Goal: Information Seeking & Learning: Learn about a topic

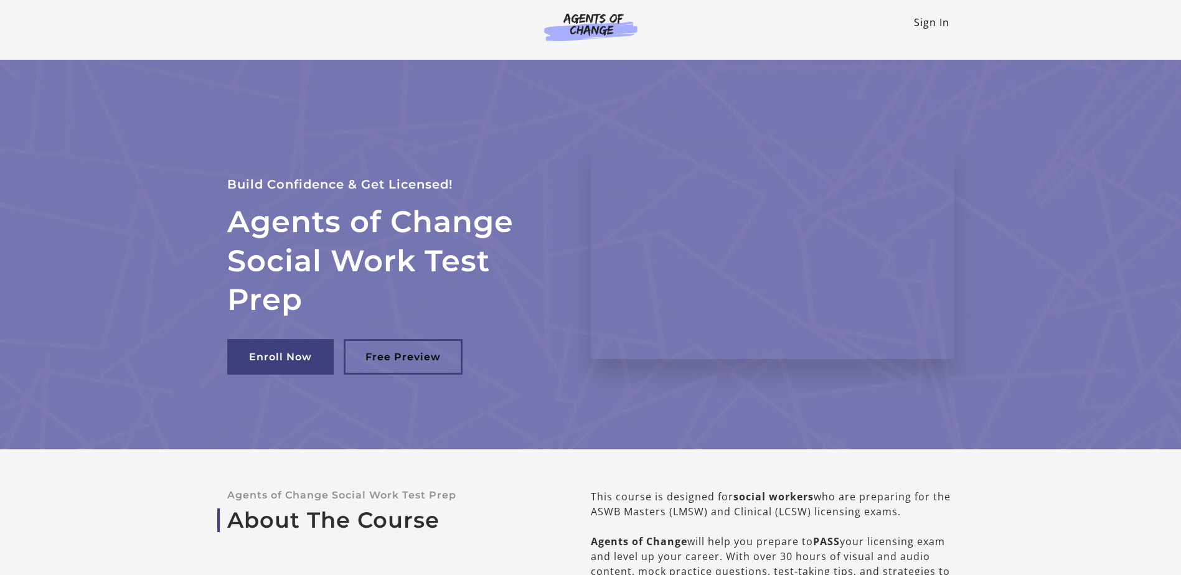
click at [942, 21] on link "Sign In" at bounding box center [931, 23] width 35 height 14
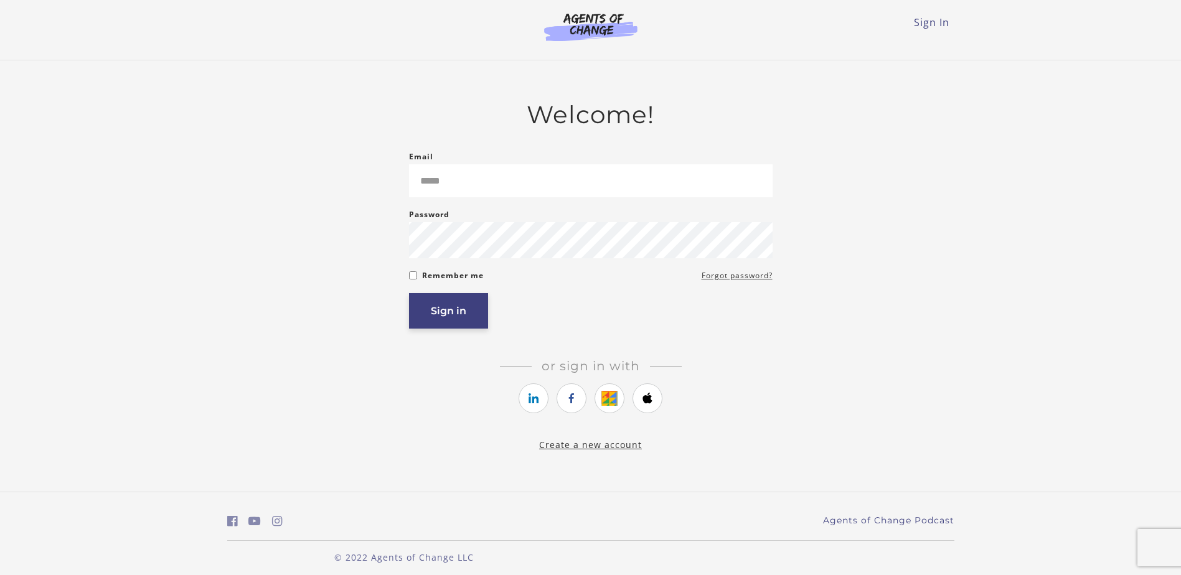
type input "**********"
click at [453, 314] on button "Sign in" at bounding box center [448, 310] width 79 height 35
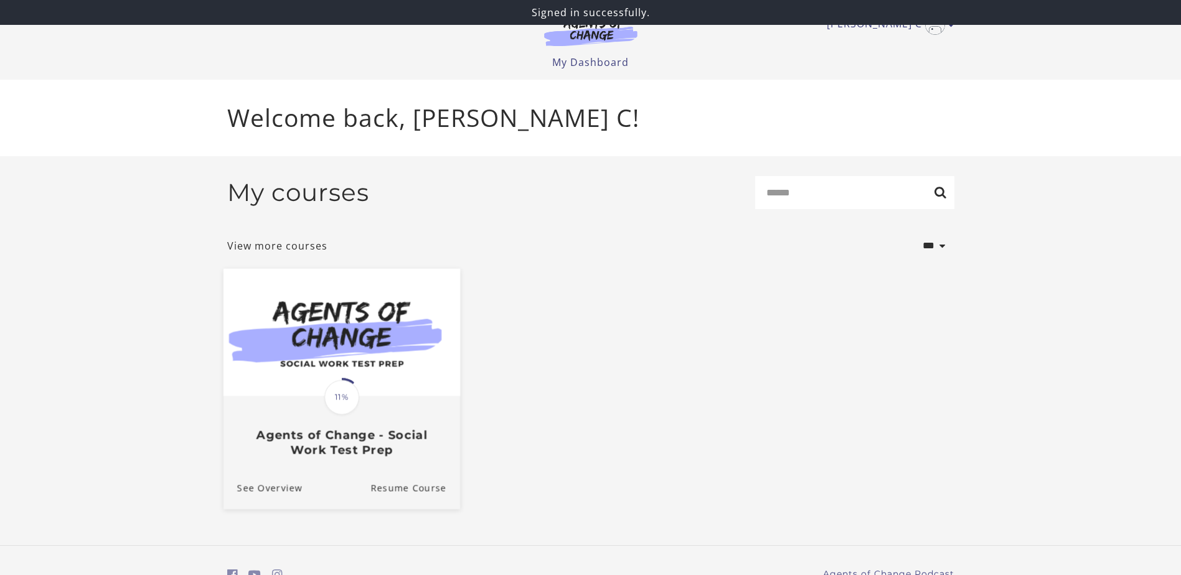
click at [395, 374] on img at bounding box center [341, 332] width 237 height 128
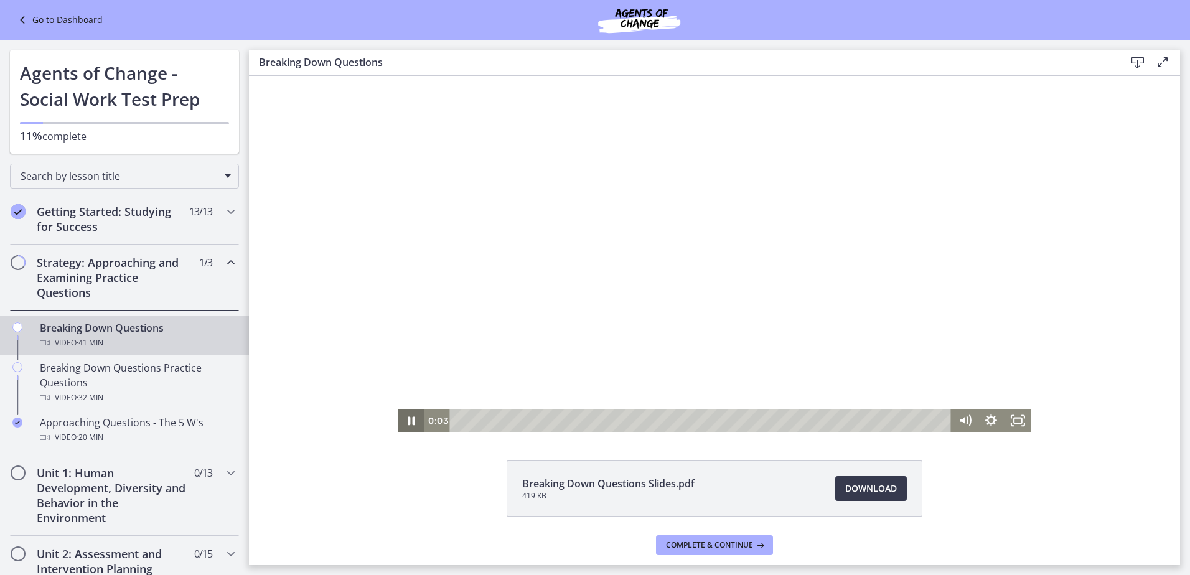
click at [402, 423] on icon "Pause" at bounding box center [411, 421] width 26 height 22
click at [141, 212] on h2 "Getting Started: Studying for Success" at bounding box center [113, 219] width 152 height 30
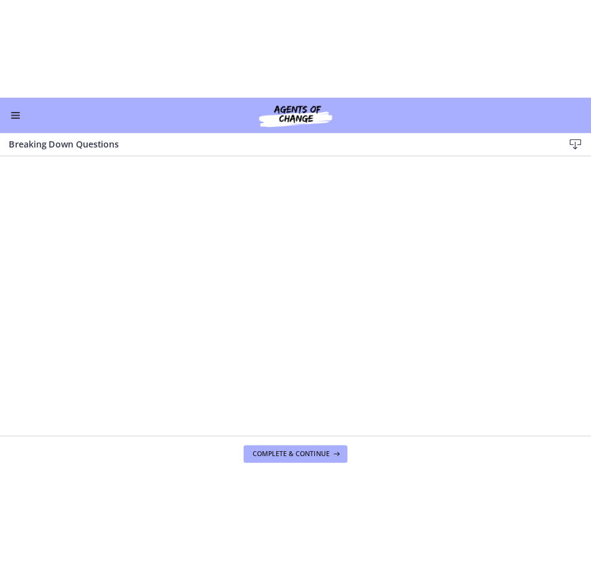
scroll to position [591, 0]
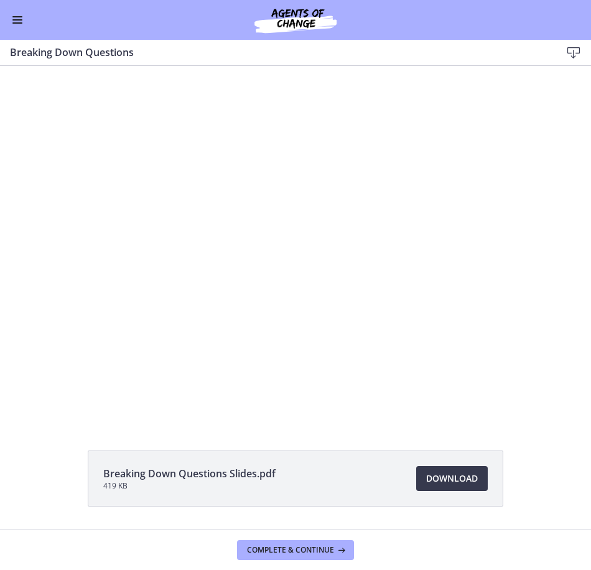
click at [21, 16] on span "Enable menu" at bounding box center [17, 16] width 10 height 1
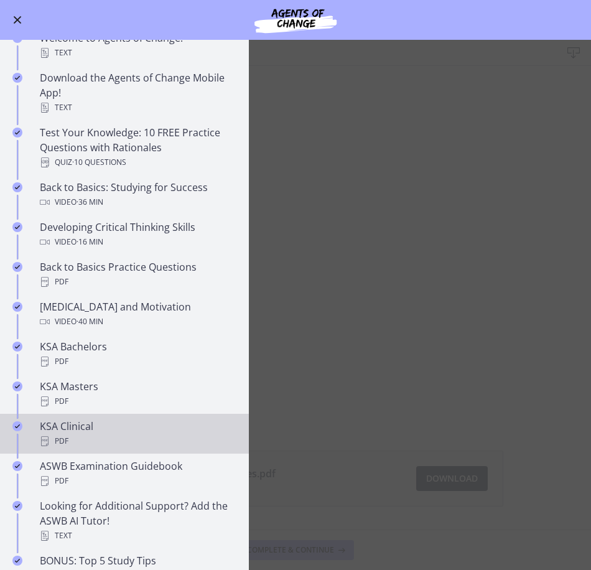
scroll to position [405, 0]
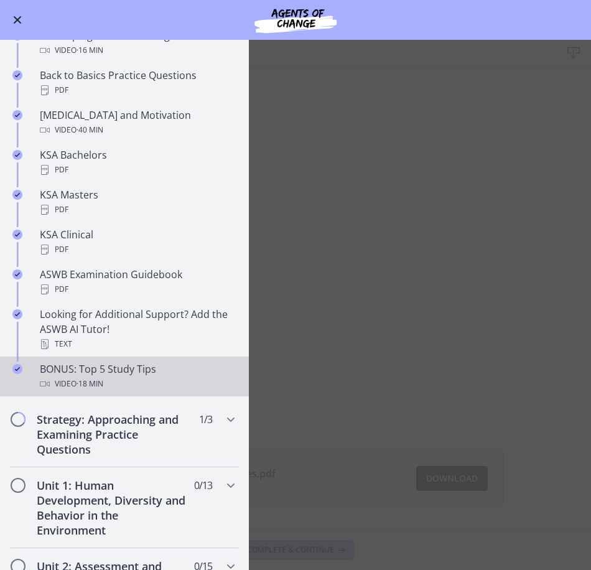
click at [110, 372] on div "BONUS: Top 5 Study Tips Video · 18 min" at bounding box center [137, 377] width 194 height 30
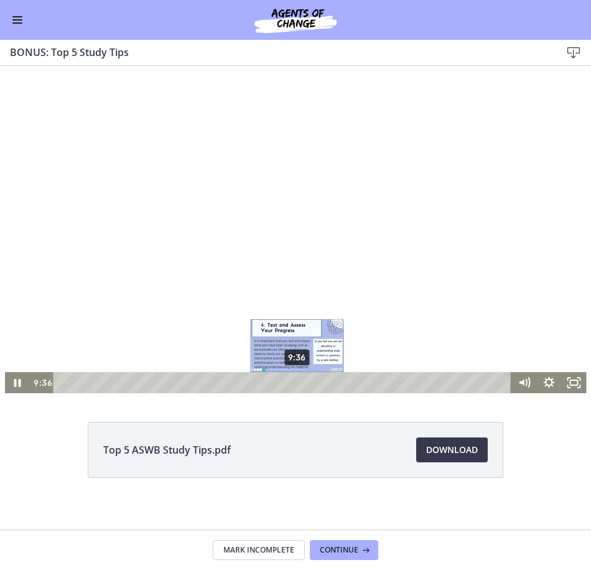
drag, startPoint x: 60, startPoint y: 380, endPoint x: 298, endPoint y: 385, distance: 238.5
click at [298, 385] on div "Playbar" at bounding box center [297, 382] width 7 height 7
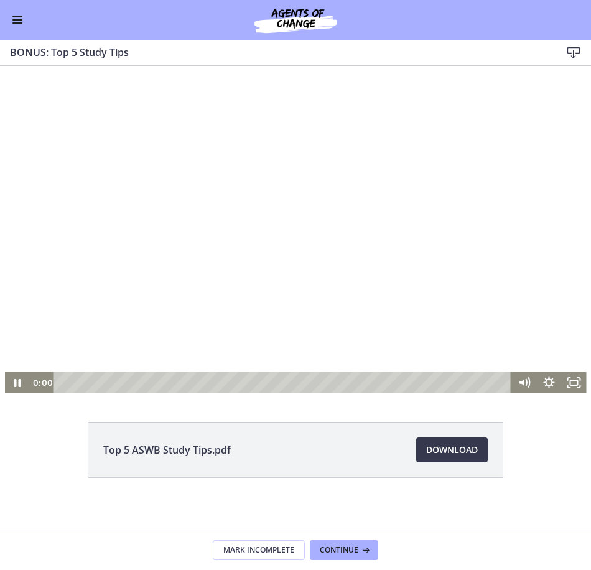
click at [0, 372] on html "Click for sound @keyframes VOLUME_SMALL_WAVE_FLASH { 0% { opacity: 0; } 33% { o…" at bounding box center [295, 229] width 591 height 327
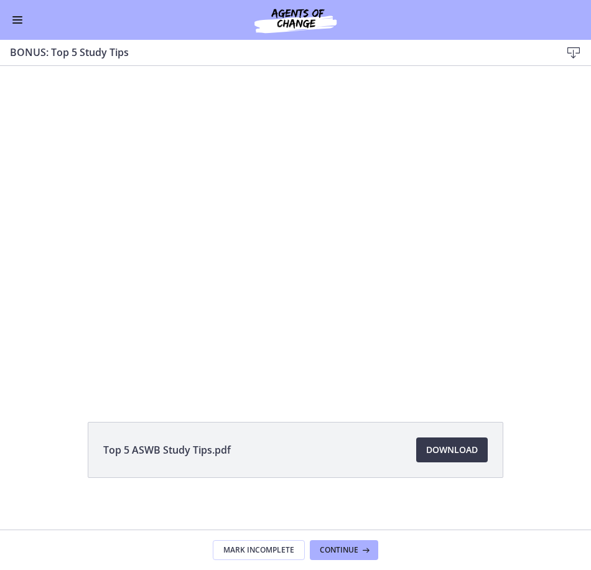
click at [22, 20] on span "Enable menu" at bounding box center [17, 19] width 10 height 1
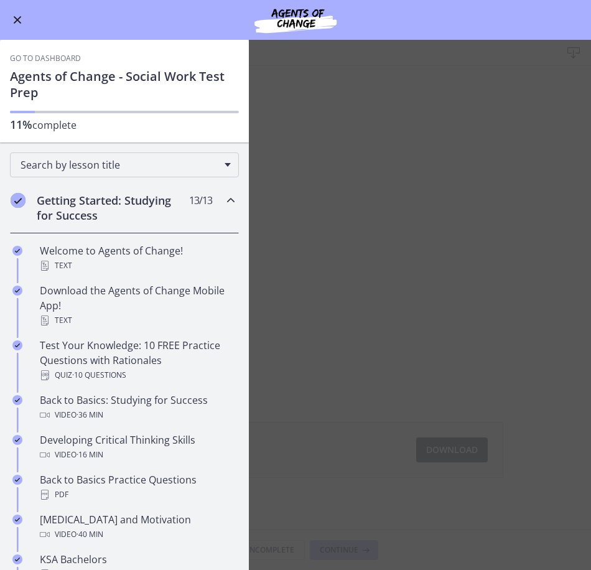
click at [223, 199] on icon "Chapters" at bounding box center [230, 200] width 15 height 15
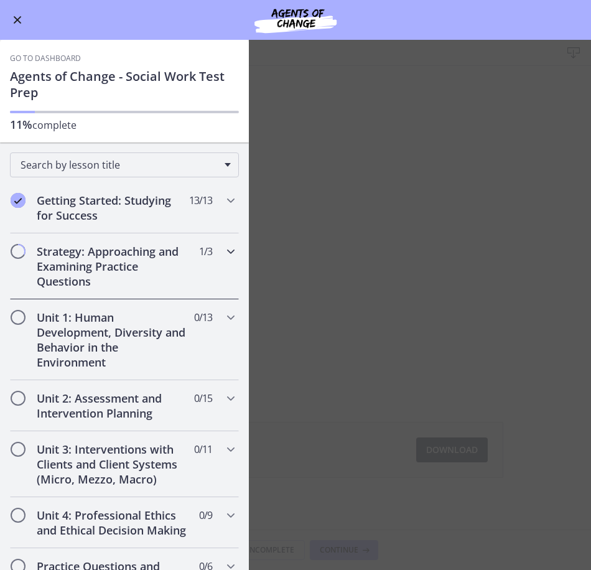
click at [214, 263] on div "Strategy: Approaching and Examining Practice Questions 1 / 3 Completed" at bounding box center [124, 266] width 229 height 66
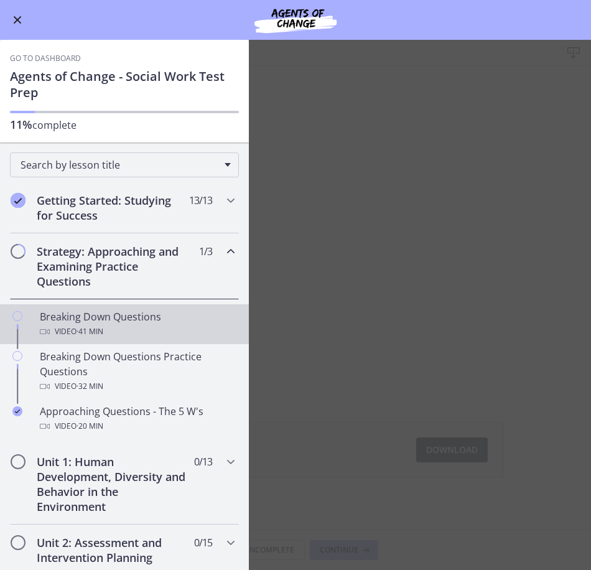
click at [115, 318] on div "Breaking Down Questions Video · 41 min" at bounding box center [137, 324] width 194 height 30
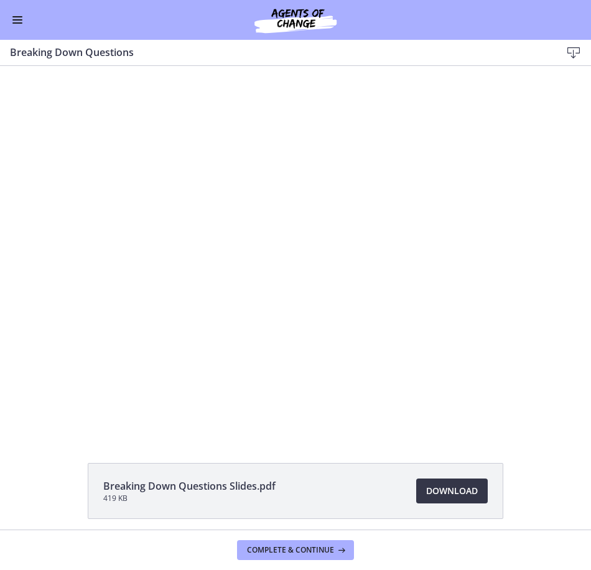
click at [450, 487] on span "Download Opens in a new window" at bounding box center [452, 491] width 52 height 15
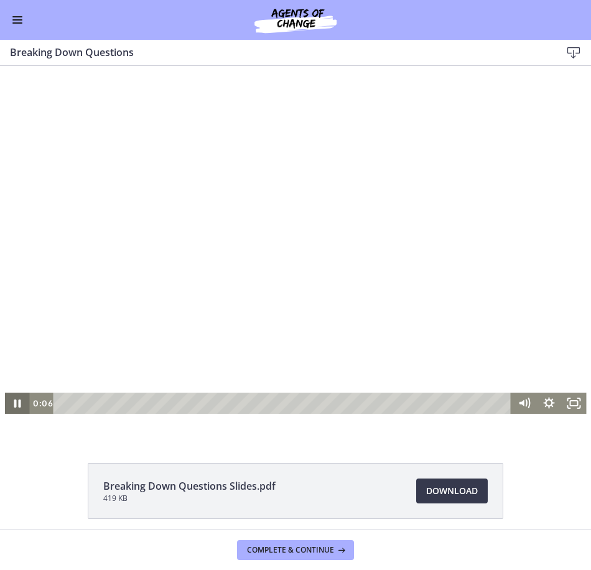
click at [17, 405] on icon "Pause" at bounding box center [16, 403] width 25 height 21
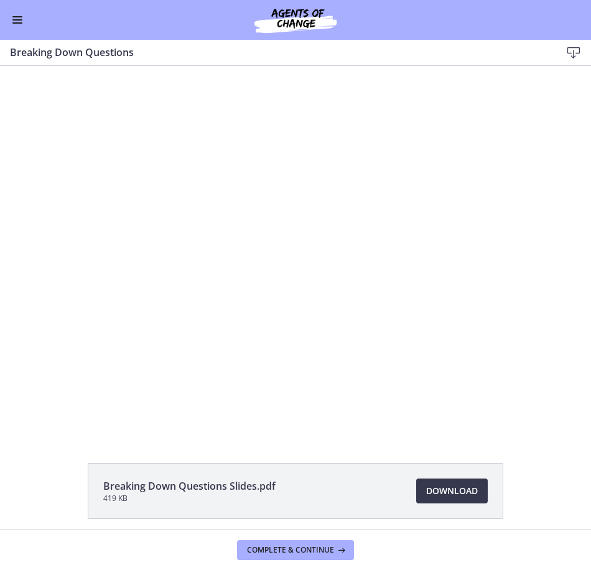
click at [13, 24] on button "Enable menu" at bounding box center [17, 19] width 15 height 15
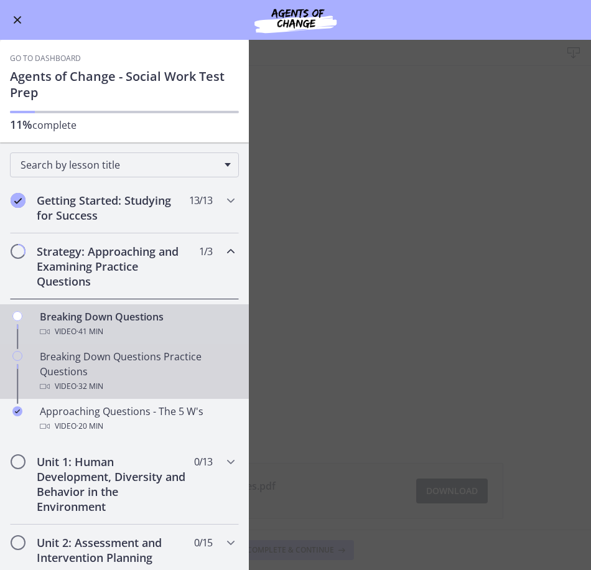
click at [118, 374] on div "Breaking Down Questions Practice Questions Video · 32 min" at bounding box center [137, 371] width 194 height 45
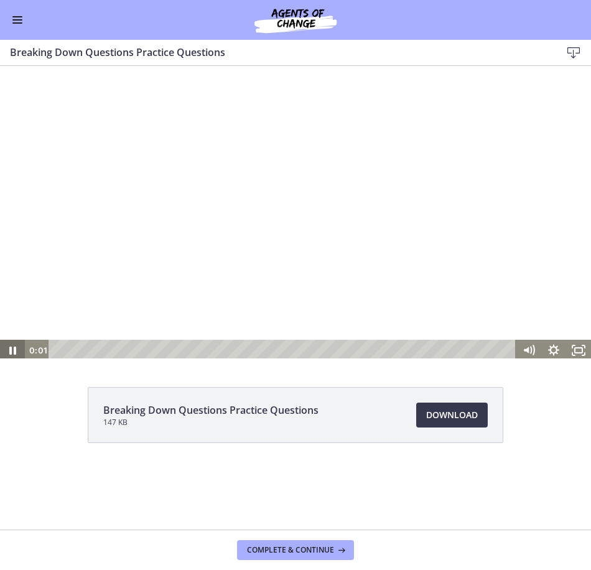
click at [12, 350] on icon "Pause" at bounding box center [12, 350] width 25 height 21
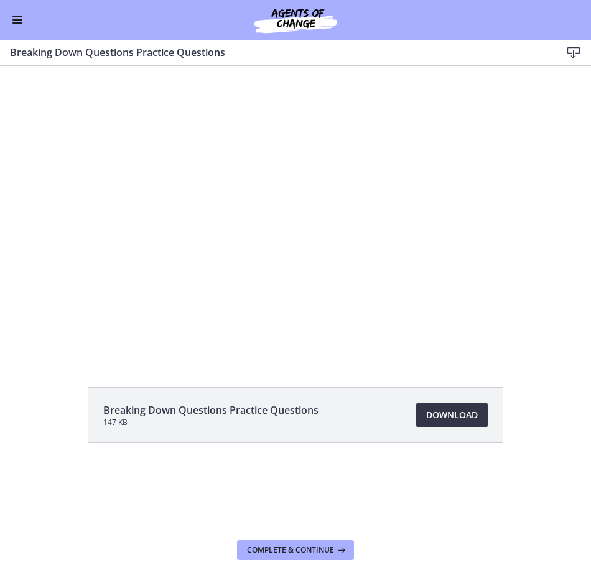
click at [450, 418] on span "Download Opens in a new window" at bounding box center [452, 415] width 52 height 15
click at [12, 22] on button "Enable menu" at bounding box center [17, 19] width 15 height 15
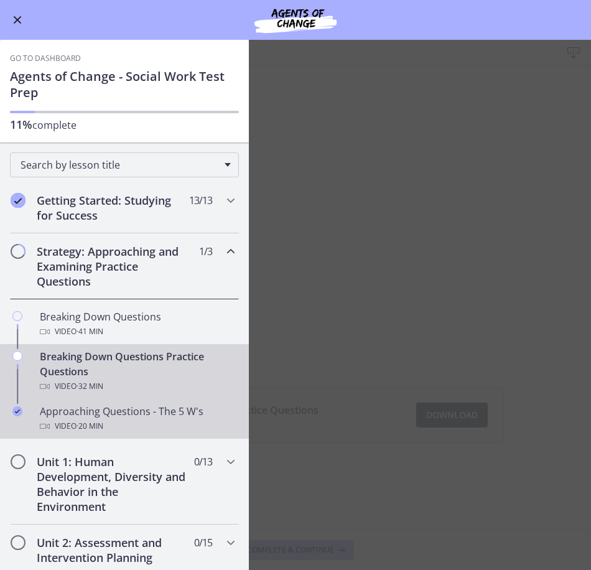
click at [123, 426] on div "Video · 20 min" at bounding box center [137, 426] width 194 height 15
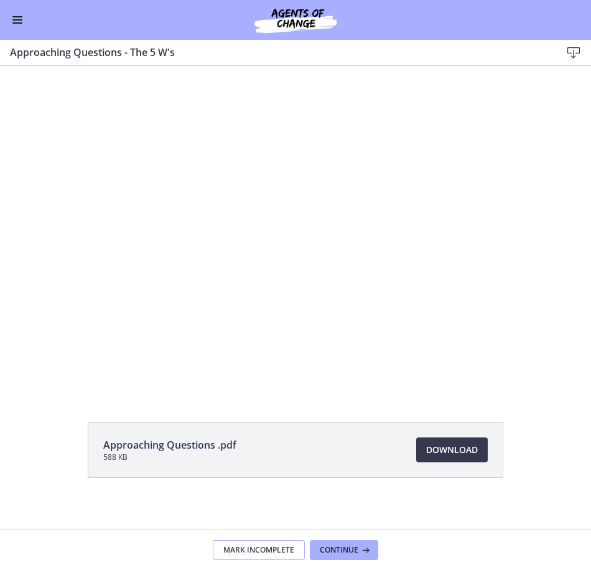
click at [268, 553] on span "Mark Incomplete" at bounding box center [258, 550] width 71 height 10
click at [463, 451] on span "Download Opens in a new window" at bounding box center [452, 450] width 52 height 15
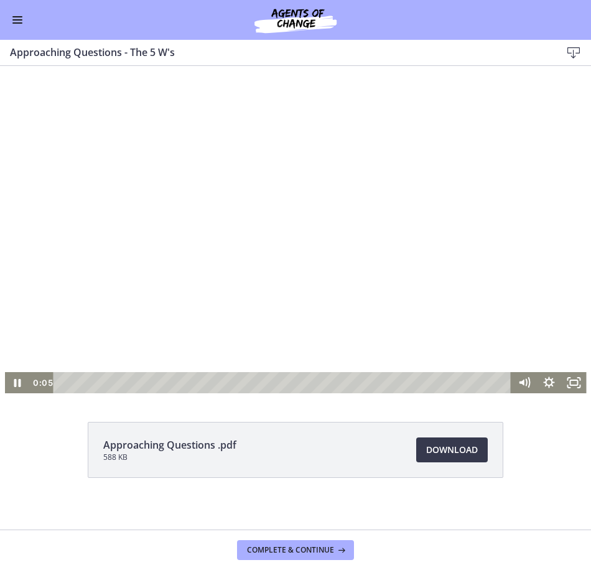
click at [32, 328] on div at bounding box center [296, 229] width 582 height 327
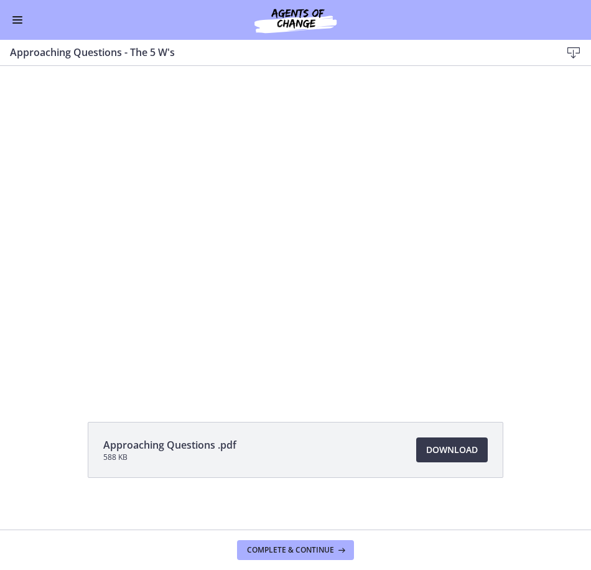
click at [16, 21] on button "Enable menu" at bounding box center [17, 19] width 15 height 15
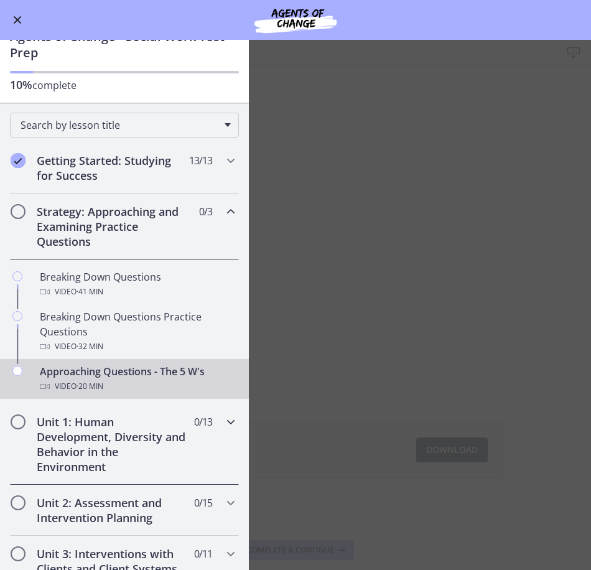
scroll to position [62, 0]
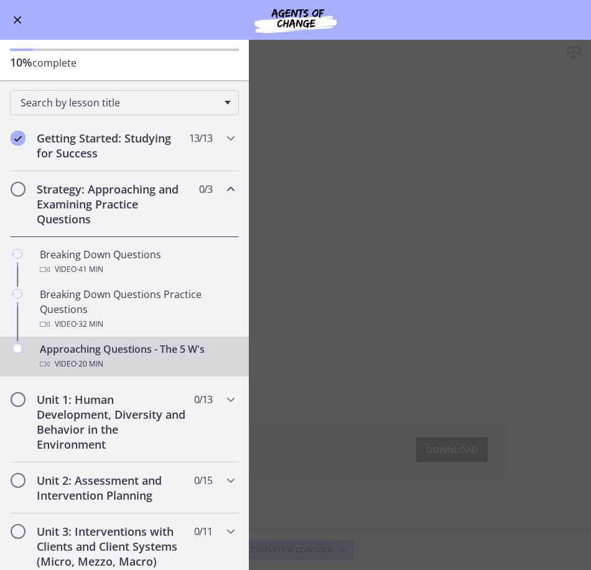
click at [223, 183] on icon "Chapters" at bounding box center [230, 189] width 15 height 15
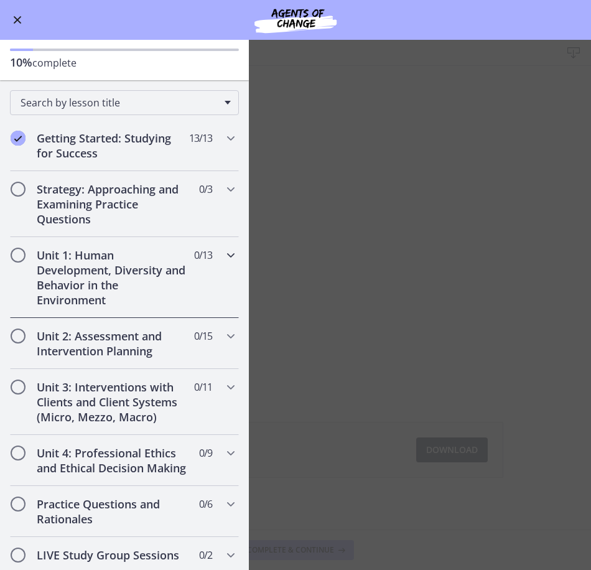
click at [87, 280] on h2 "Unit 1: Human Development, Diversity and Behavior in the Environment" at bounding box center [113, 278] width 152 height 60
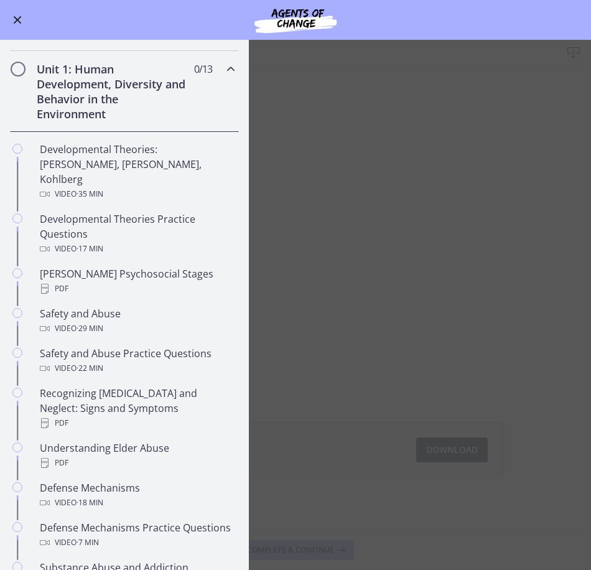
scroll to position [249, 0]
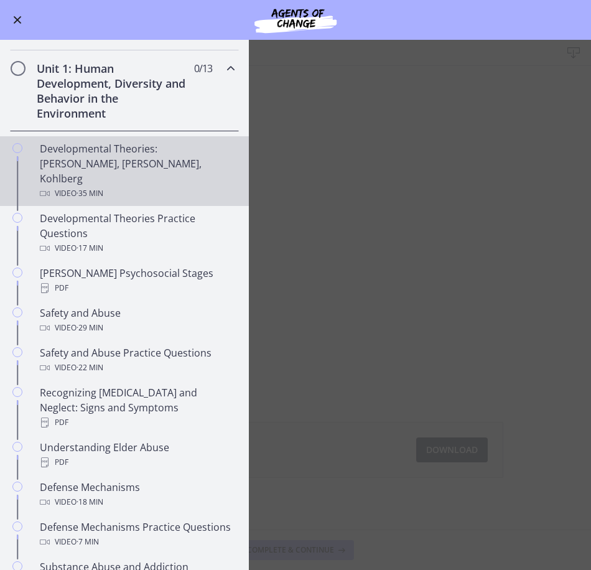
click at [83, 162] on div "Developmental Theories: Erikson, Piaget, Kohlberg Video · 35 min" at bounding box center [137, 171] width 194 height 60
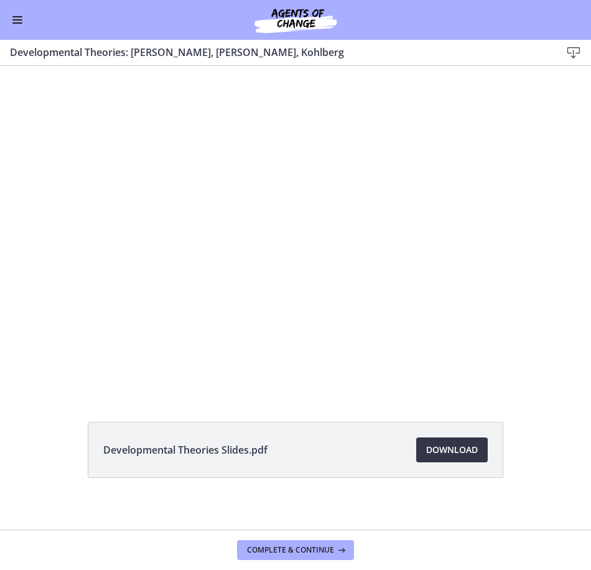
click at [472, 451] on span "Download Opens in a new window" at bounding box center [452, 450] width 52 height 15
click at [17, 397] on div "Developmental Theories Slides.pdf Download Opens in a new window" at bounding box center [295, 298] width 591 height 464
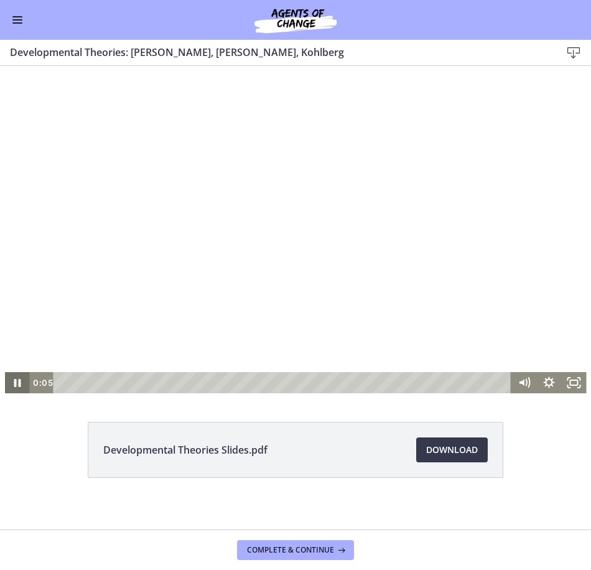
click at [17, 375] on icon "Pause" at bounding box center [16, 382] width 25 height 21
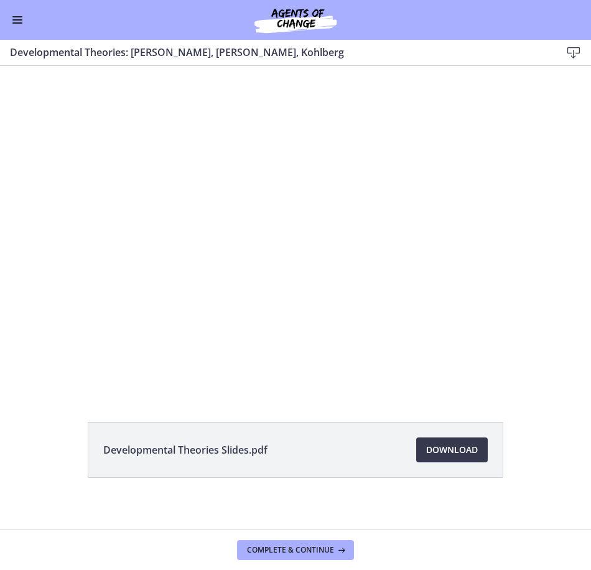
click at [21, 24] on button "Enable menu" at bounding box center [17, 19] width 15 height 15
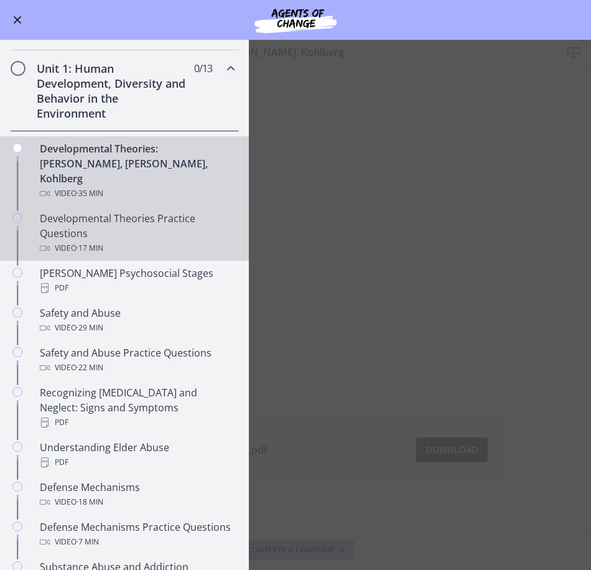
click at [133, 219] on div "Developmental Theories Practice Questions Video · 17 min" at bounding box center [137, 233] width 194 height 45
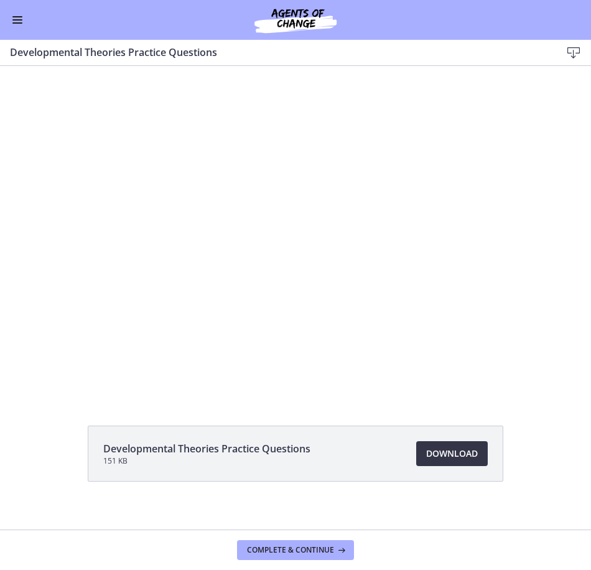
click at [448, 457] on span "Download Opens in a new window" at bounding box center [452, 453] width 52 height 15
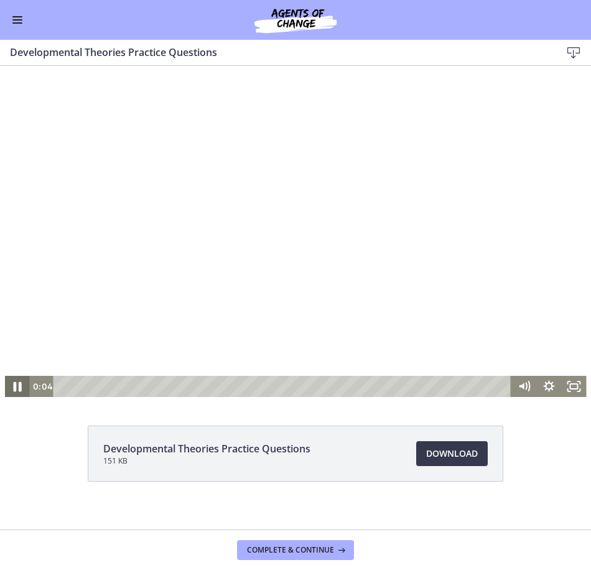
click at [14, 390] on icon "Pause" at bounding box center [18, 387] width 8 height 10
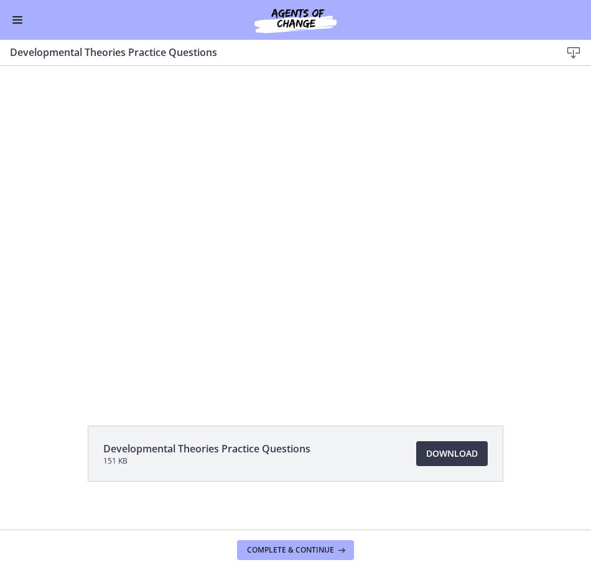
click at [11, 30] on div "Go to Dashboard" at bounding box center [295, 20] width 591 height 40
click at [16, 17] on span "Enable menu" at bounding box center [17, 16] width 10 height 1
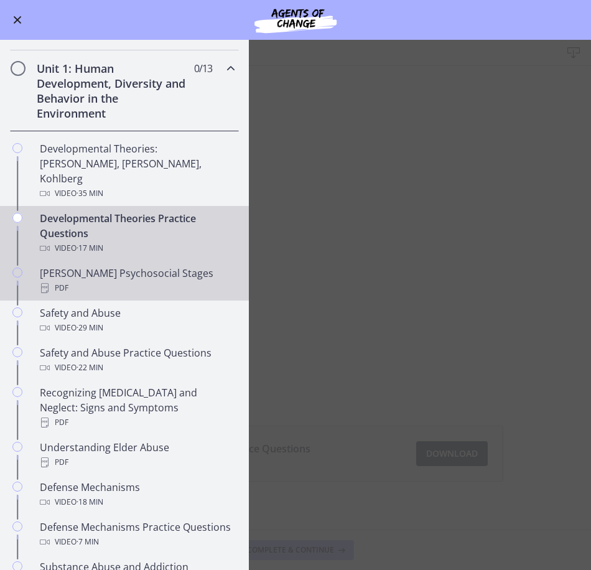
click at [103, 281] on link "Erikson's Psychosocial Stages PDF" at bounding box center [124, 281] width 249 height 40
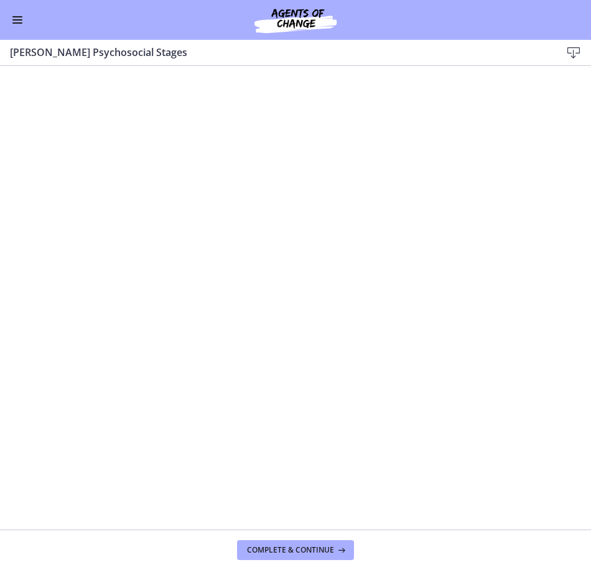
click at [575, 52] on icon at bounding box center [574, 52] width 15 height 15
click at [15, 11] on div "Go to Dashboard" at bounding box center [295, 20] width 591 height 40
click at [24, 20] on button "Enable menu" at bounding box center [17, 19] width 15 height 15
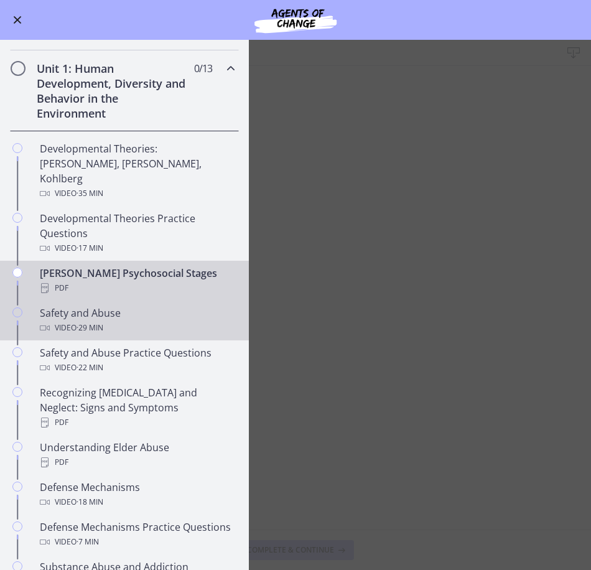
click at [103, 321] on span "· 29 min" at bounding box center [90, 328] width 27 height 15
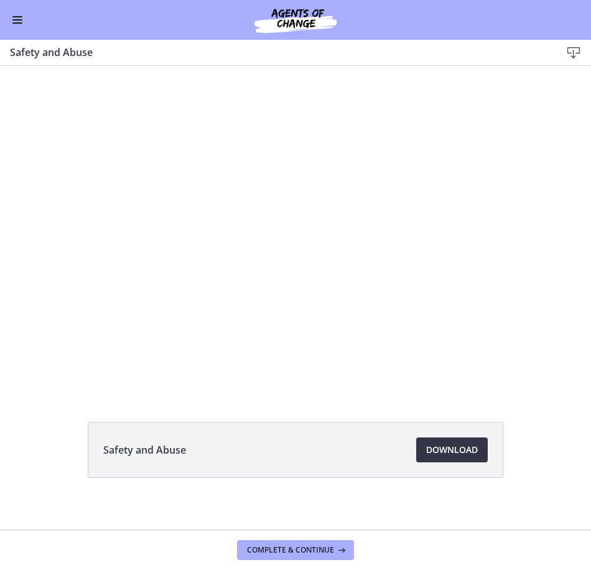
click at [446, 454] on span "Download Opens in a new window" at bounding box center [452, 450] width 52 height 15
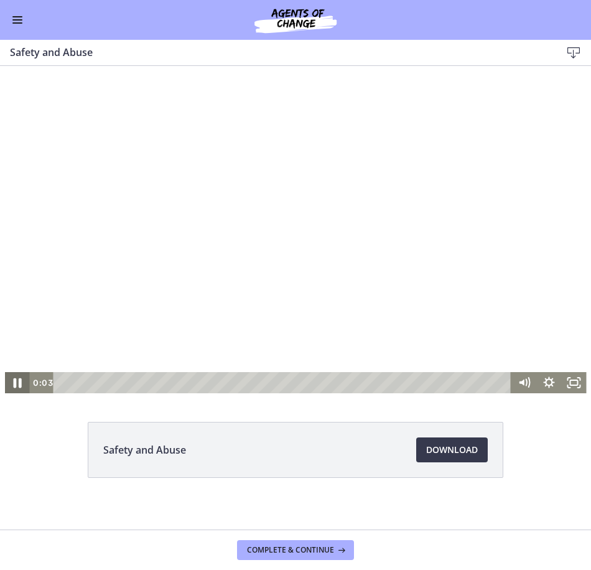
click at [14, 385] on icon "Pause" at bounding box center [17, 383] width 30 height 26
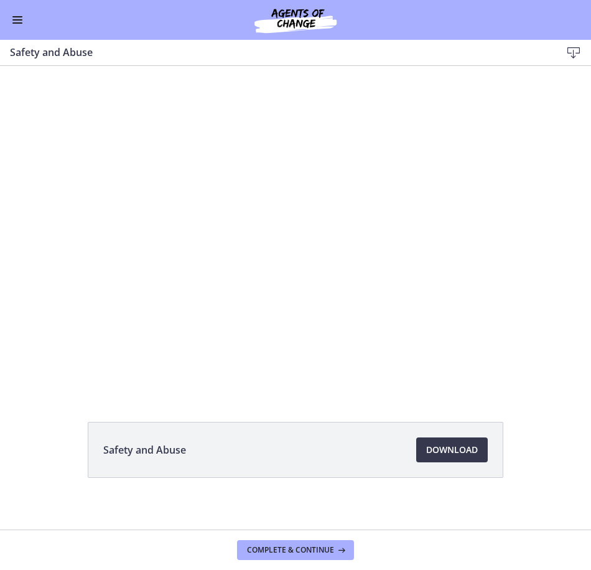
click at [18, 21] on button "Enable menu" at bounding box center [17, 19] width 15 height 15
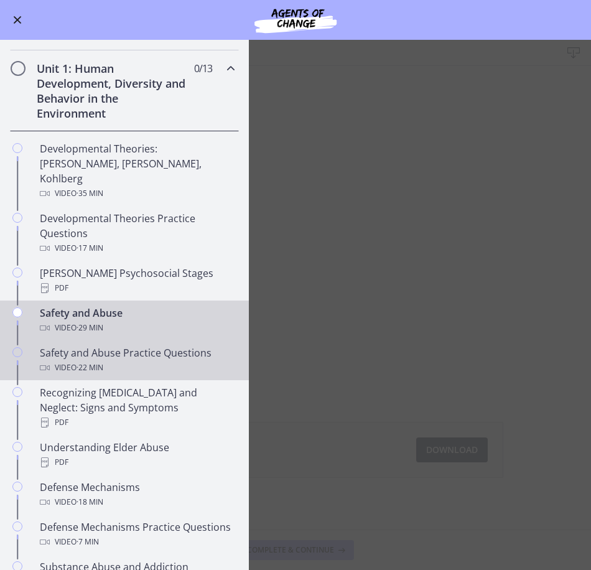
click at [139, 360] on div "Video · 22 min" at bounding box center [137, 367] width 194 height 15
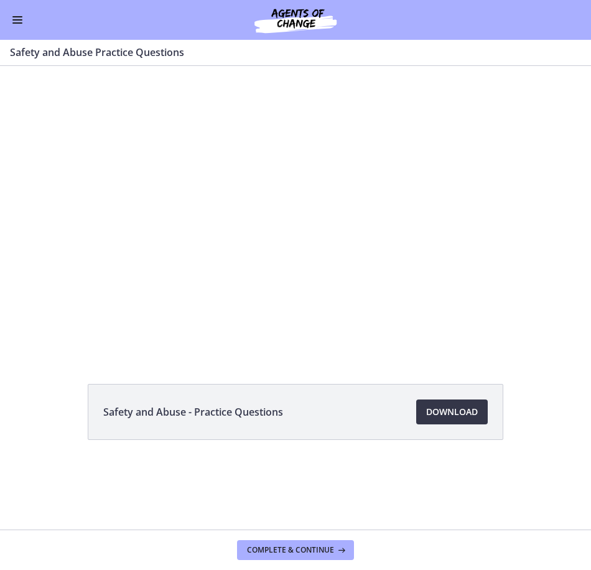
click at [454, 415] on span "Download Opens in a new window" at bounding box center [452, 412] width 52 height 15
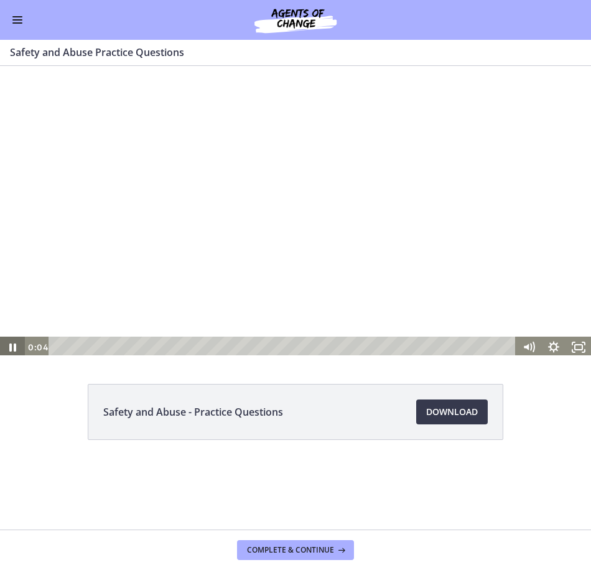
click at [16, 347] on icon "Pause" at bounding box center [12, 348] width 7 height 8
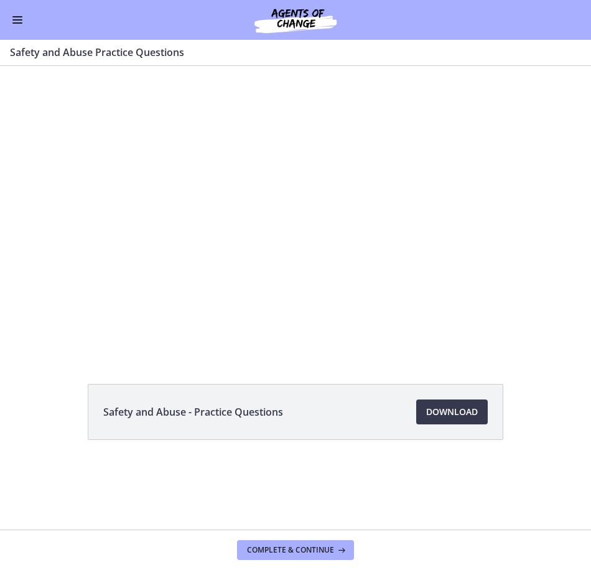
click at [17, 19] on span "Enable menu" at bounding box center [17, 19] width 10 height 1
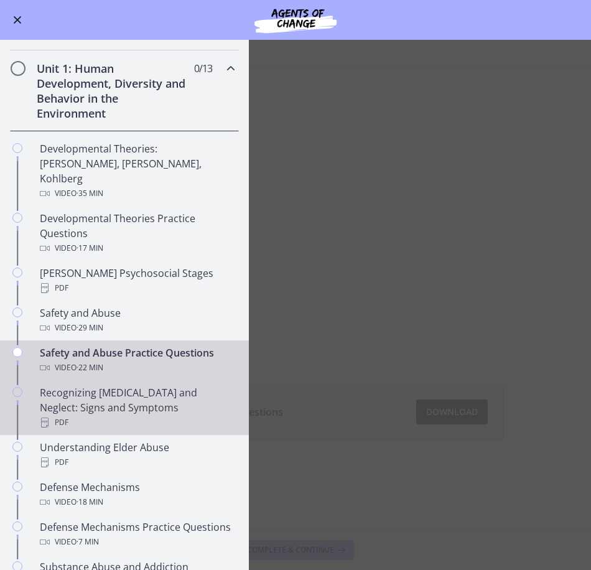
click at [141, 393] on div "Recognizing Child Abuse and Neglect: Signs and Symptoms PDF" at bounding box center [137, 407] width 194 height 45
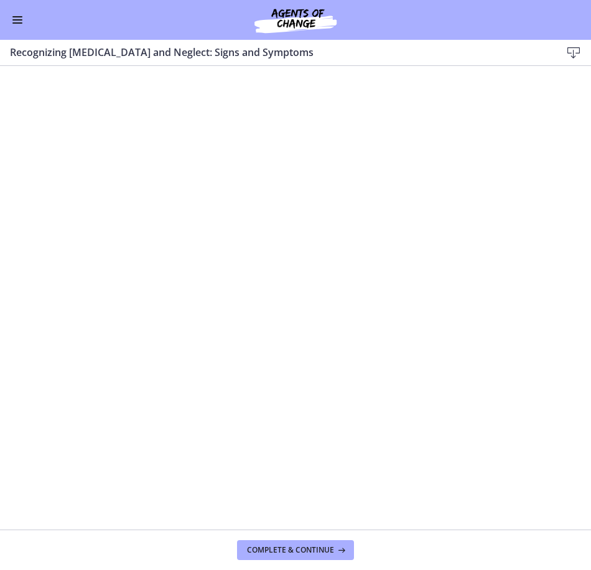
click at [575, 54] on icon at bounding box center [574, 52] width 15 height 15
click at [13, 21] on button "Enable menu" at bounding box center [17, 19] width 15 height 15
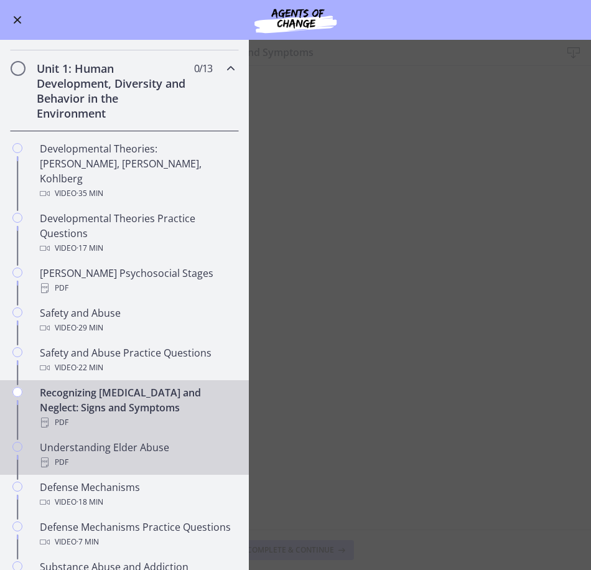
click at [143, 455] on div "PDF" at bounding box center [137, 462] width 194 height 15
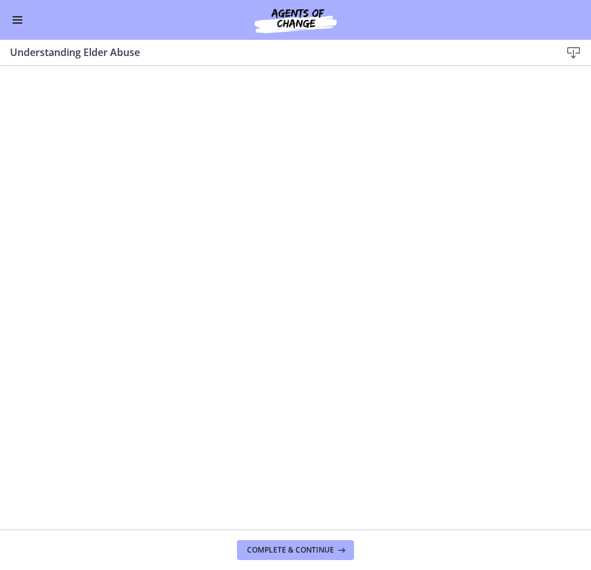
click at [576, 52] on icon at bounding box center [574, 52] width 15 height 15
click at [19, 22] on button "Enable menu" at bounding box center [17, 19] width 15 height 15
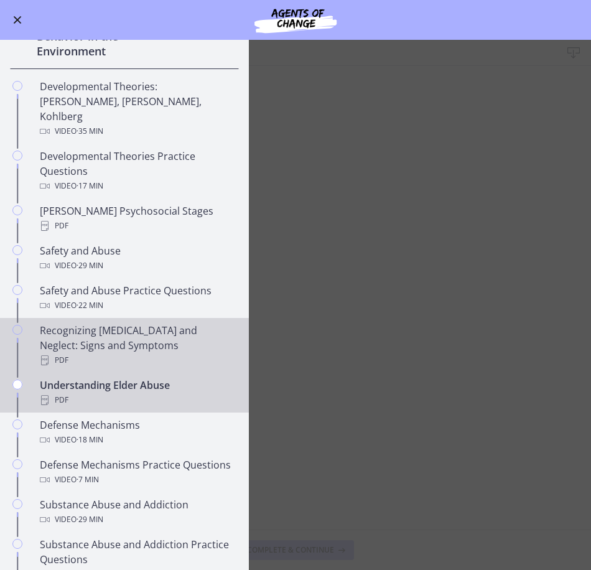
scroll to position [374, 0]
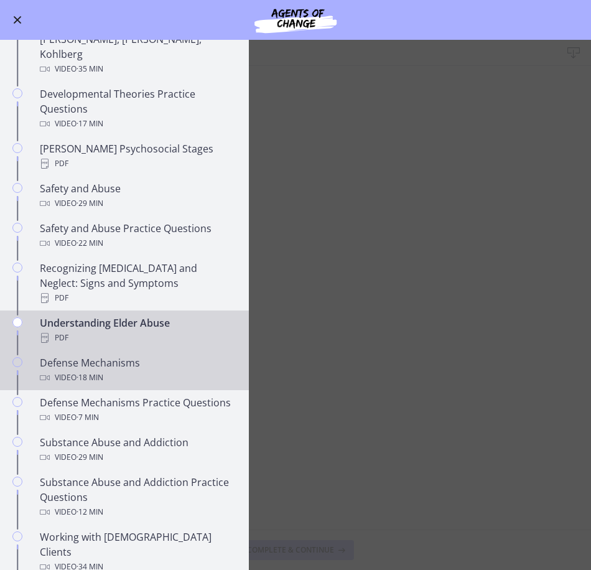
click at [113, 370] on div "Video · 18 min" at bounding box center [137, 377] width 194 height 15
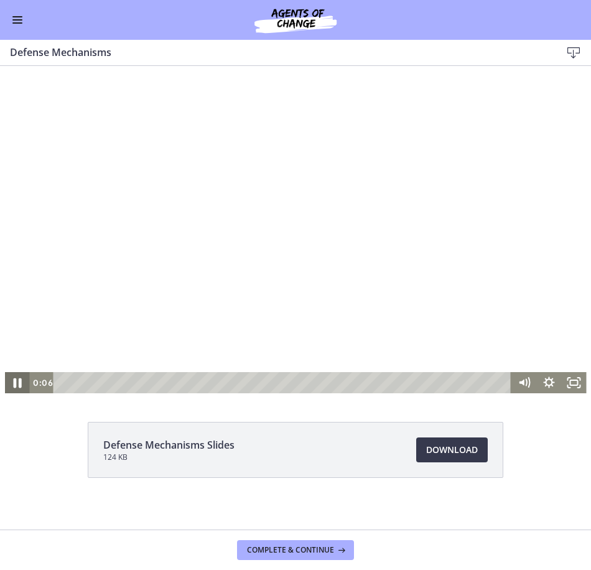
click at [16, 385] on icon "Pause" at bounding box center [18, 384] width 8 height 10
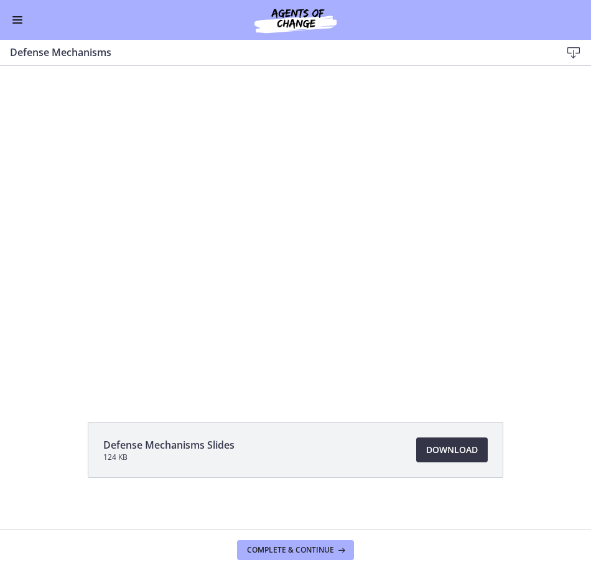
click at [448, 453] on span "Download Opens in a new window" at bounding box center [452, 450] width 52 height 15
click at [22, 24] on button "Enable menu" at bounding box center [17, 19] width 15 height 15
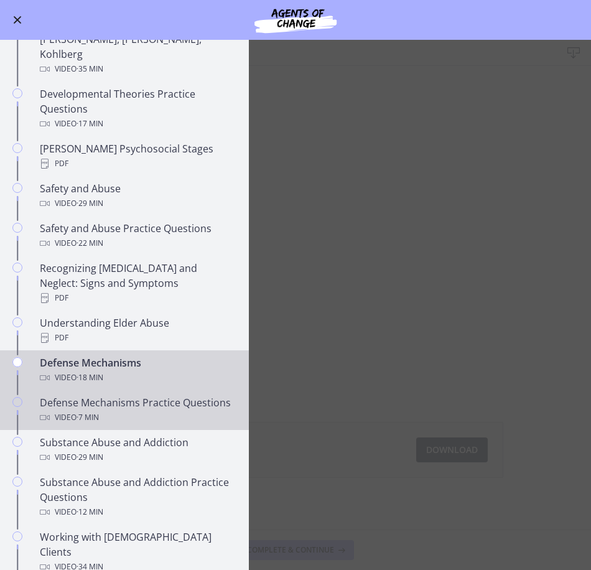
click at [123, 403] on div "Defense Mechanisms Practice Questions Video · 7 min" at bounding box center [137, 410] width 194 height 30
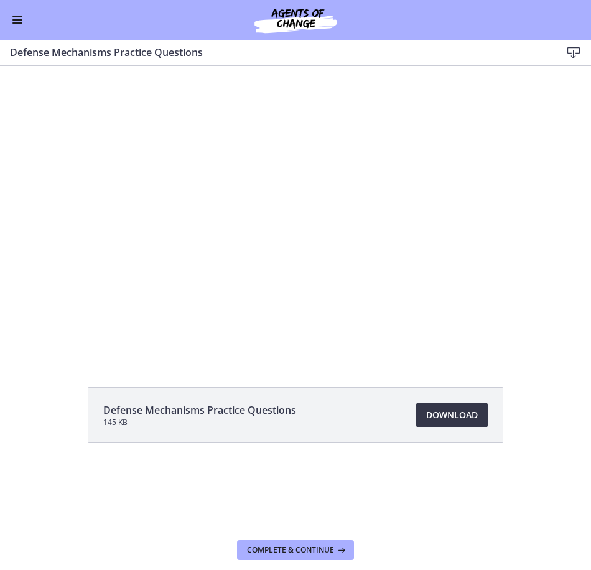
click at [454, 420] on span "Download Opens in a new window" at bounding box center [452, 415] width 52 height 15
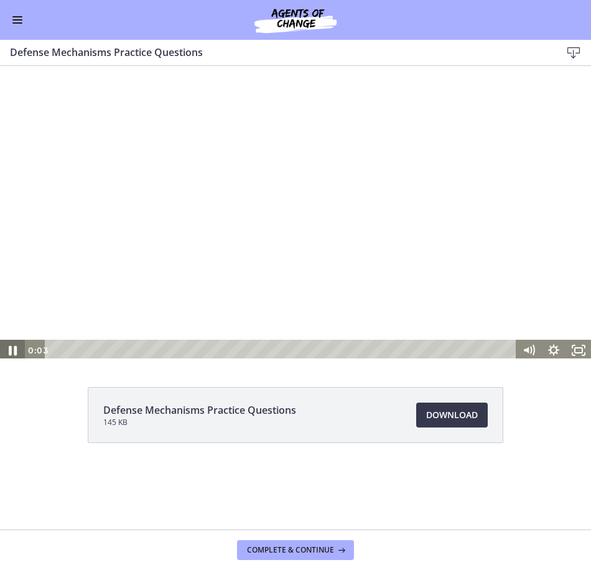
click at [9, 352] on icon "Pause" at bounding box center [13, 351] width 30 height 26
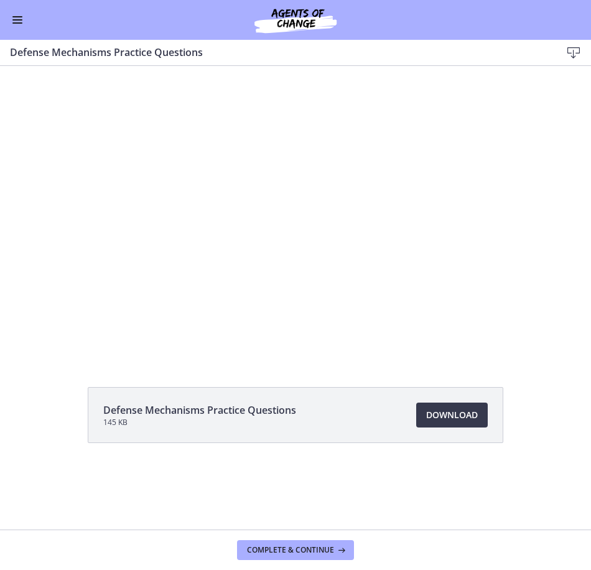
click at [16, 22] on span "Enable menu" at bounding box center [17, 22] width 10 height 1
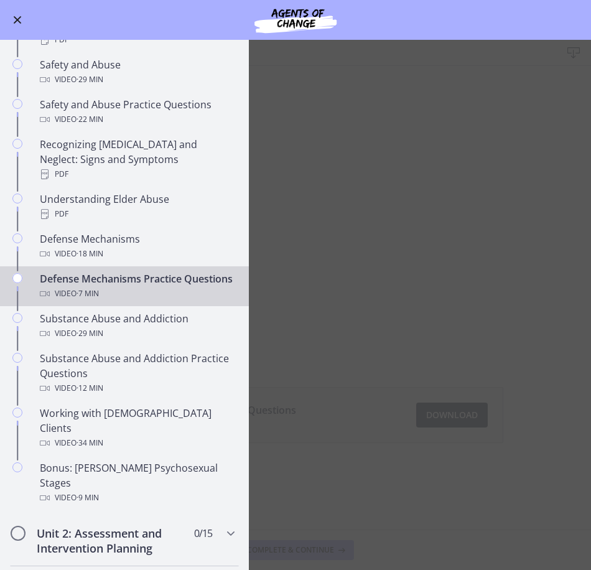
scroll to position [498, 0]
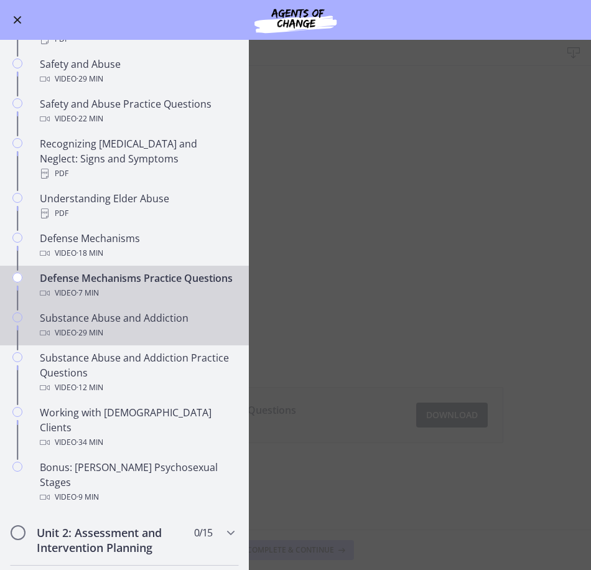
click at [113, 331] on div "Video · 29 min" at bounding box center [137, 333] width 194 height 15
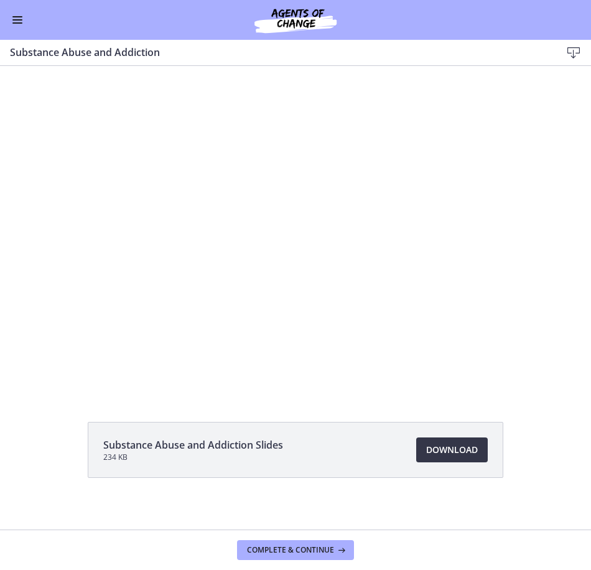
click at [443, 458] on link "Download Opens in a new window" at bounding box center [452, 450] width 72 height 25
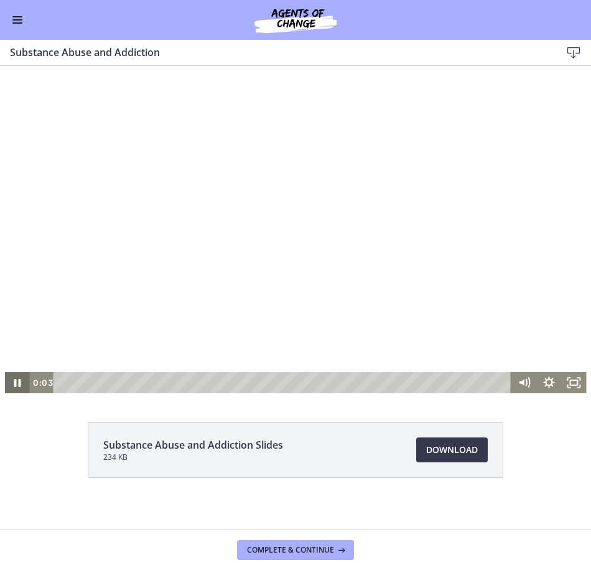
click at [14, 387] on icon "Pause" at bounding box center [16, 382] width 25 height 21
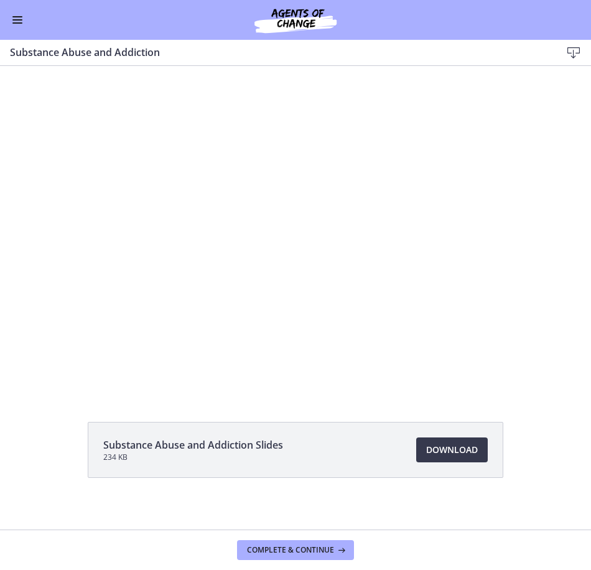
click at [17, 19] on button "Enable menu" at bounding box center [17, 19] width 15 height 15
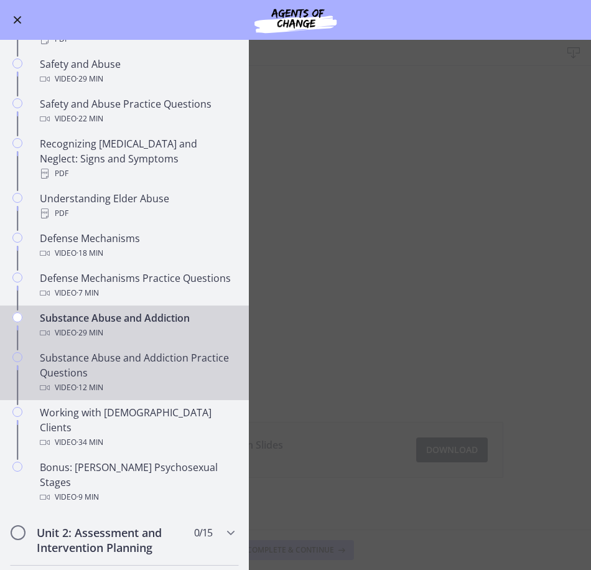
click at [108, 381] on div "Video · 12 min" at bounding box center [137, 387] width 194 height 15
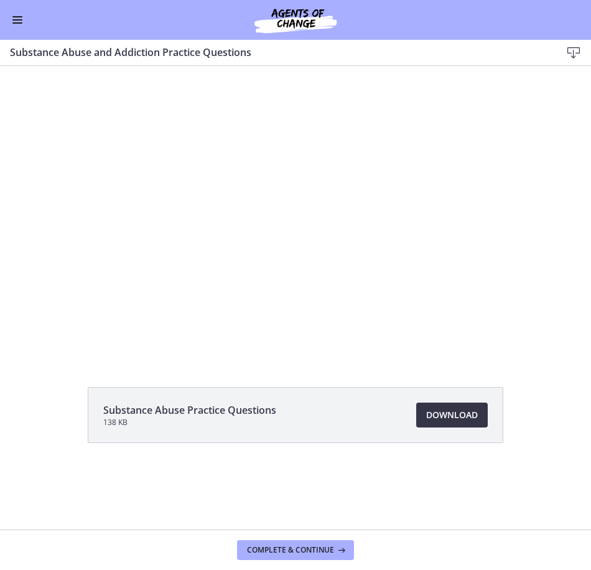
click at [464, 421] on span "Download Opens in a new window" at bounding box center [452, 415] width 52 height 15
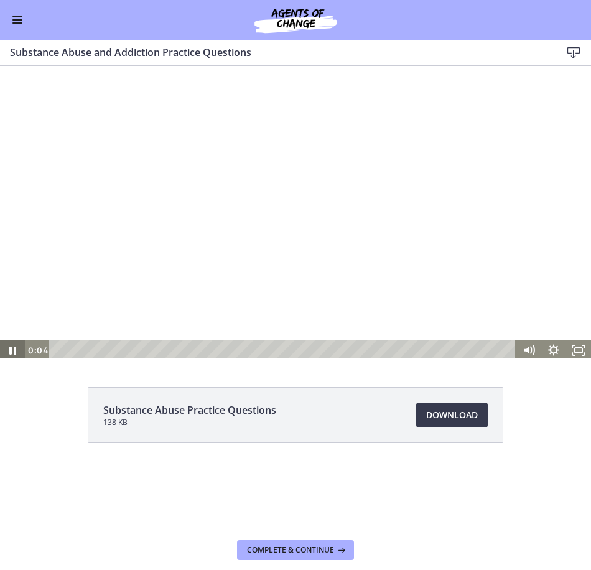
click at [15, 353] on icon "Pause" at bounding box center [12, 351] width 7 height 8
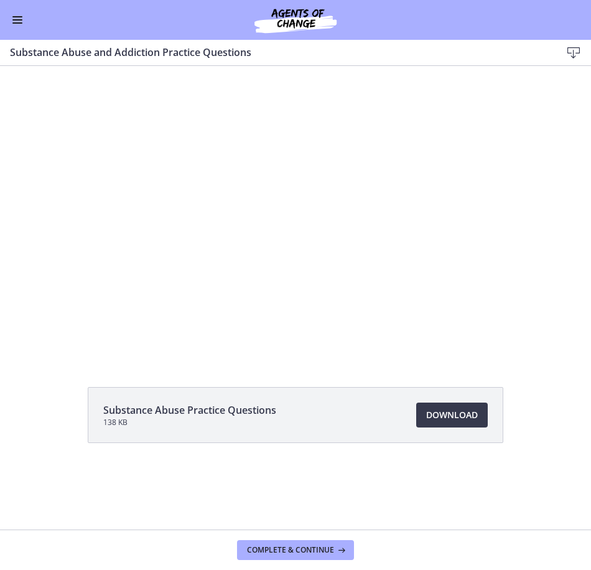
click at [17, 24] on button "Enable menu" at bounding box center [17, 19] width 15 height 15
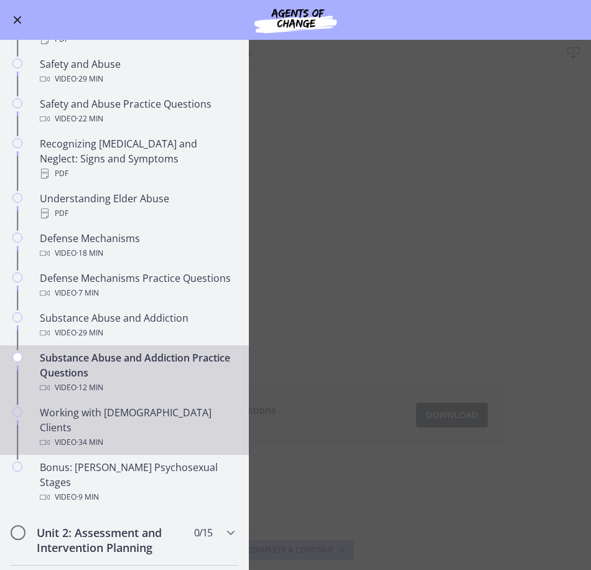
click at [110, 435] on div "Video · 34 min" at bounding box center [137, 442] width 194 height 15
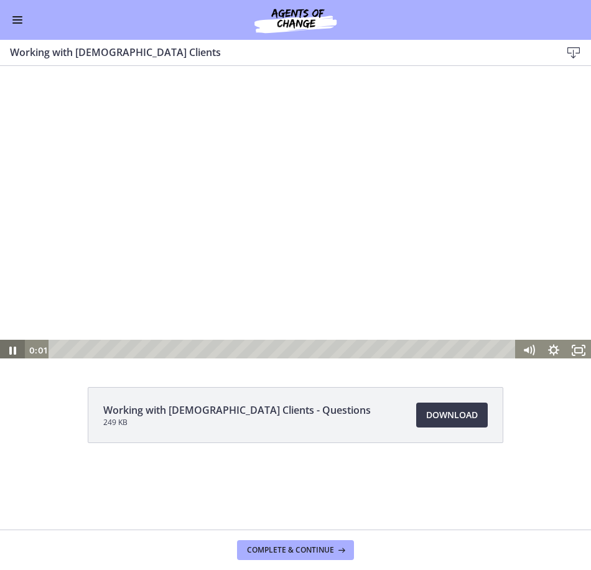
click at [10, 351] on icon "Pause" at bounding box center [12, 351] width 7 height 8
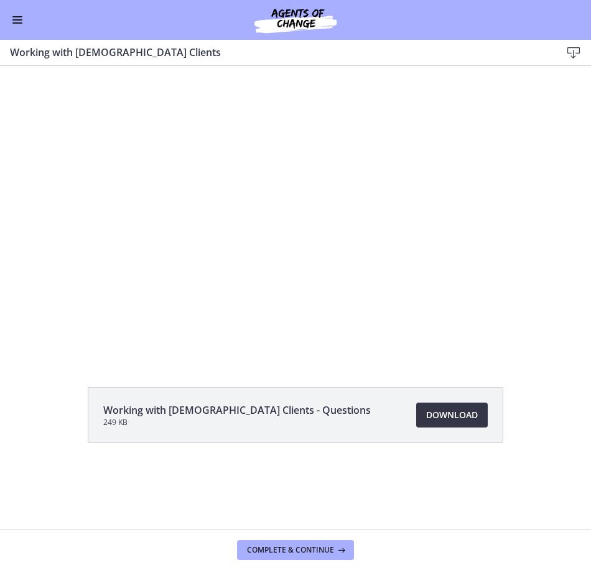
click at [440, 417] on span "Download Opens in a new window" at bounding box center [452, 415] width 52 height 15
click at [17, 22] on button "Enable menu" at bounding box center [17, 19] width 15 height 15
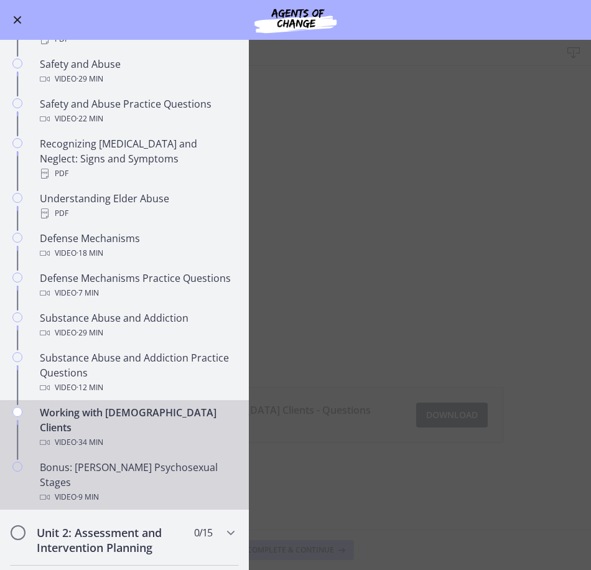
click at [143, 490] on div "Video · 9 min" at bounding box center [137, 497] width 194 height 15
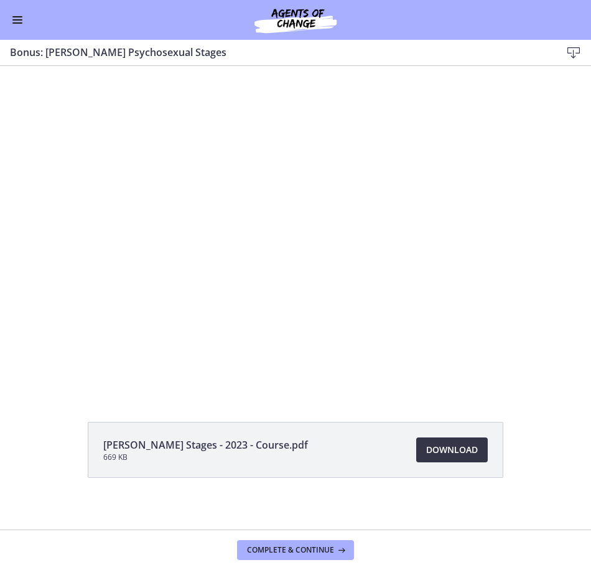
click at [443, 448] on span "Download Opens in a new window" at bounding box center [452, 450] width 52 height 15
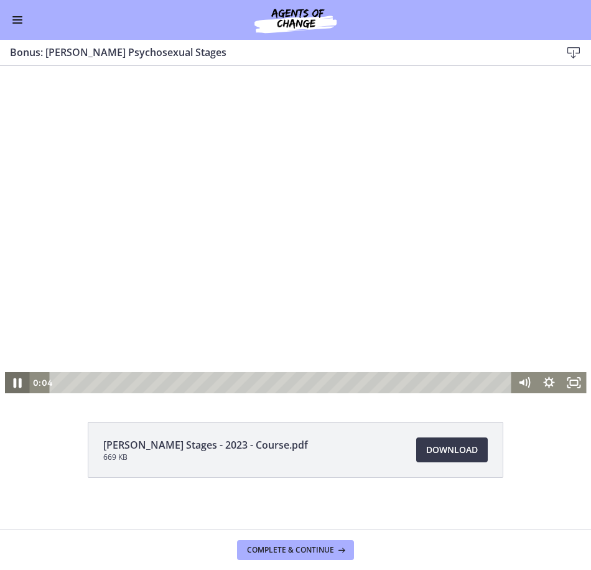
click at [13, 388] on icon "Pause" at bounding box center [17, 383] width 30 height 26
click at [17, 21] on button "Enable menu" at bounding box center [17, 19] width 15 height 15
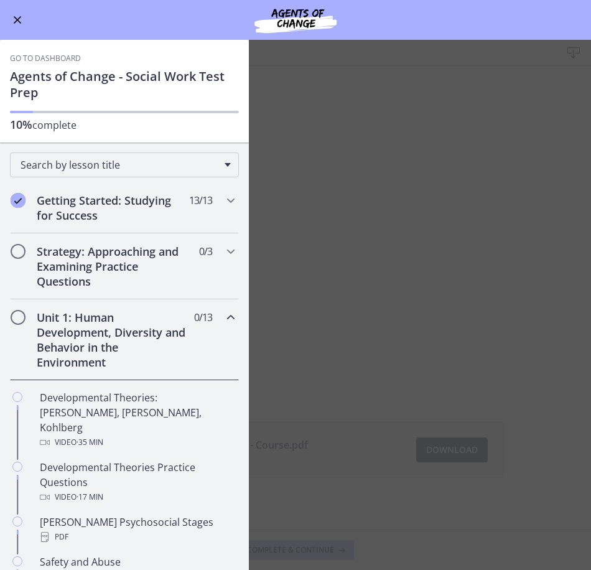
click at [213, 319] on div "Unit 1: Human Development, Diversity and Behavior in the Environment 0 / 13 Com…" at bounding box center [124, 339] width 229 height 81
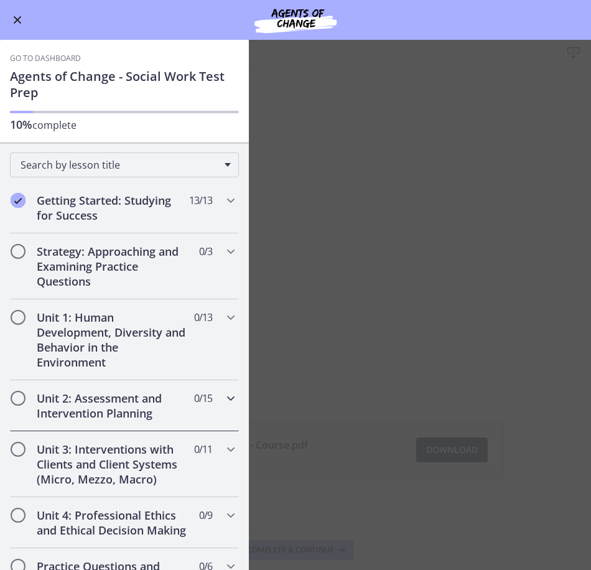
click at [223, 397] on icon "Chapters" at bounding box center [230, 398] width 15 height 15
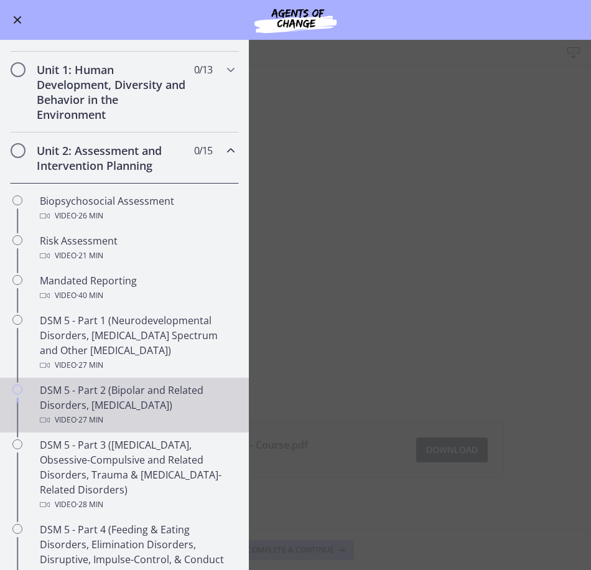
scroll to position [311, 0]
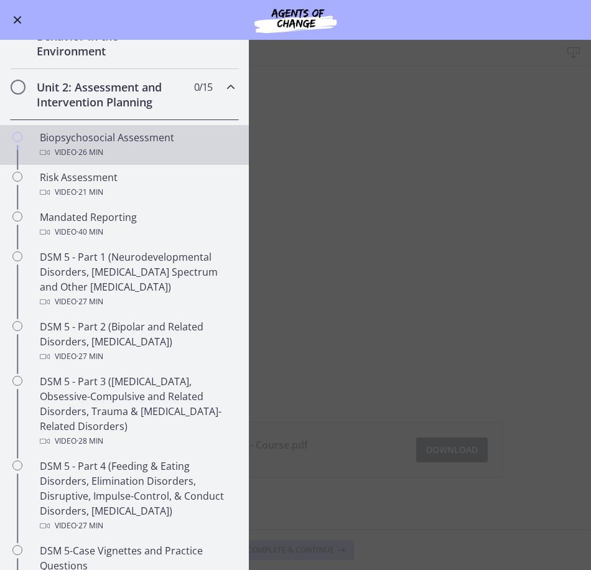
click at [99, 145] on span "· 26 min" at bounding box center [90, 152] width 27 height 15
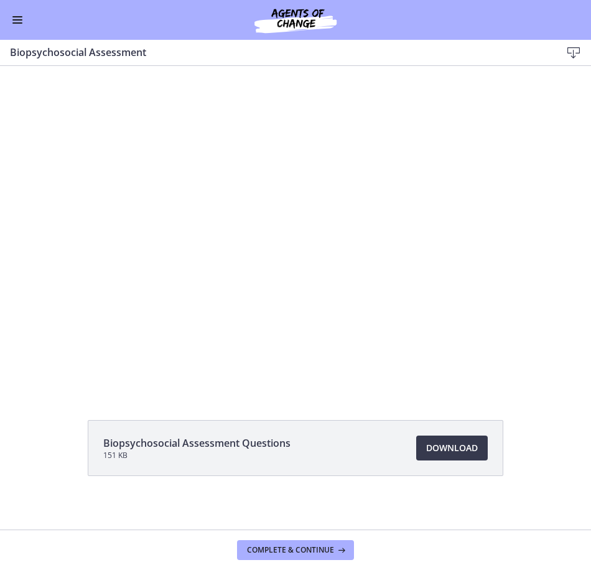
click at [461, 491] on div "Biopsychosocial Assessment Questions 151 KB Download Opens in a new window" at bounding box center [296, 478] width 436 height 116
click at [455, 449] on span "Download Opens in a new window" at bounding box center [452, 448] width 52 height 15
click at [11, 22] on button "Enable menu" at bounding box center [17, 19] width 15 height 15
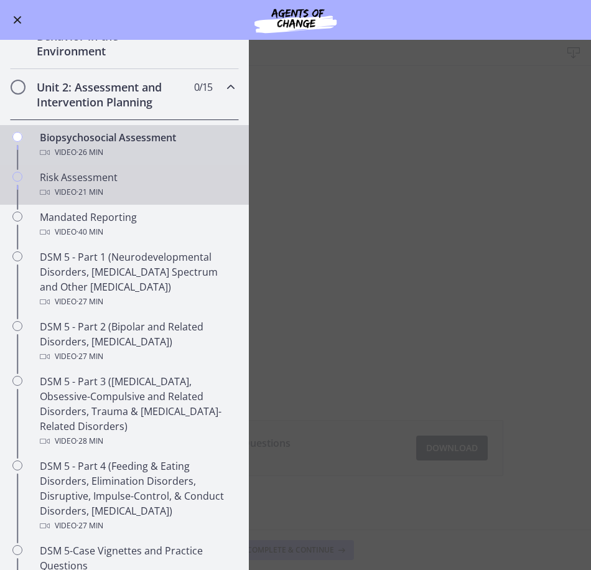
click at [110, 177] on div "Risk Assessment Video · 21 min" at bounding box center [137, 185] width 194 height 30
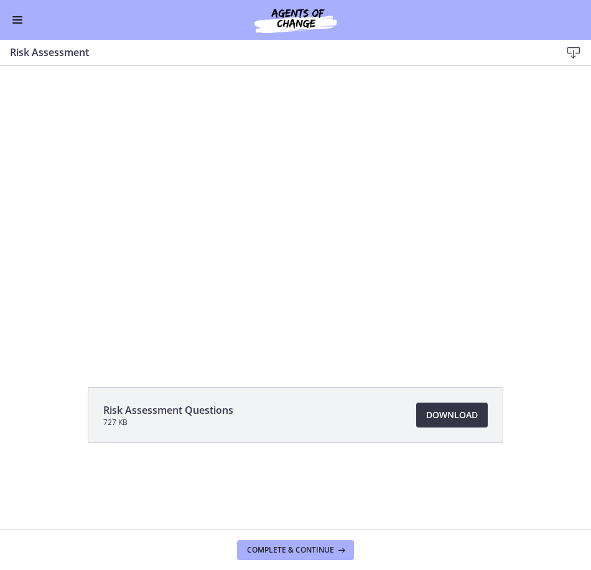
click at [458, 417] on span "Download Opens in a new window" at bounding box center [452, 415] width 52 height 15
click at [19, 14] on button "Enable menu" at bounding box center [17, 19] width 15 height 15
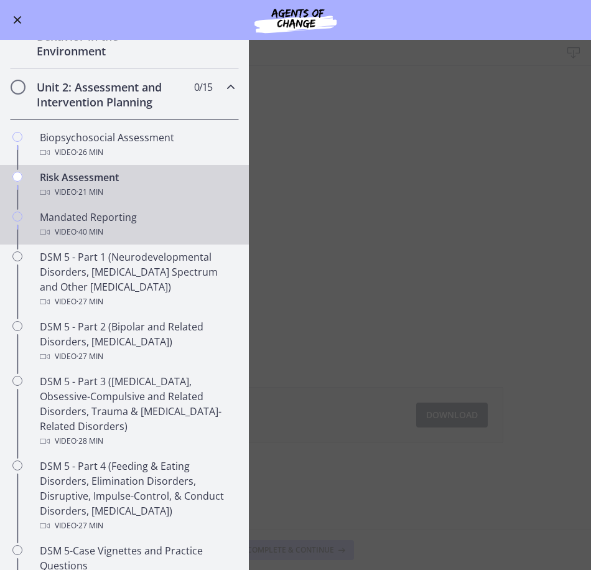
click at [90, 229] on span "· 40 min" at bounding box center [90, 232] width 27 height 15
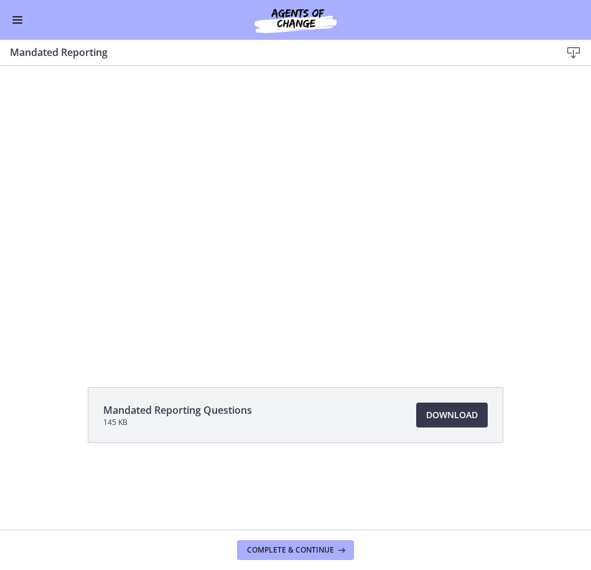
click at [451, 489] on div "Mandated Reporting Questions 145 KB Download Opens in a new window" at bounding box center [296, 445] width 436 height 116
click at [449, 423] on link "Download Opens in a new window" at bounding box center [452, 415] width 72 height 25
click at [21, 23] on span "Enable menu" at bounding box center [17, 22] width 10 height 1
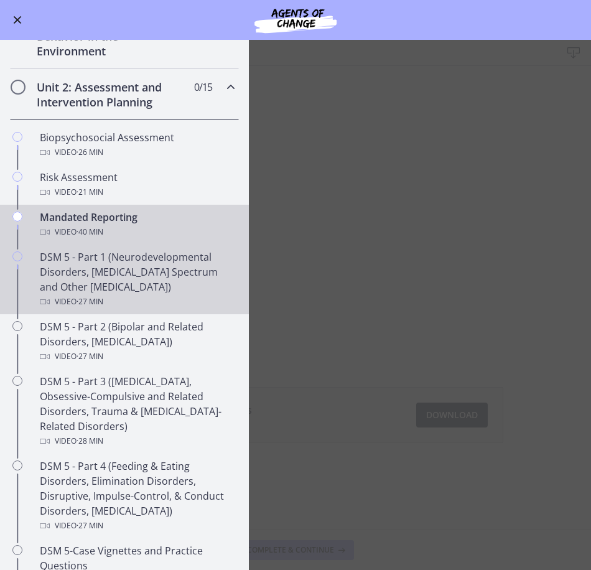
click at [72, 272] on div "DSM 5 - Part 1 (Neurodevelopmental Disorders, Schizophrenia Spectrum and Other …" at bounding box center [137, 280] width 194 height 60
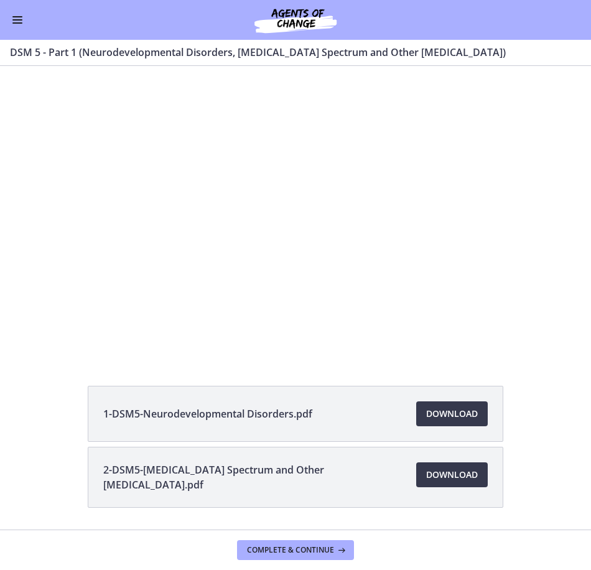
scroll to position [74, 0]
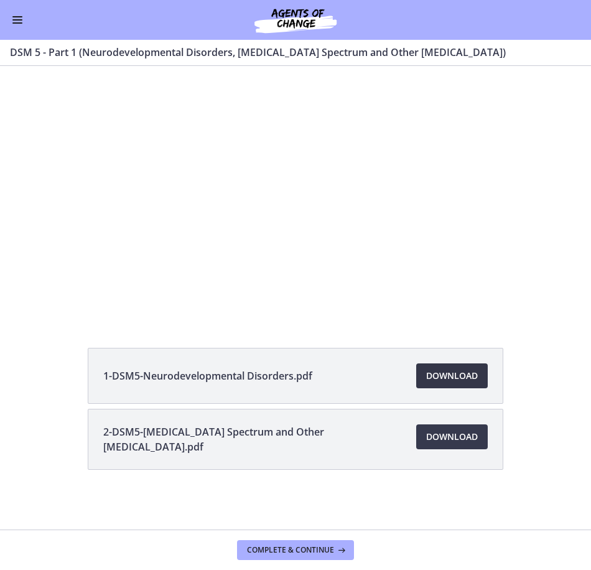
click at [441, 378] on span "Download Opens in a new window" at bounding box center [452, 376] width 52 height 15
click at [453, 443] on span "Download Opens in a new window" at bounding box center [452, 437] width 52 height 15
click at [17, 16] on button "Enable menu" at bounding box center [17, 19] width 15 height 15
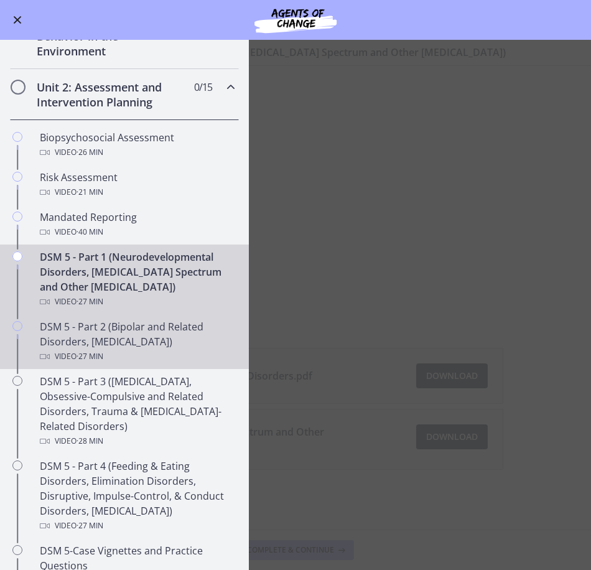
click at [120, 343] on div "DSM 5 - Part 2 (Bipolar and Related Disorders, Depressive Disorders) Video · 27…" at bounding box center [137, 341] width 194 height 45
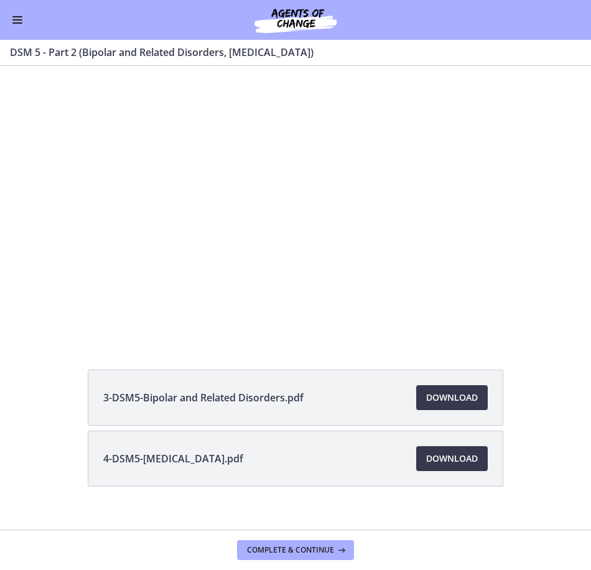
scroll to position [69, 0]
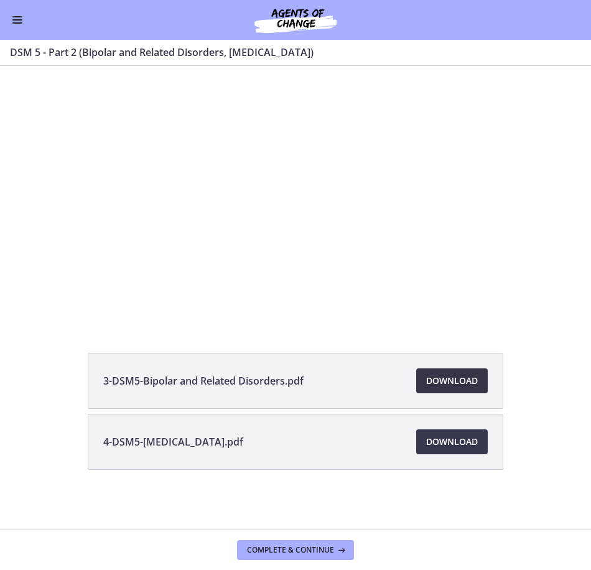
click at [428, 383] on span "Download Opens in a new window" at bounding box center [452, 381] width 52 height 15
click at [466, 441] on span "Download Opens in a new window" at bounding box center [452, 442] width 52 height 15
click at [18, 23] on span "Enable menu" at bounding box center [17, 22] width 10 height 1
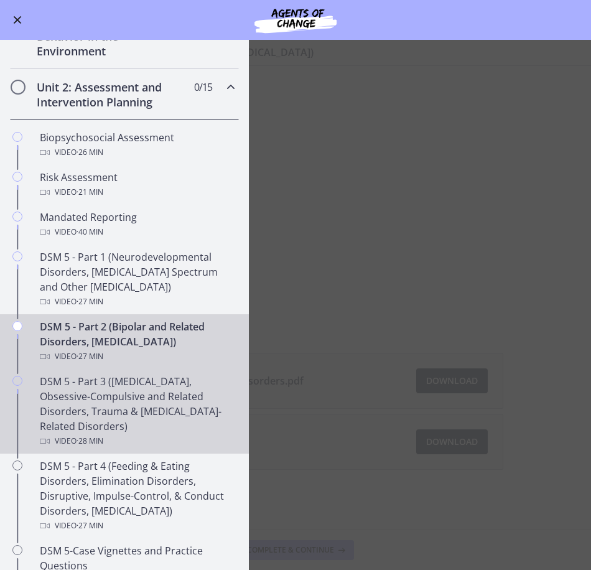
click at [128, 395] on div "DSM 5 - Part 3 (Anxiety Disorders, Obsessive-Compulsive and Related Disorders, …" at bounding box center [137, 411] width 194 height 75
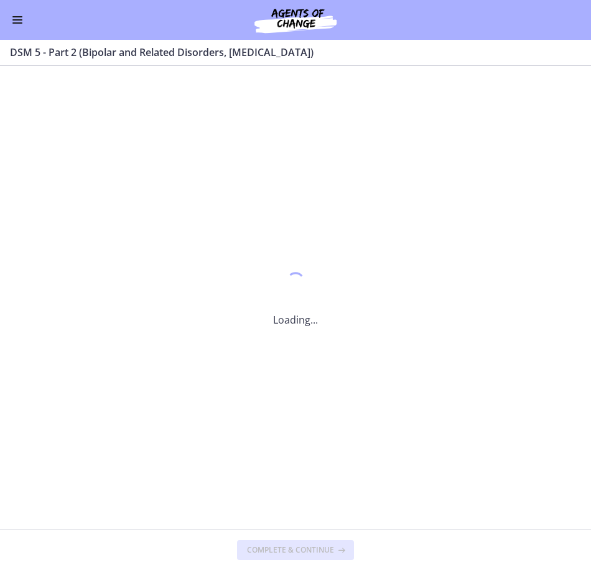
scroll to position [0, 0]
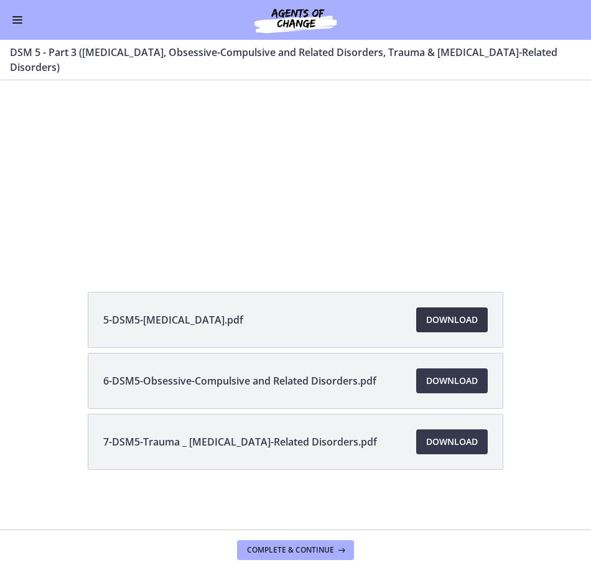
click at [459, 317] on span "Download Opens in a new window" at bounding box center [452, 320] width 52 height 15
click at [441, 385] on span "Download Opens in a new window" at bounding box center [452, 381] width 52 height 15
click at [453, 452] on link "Download Opens in a new window" at bounding box center [452, 442] width 72 height 25
click at [15, 18] on button "Enable menu" at bounding box center [17, 19] width 15 height 15
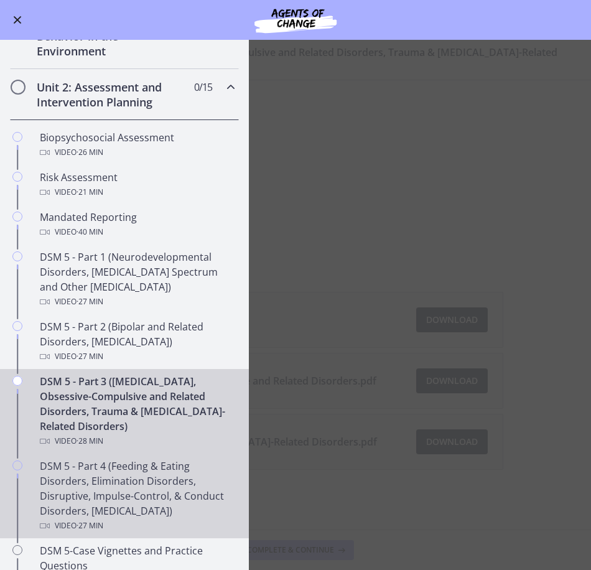
click at [154, 492] on div "DSM 5 - Part 4 (Feeding & Eating Disorders, Elimination Disorders, Disruptive, …" at bounding box center [137, 496] width 194 height 75
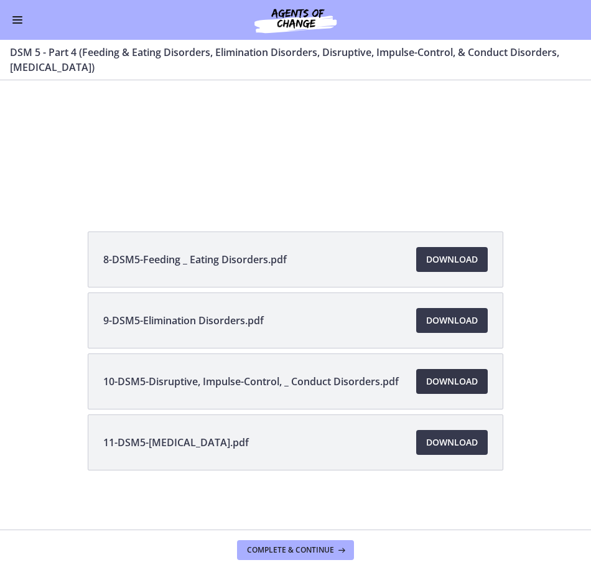
scroll to position [205, 0]
click at [471, 261] on span "Download Opens in a new window" at bounding box center [452, 259] width 52 height 15
click at [435, 315] on span "Download Opens in a new window" at bounding box center [452, 320] width 52 height 15
click at [446, 385] on span "Download Opens in a new window" at bounding box center [452, 381] width 52 height 15
click at [448, 441] on span "Download Opens in a new window" at bounding box center [452, 442] width 52 height 15
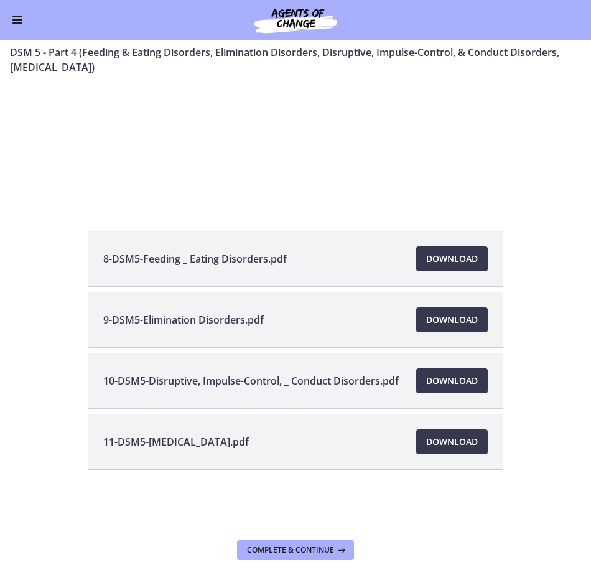
click at [17, 22] on span "Enable menu" at bounding box center [17, 22] width 10 height 1
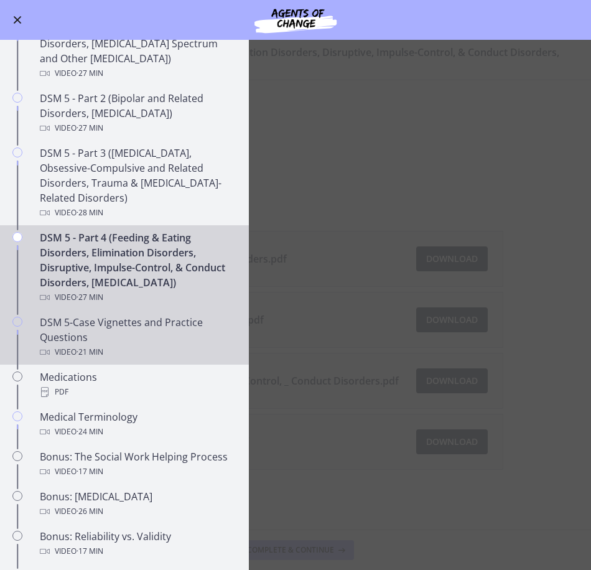
scroll to position [560, 0]
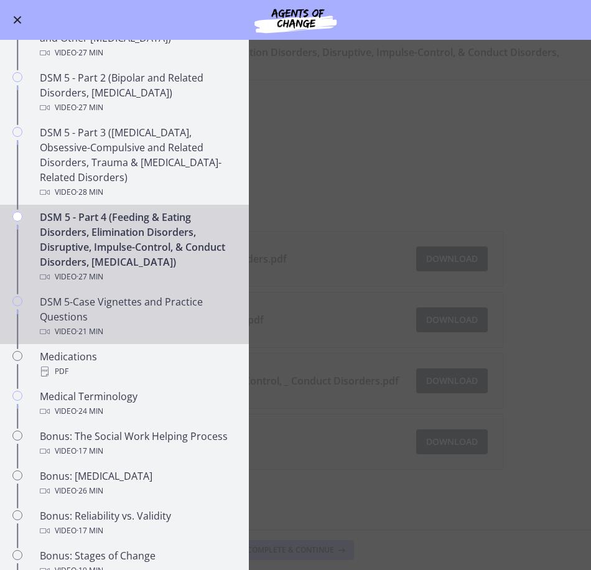
click at [106, 318] on div "DSM 5-Case Vignettes and Practice Questions Video · 21 min" at bounding box center [137, 316] width 194 height 45
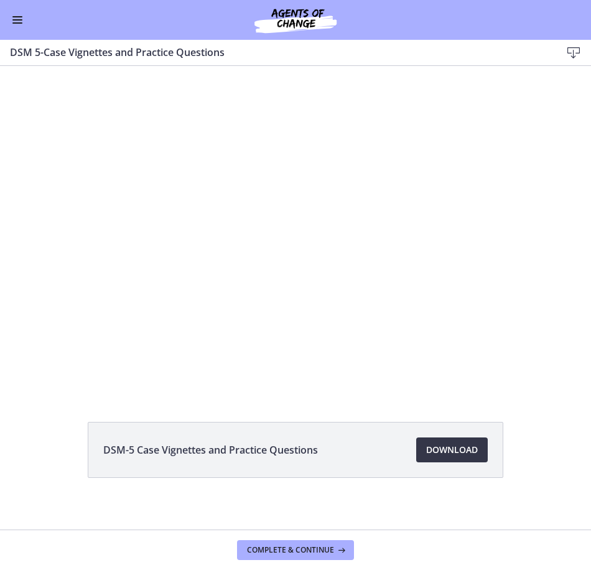
click at [445, 449] on span "Download Opens in a new window" at bounding box center [452, 450] width 52 height 15
click at [9, 11] on div "Go to Dashboard" at bounding box center [295, 20] width 591 height 40
click at [12, 26] on button "Enable menu" at bounding box center [17, 19] width 15 height 15
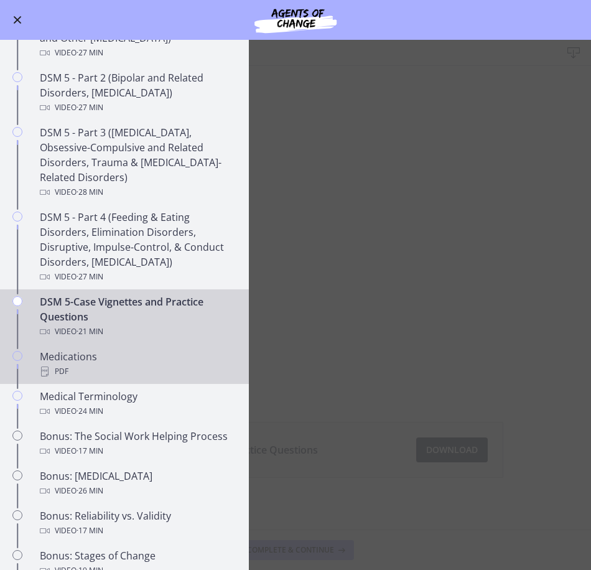
click at [105, 360] on div "Medications PDF" at bounding box center [137, 364] width 194 height 30
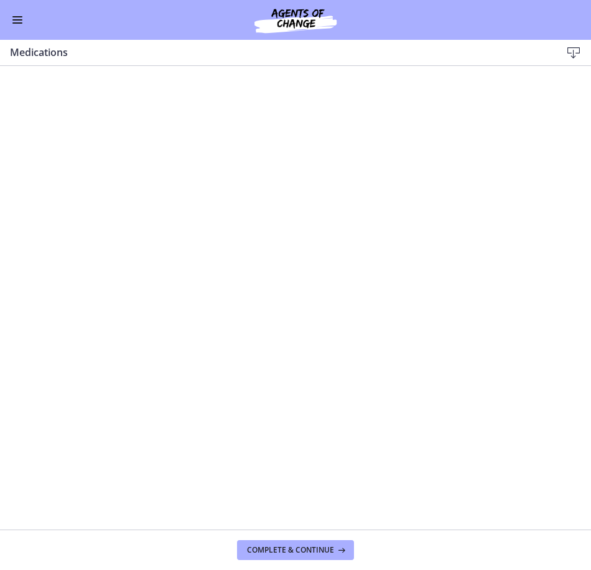
click at [572, 55] on icon at bounding box center [574, 52] width 15 height 15
click at [16, 25] on button "Enable menu" at bounding box center [17, 19] width 15 height 15
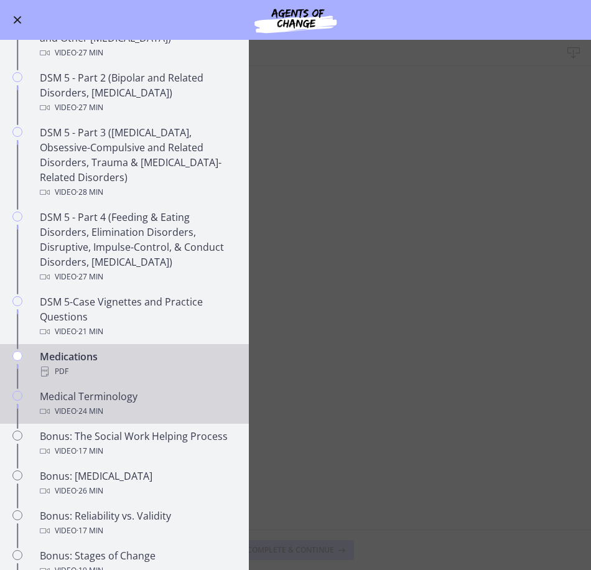
click at [129, 399] on div "Medical Terminology Video · 24 min" at bounding box center [137, 404] width 194 height 30
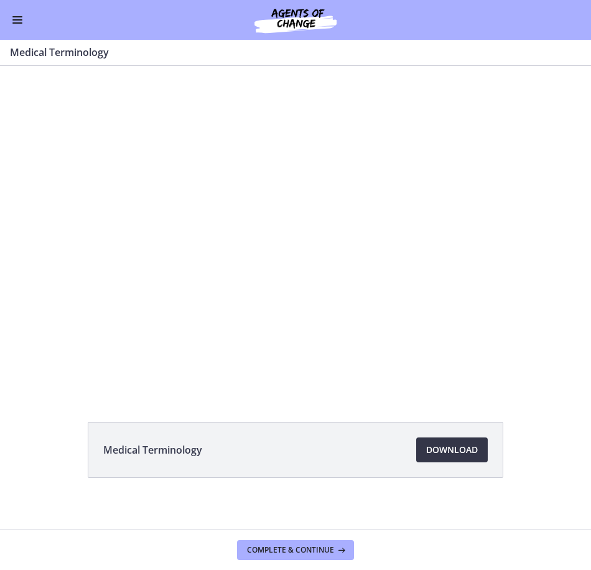
click at [433, 451] on span "Download Opens in a new window" at bounding box center [452, 450] width 52 height 15
click at [16, 15] on button "Enable menu" at bounding box center [17, 19] width 15 height 15
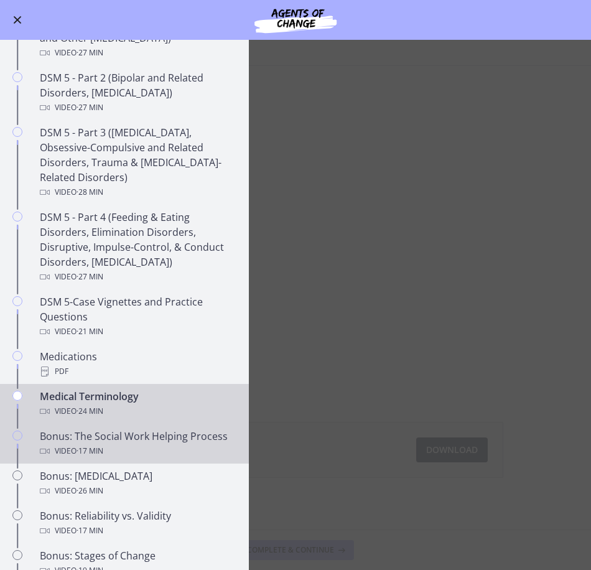
scroll to position [623, 0]
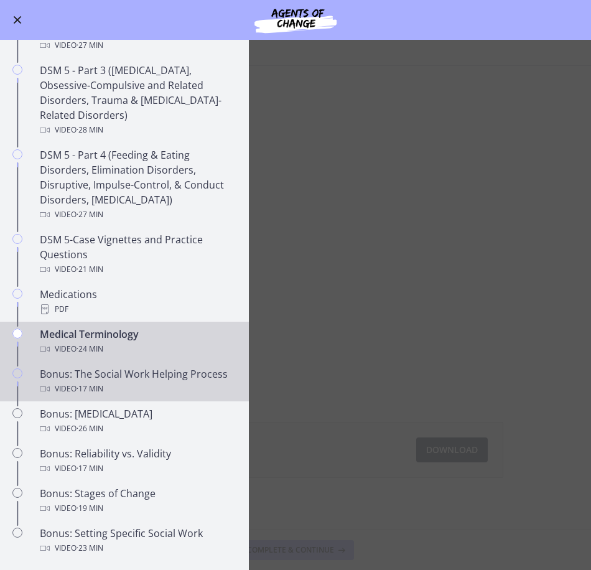
click at [138, 385] on div "Video · 17 min" at bounding box center [137, 389] width 194 height 15
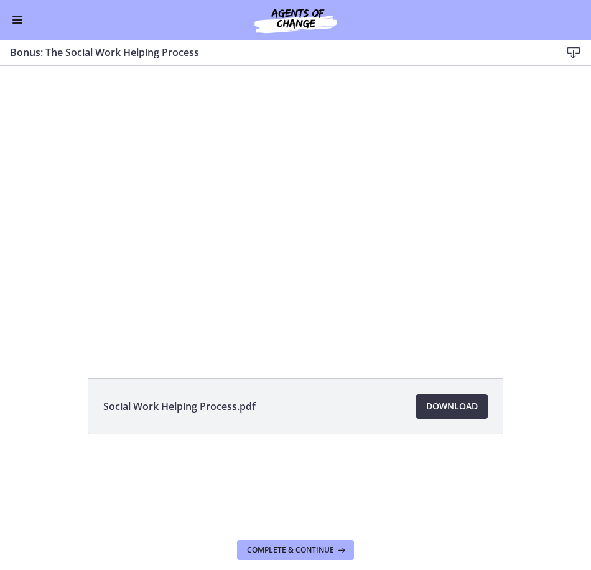
click at [445, 412] on span "Download Opens in a new window" at bounding box center [452, 406] width 52 height 15
click at [16, 18] on button "Enable menu" at bounding box center [17, 19] width 15 height 15
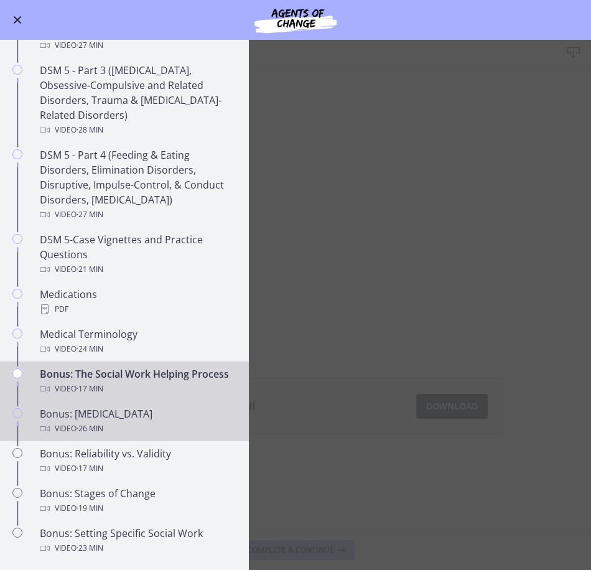
click at [119, 436] on div "Video · 26 min" at bounding box center [137, 428] width 194 height 15
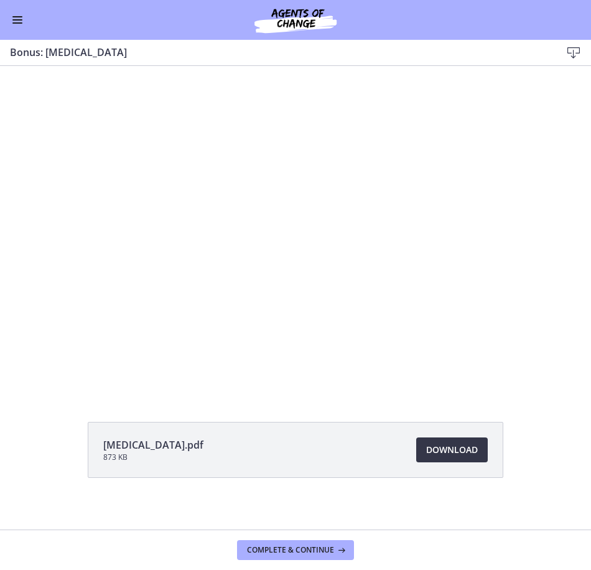
click at [448, 458] on link "Download Opens in a new window" at bounding box center [452, 450] width 72 height 25
click at [19, 24] on button "Enable menu" at bounding box center [17, 19] width 15 height 15
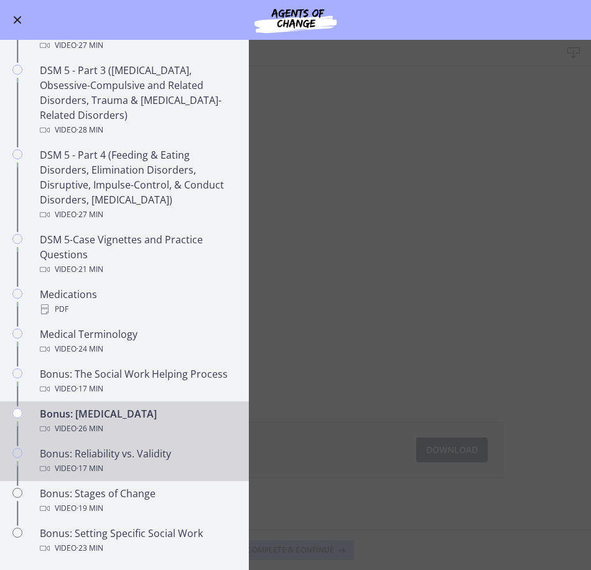
click at [143, 472] on div "Video · 17 min" at bounding box center [137, 468] width 194 height 15
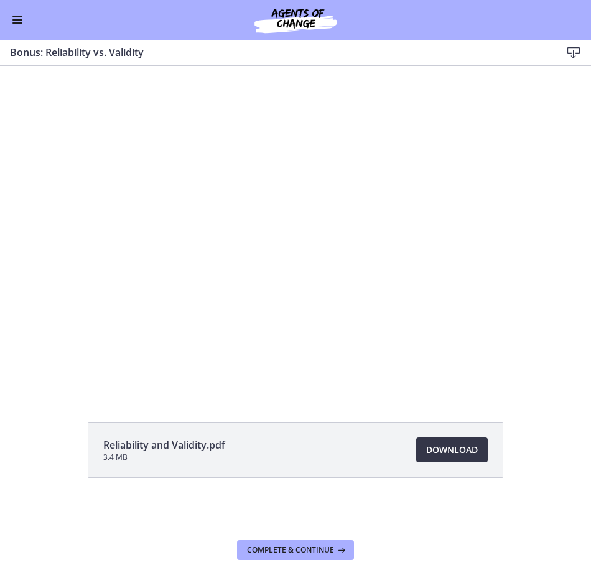
click at [447, 454] on span "Download Opens in a new window" at bounding box center [452, 450] width 52 height 15
click at [12, 24] on button "Enable menu" at bounding box center [17, 19] width 15 height 15
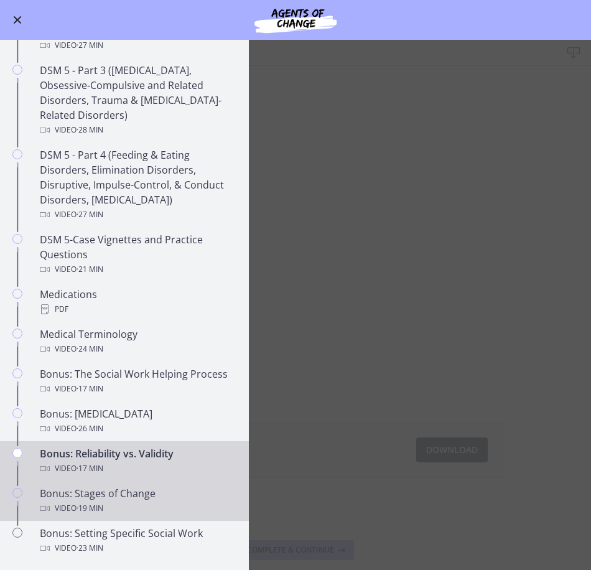
click at [154, 498] on div "Bonus: Stages of Change Video · 19 min" at bounding box center [137, 501] width 194 height 30
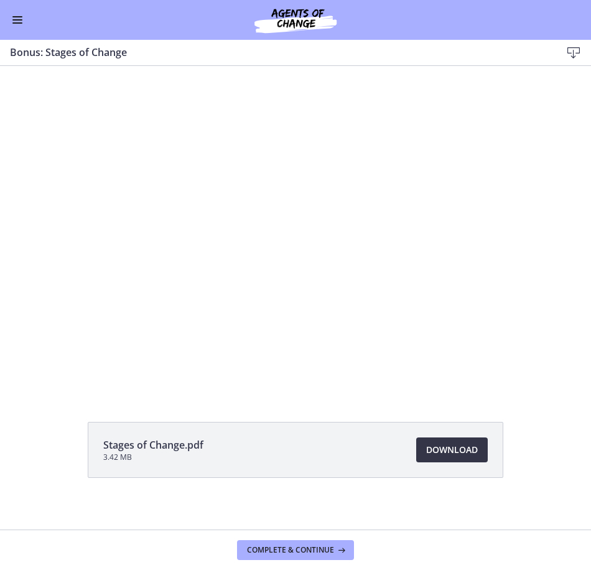
click at [457, 454] on span "Download Opens in a new window" at bounding box center [452, 450] width 52 height 15
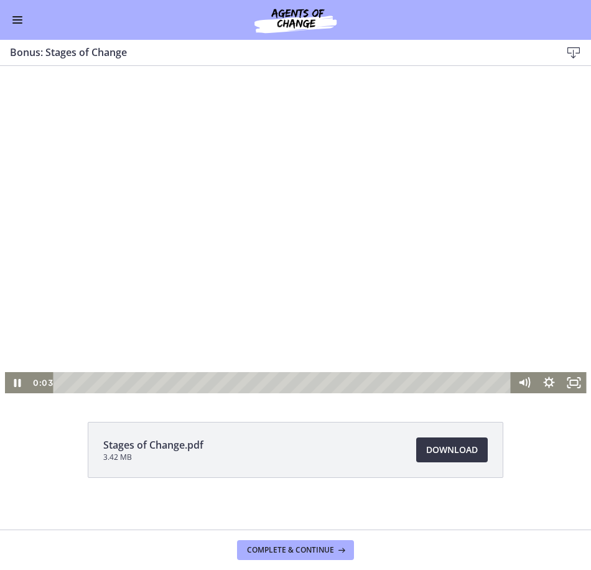
scroll to position [8, 0]
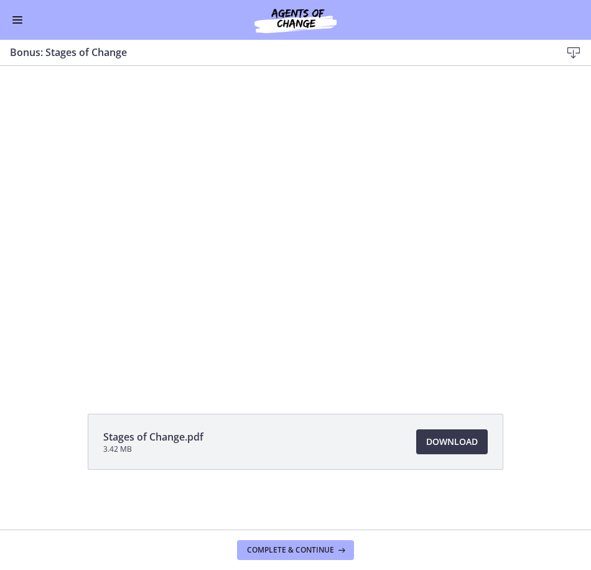
click at [22, 23] on button "Enable menu" at bounding box center [17, 19] width 15 height 15
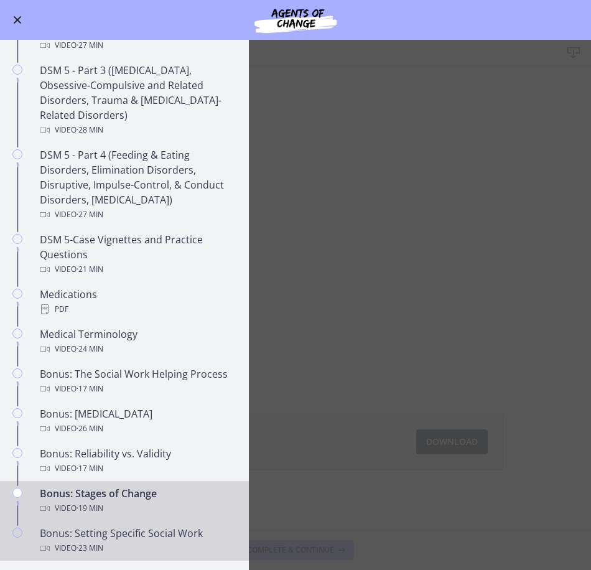
click at [121, 539] on div "Bonus: Setting Specific Social Work Video · 23 min" at bounding box center [137, 541] width 194 height 30
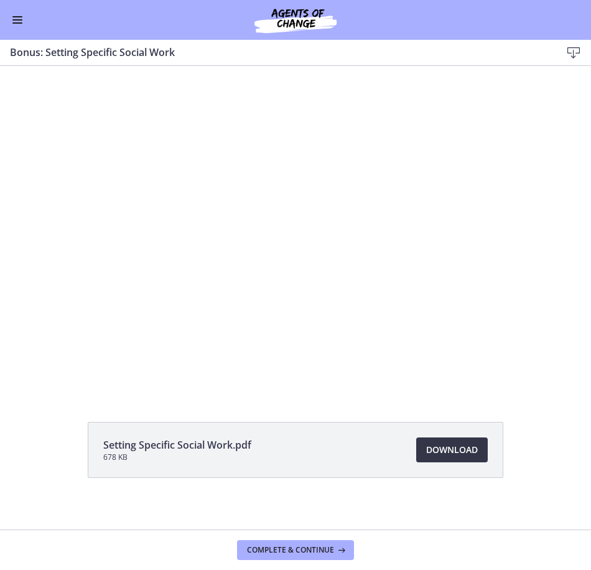
click at [451, 446] on span "Download Opens in a new window" at bounding box center [452, 450] width 52 height 15
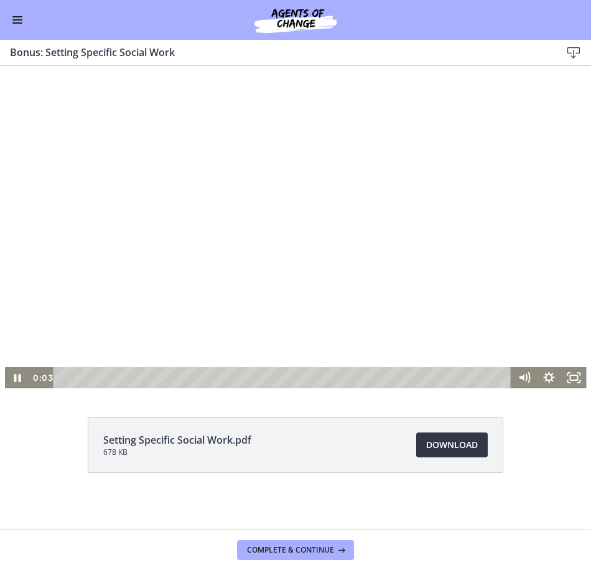
scroll to position [8, 0]
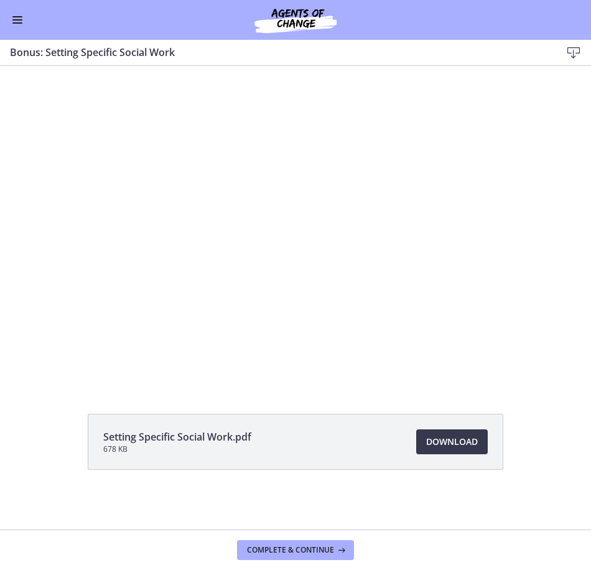
click at [17, 21] on button "Enable menu" at bounding box center [17, 19] width 15 height 15
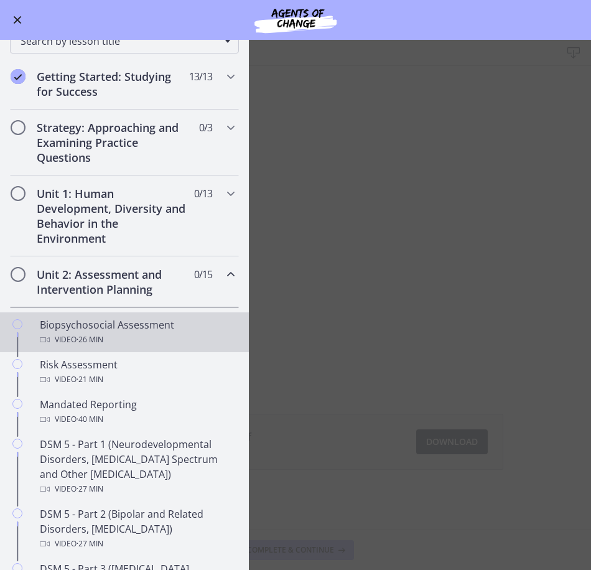
scroll to position [125, 0]
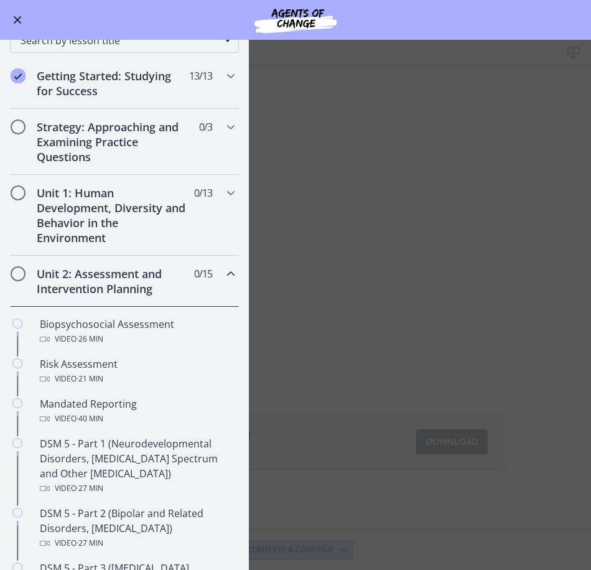
click at [110, 285] on h2 "Unit 2: Assessment and Intervention Planning" at bounding box center [113, 281] width 152 height 30
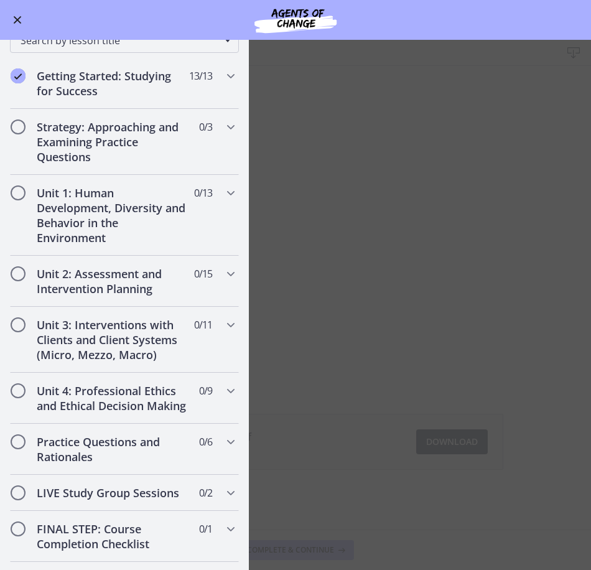
click at [338, 240] on main "Bonus: Setting Specific Social Work Download Enable fullscreen Setting Specific…" at bounding box center [295, 305] width 591 height 530
click at [223, 327] on icon "Chapters" at bounding box center [230, 325] width 15 height 15
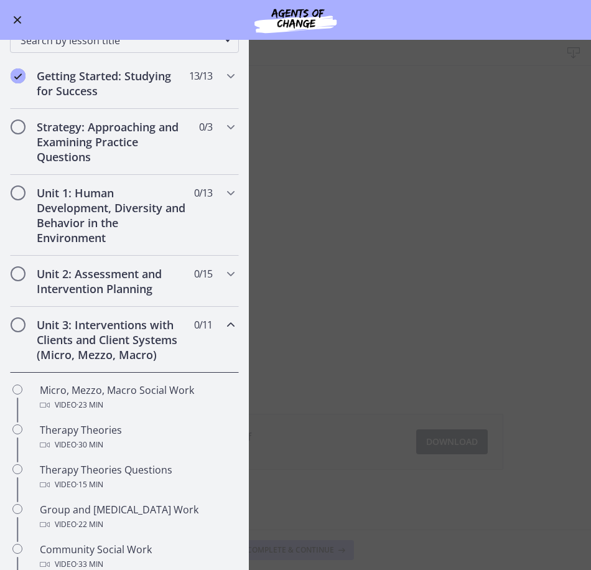
click at [18, 21] on span "Enable menu" at bounding box center [18, 20] width 8 height 8
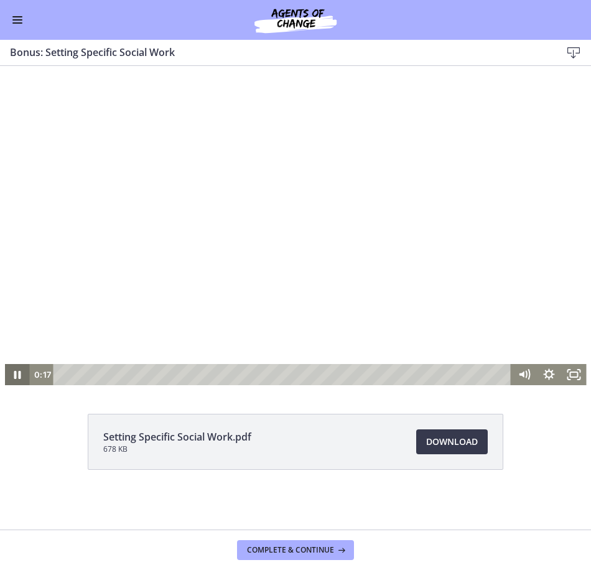
click at [16, 372] on icon "Pause" at bounding box center [17, 375] width 7 height 8
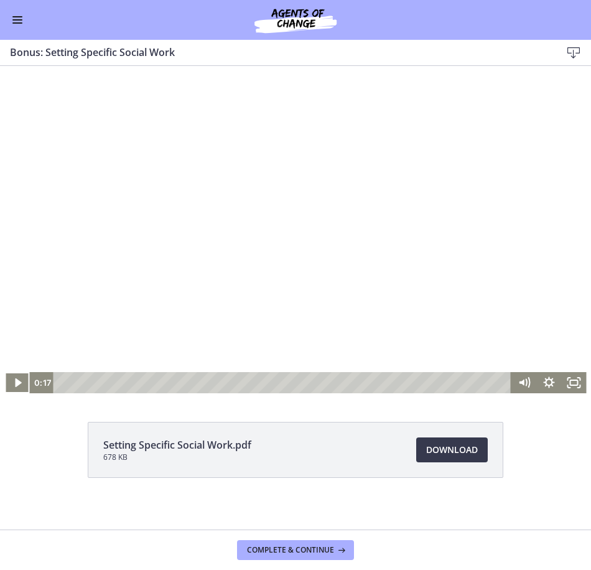
click at [20, 24] on button "Enable menu" at bounding box center [17, 19] width 15 height 15
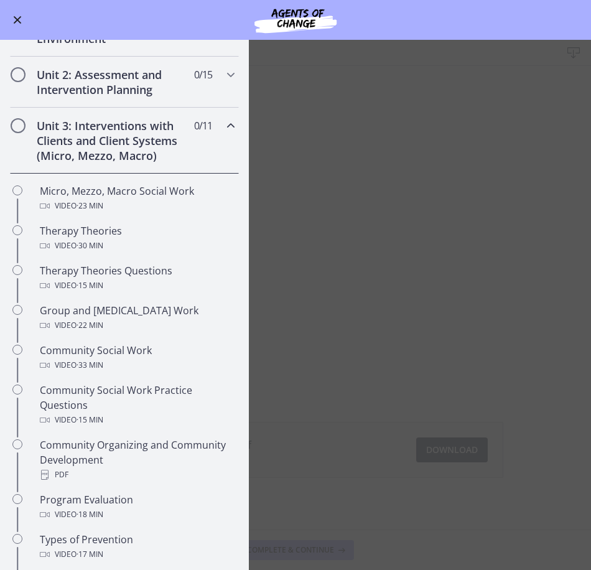
scroll to position [311, 0]
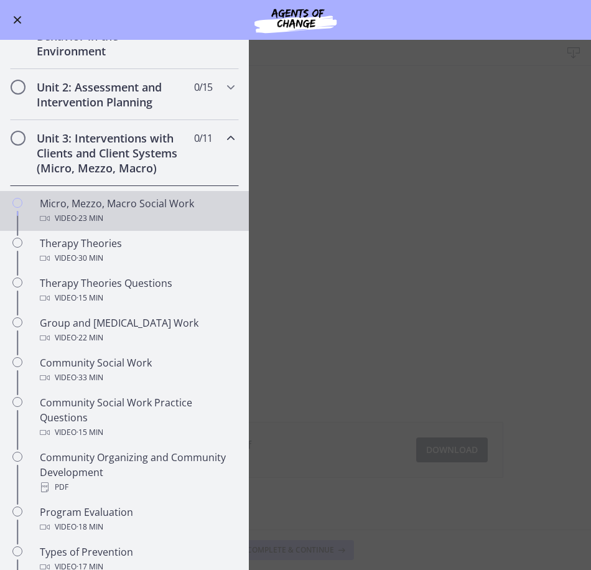
click at [137, 215] on div "Video · 23 min" at bounding box center [137, 218] width 194 height 15
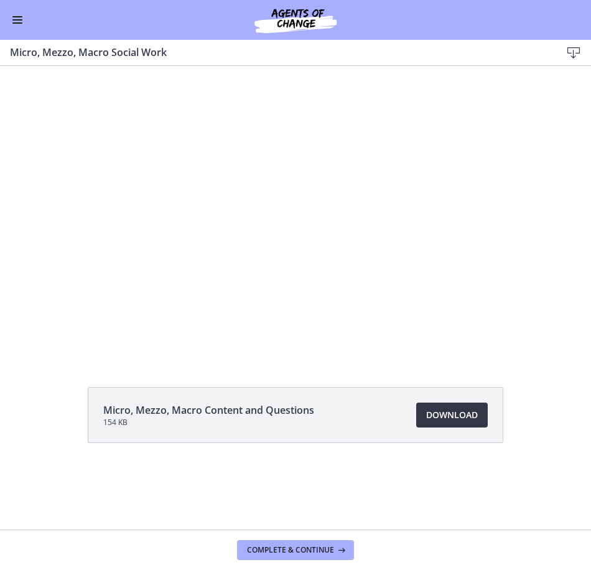
click at [459, 412] on span "Download Opens in a new window" at bounding box center [452, 415] width 52 height 15
click at [15, 22] on span "Enable menu" at bounding box center [17, 22] width 10 height 1
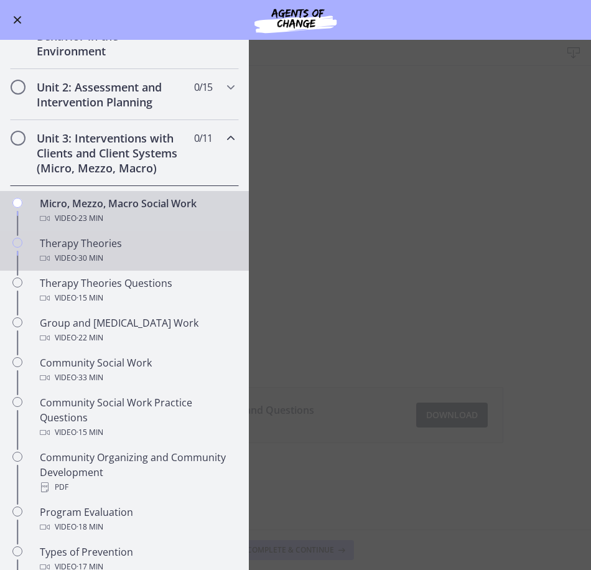
click at [116, 250] on div "Therapy Theories Video · 30 min" at bounding box center [137, 251] width 194 height 30
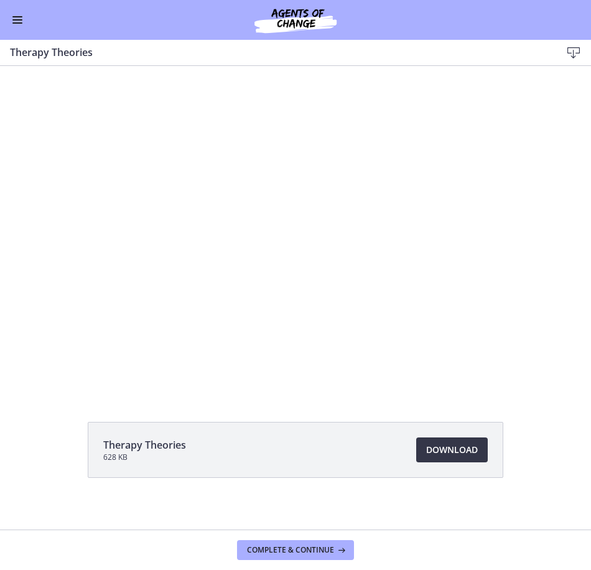
click at [461, 451] on span "Download Opens in a new window" at bounding box center [452, 450] width 52 height 15
click at [20, 13] on button "Enable menu" at bounding box center [17, 19] width 15 height 15
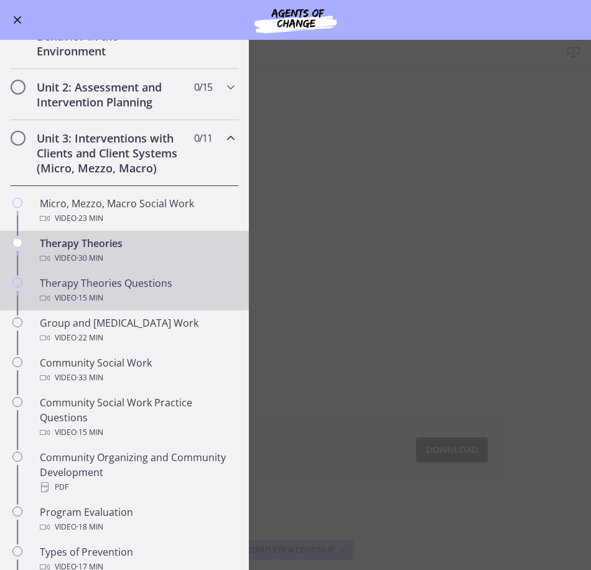
click at [113, 296] on div "Video · 15 min" at bounding box center [137, 298] width 194 height 15
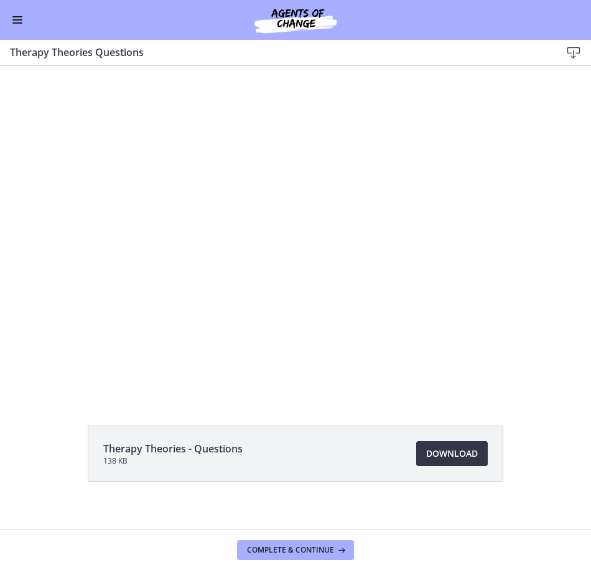
click at [465, 449] on span "Download Opens in a new window" at bounding box center [452, 453] width 52 height 15
click at [17, 16] on button "Enable menu" at bounding box center [17, 19] width 15 height 15
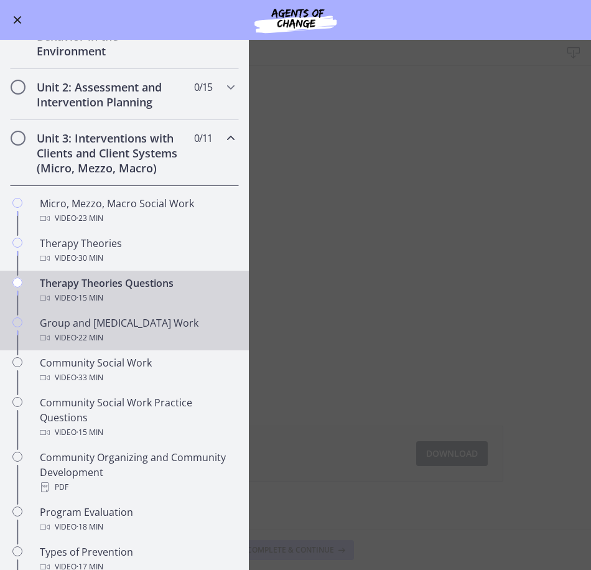
click at [103, 333] on span "· 22 min" at bounding box center [90, 338] width 27 height 15
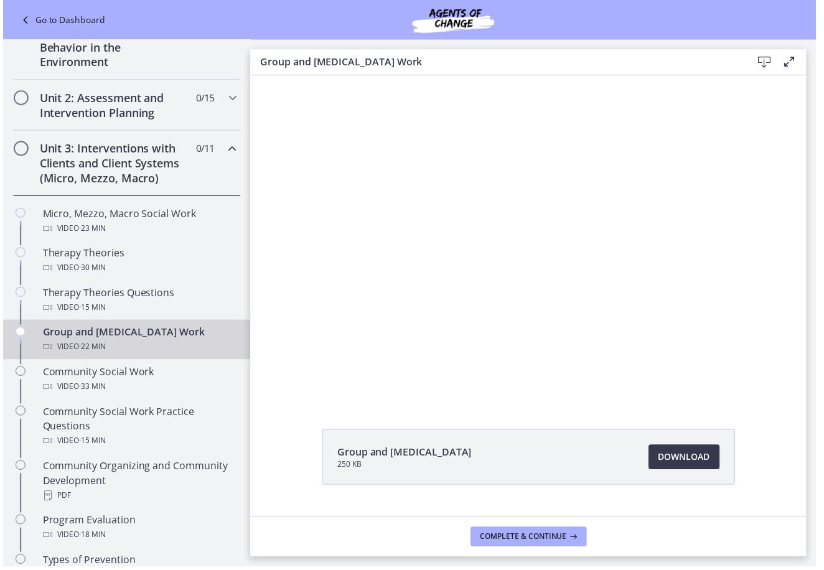
scroll to position [314, 0]
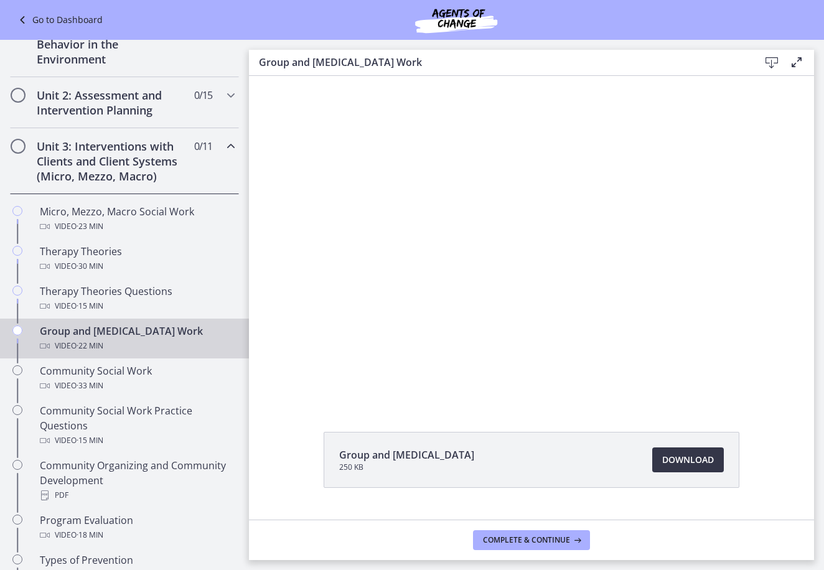
click at [693, 468] on link "Download Opens in a new window" at bounding box center [688, 460] width 72 height 25
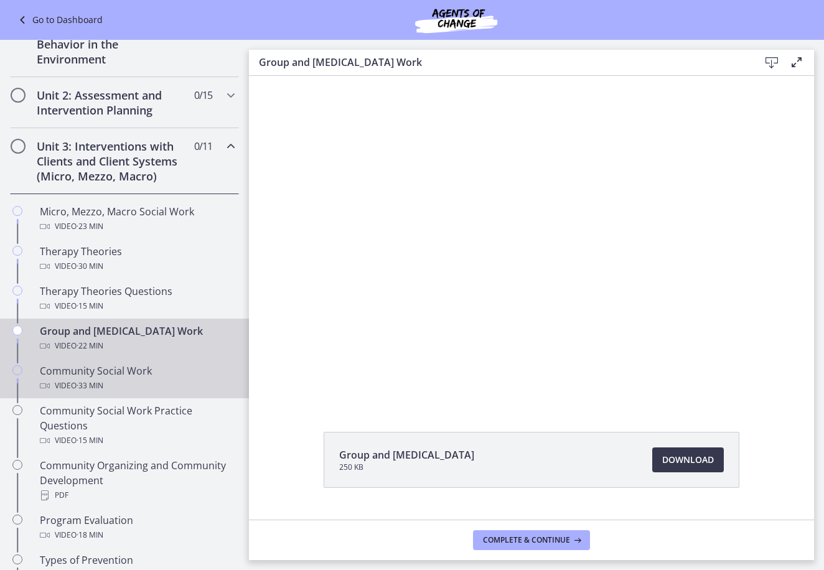
click at [112, 382] on div "Video · 33 min" at bounding box center [137, 386] width 194 height 15
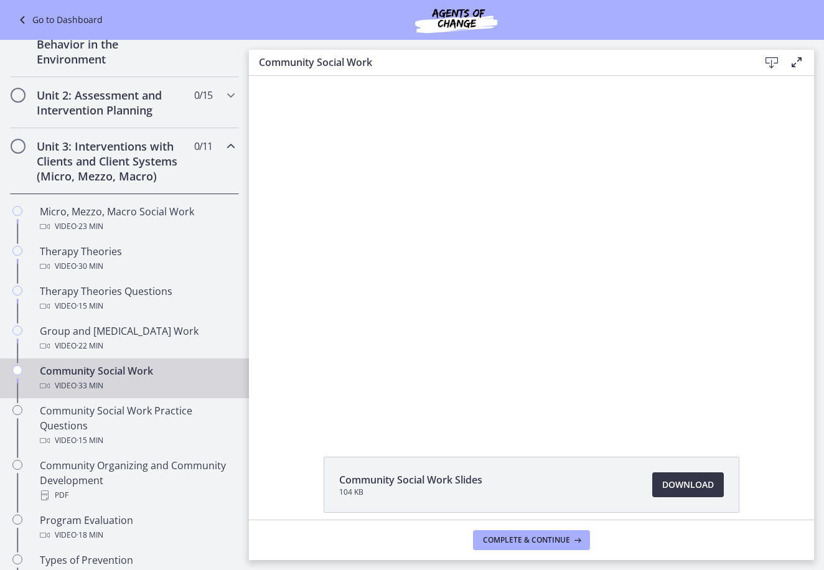
click at [674, 483] on div "Community Social Work Slides 104 KB Download Opens in a new window" at bounding box center [532, 515] width 436 height 116
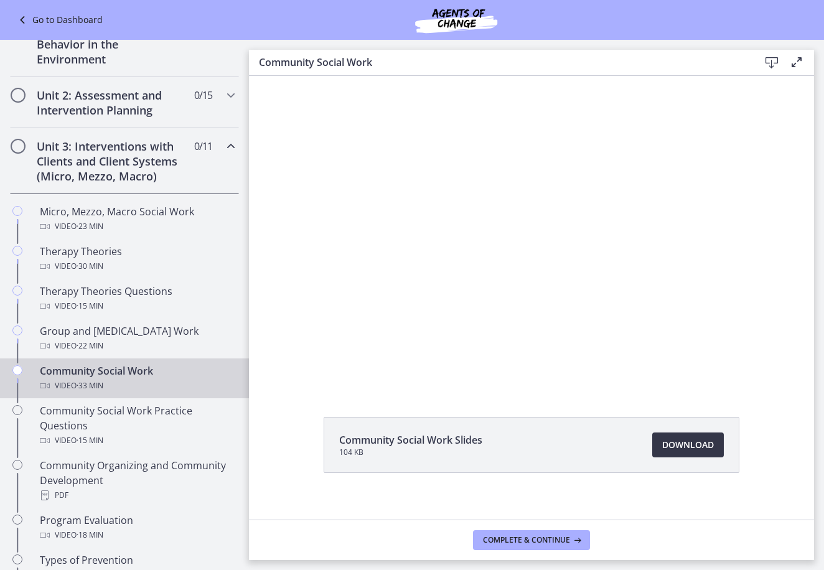
click at [674, 446] on span "Download Opens in a new window" at bounding box center [688, 445] width 52 height 15
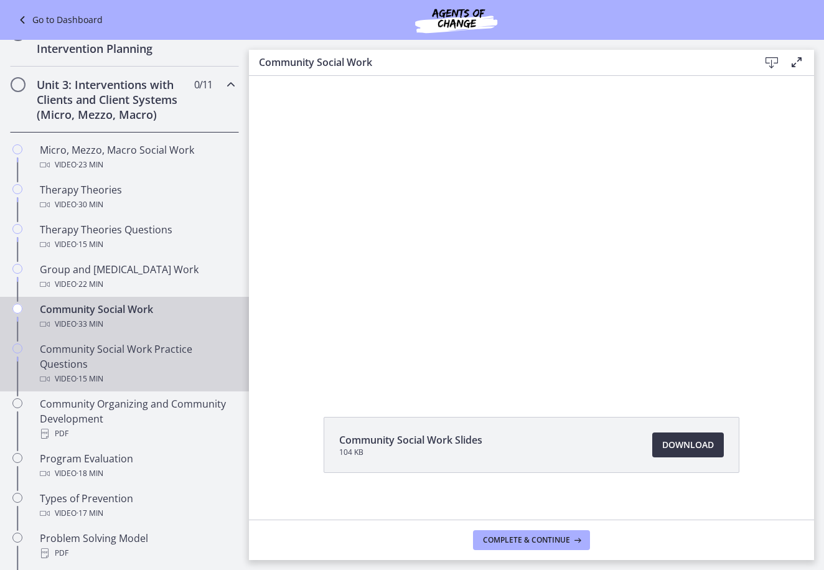
scroll to position [377, 0]
click at [92, 365] on div "Community Social Work Practice Questions Video · 15 min" at bounding box center [137, 363] width 194 height 45
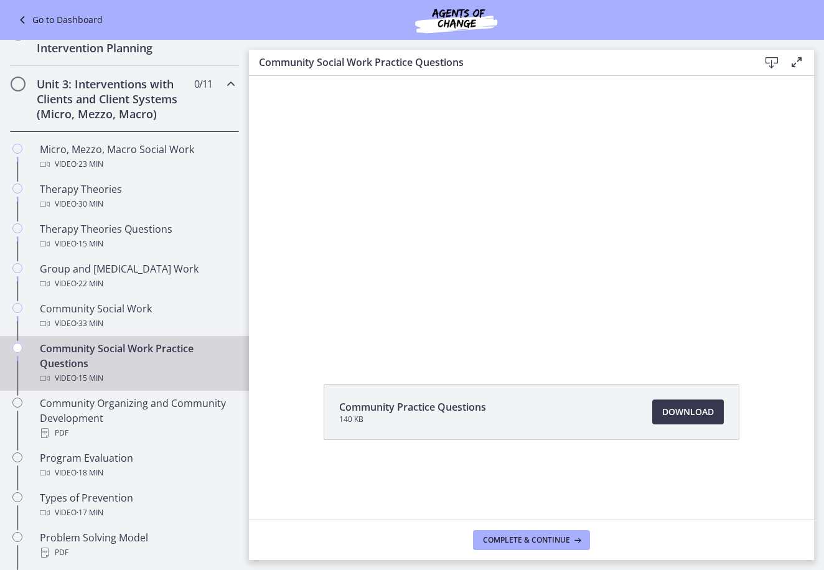
click at [682, 485] on div "Community Practice Questions 140 KB Download Opens in a new window" at bounding box center [532, 442] width 436 height 116
click at [699, 412] on span "Download Opens in a new window" at bounding box center [688, 412] width 52 height 15
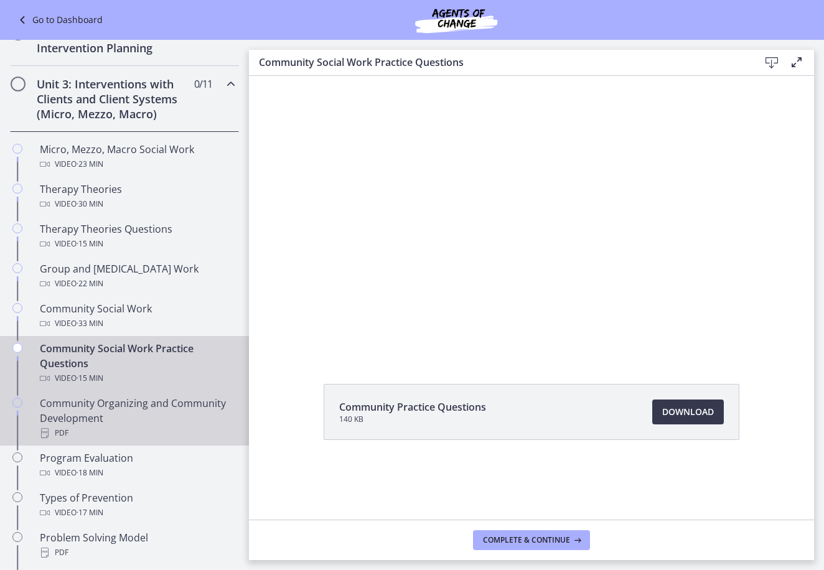
drag, startPoint x: 141, startPoint y: 421, endPoint x: 172, endPoint y: 424, distance: 31.8
click at [141, 421] on div "Community Organizing and Community Development PDF" at bounding box center [137, 418] width 194 height 45
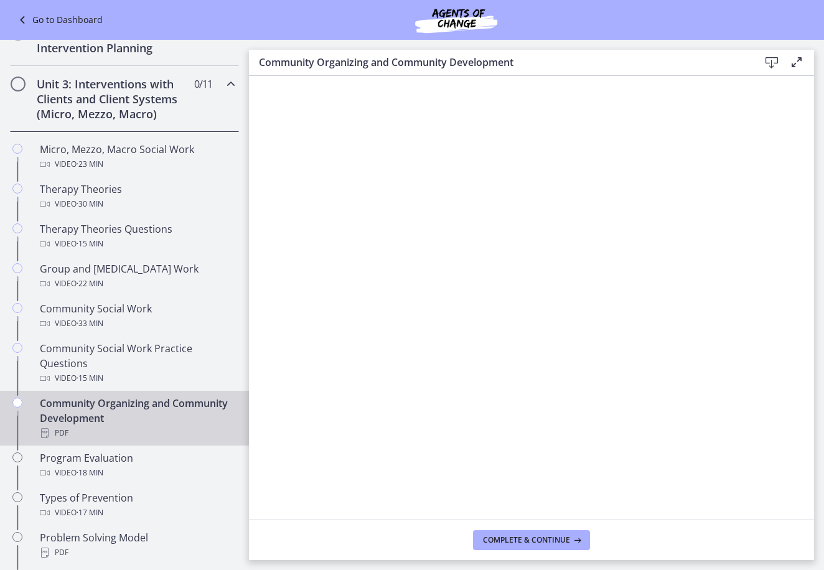
click at [771, 64] on icon at bounding box center [771, 62] width 15 height 15
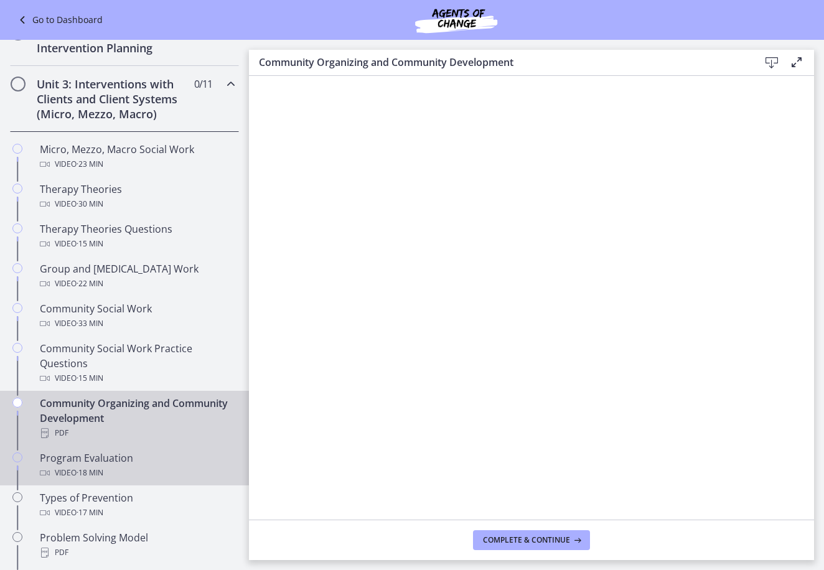
click at [98, 469] on span "· 18 min" at bounding box center [90, 473] width 27 height 15
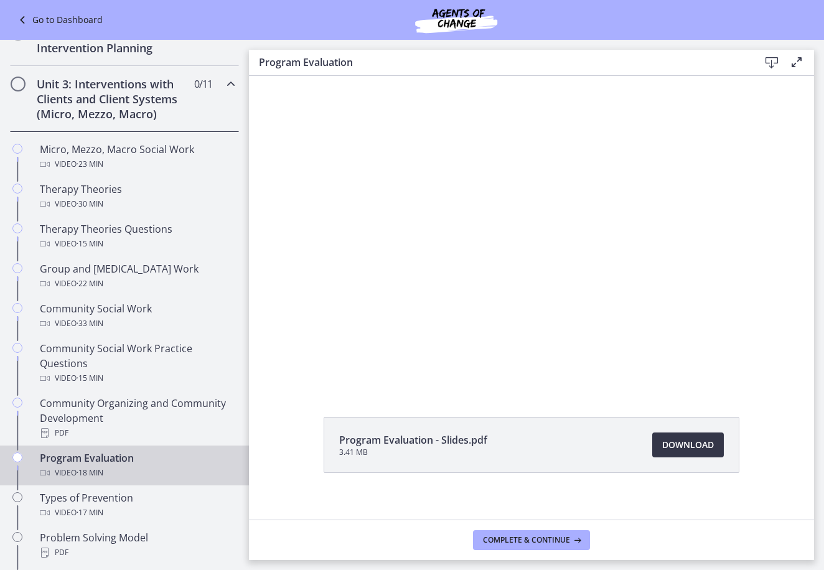
click at [692, 450] on span "Download Opens in a new window" at bounding box center [688, 445] width 52 height 15
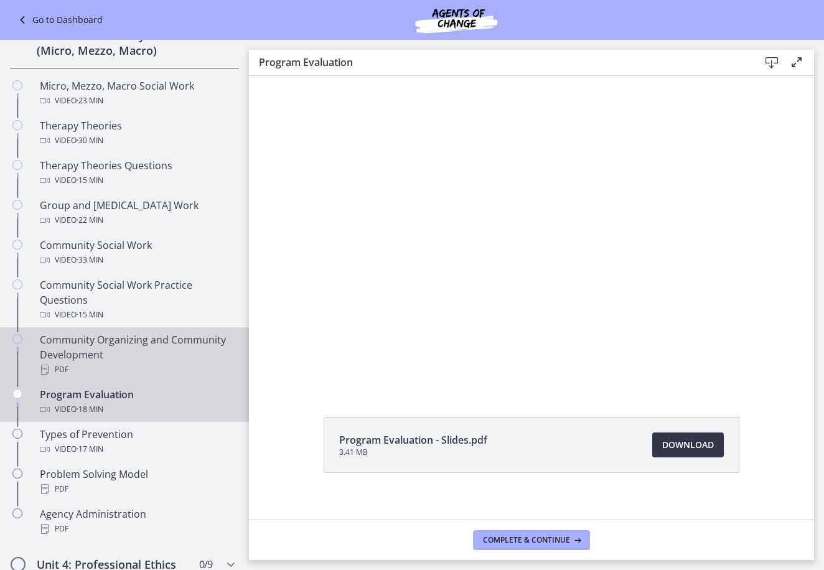
scroll to position [563, 0]
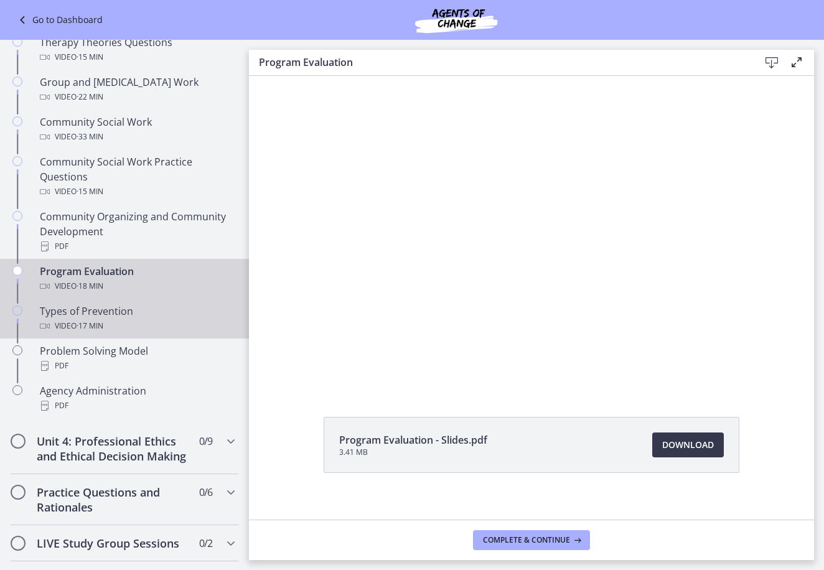
click at [103, 328] on span "· 17 min" at bounding box center [90, 326] width 27 height 15
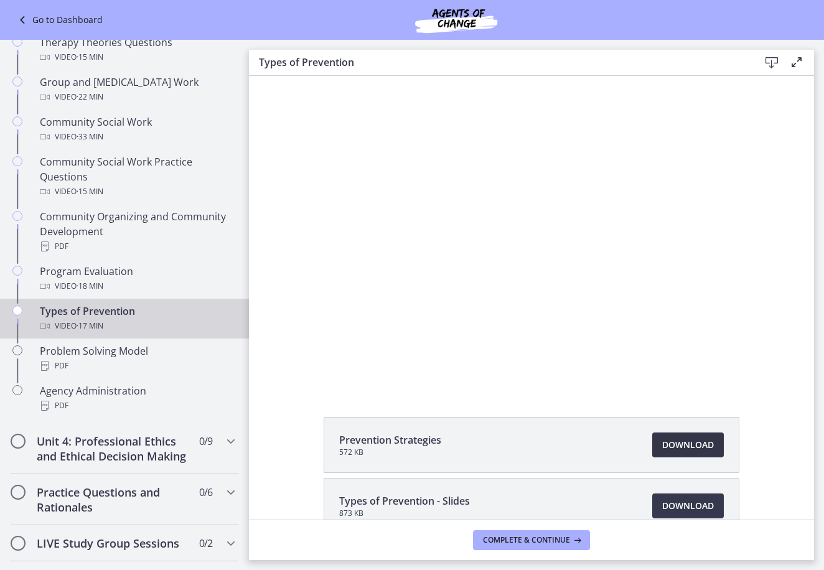
click at [690, 443] on span "Download Opens in a new window" at bounding box center [688, 445] width 52 height 15
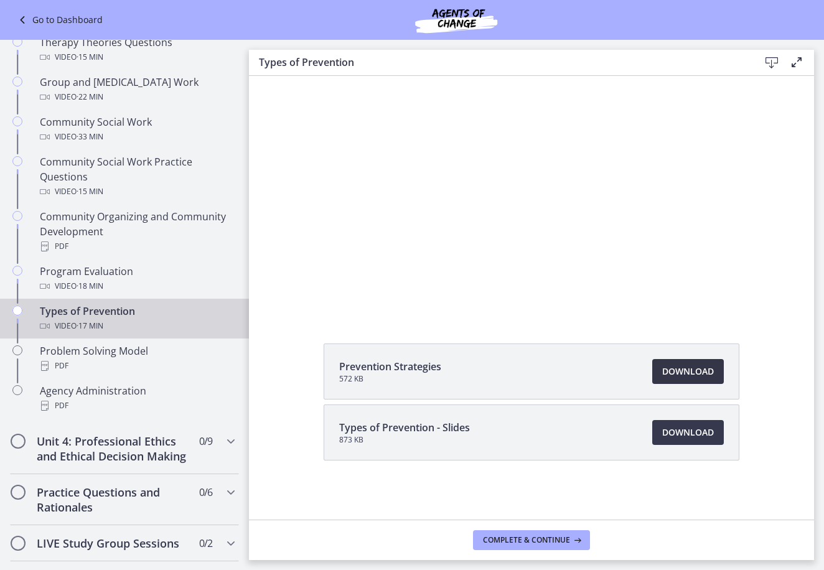
scroll to position [74, 0]
click at [690, 430] on span "Download Opens in a new window" at bounding box center [688, 432] width 52 height 15
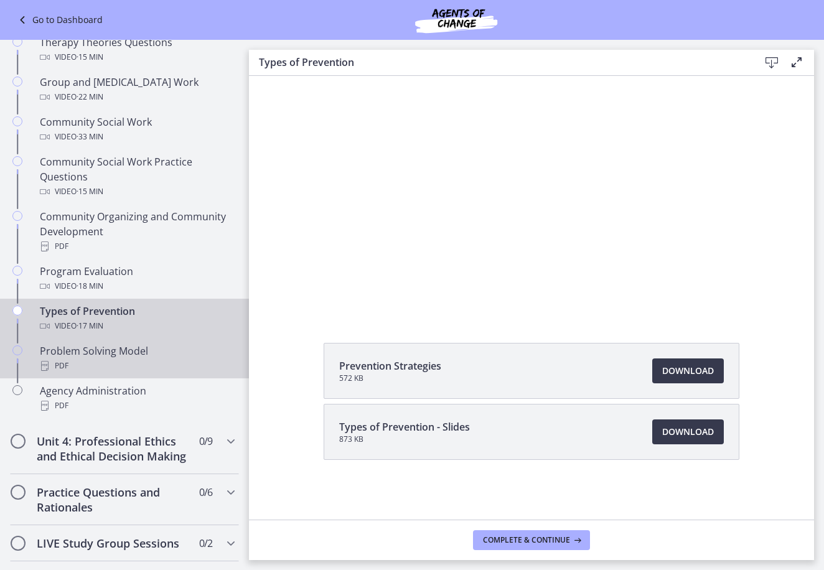
click at [127, 345] on div "Problem Solving Model PDF" at bounding box center [137, 359] width 194 height 30
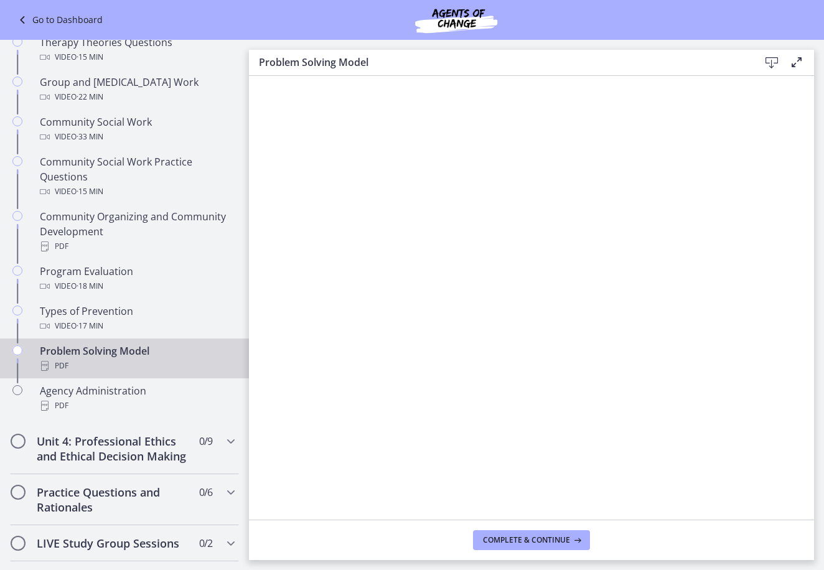
click at [773, 58] on icon at bounding box center [771, 62] width 15 height 15
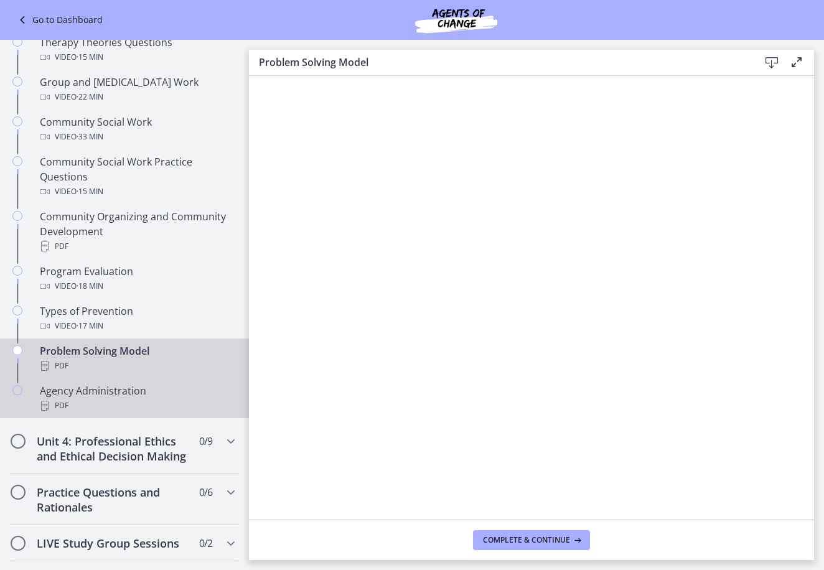
click at [97, 397] on div "Agency Administration PDF" at bounding box center [137, 398] width 194 height 30
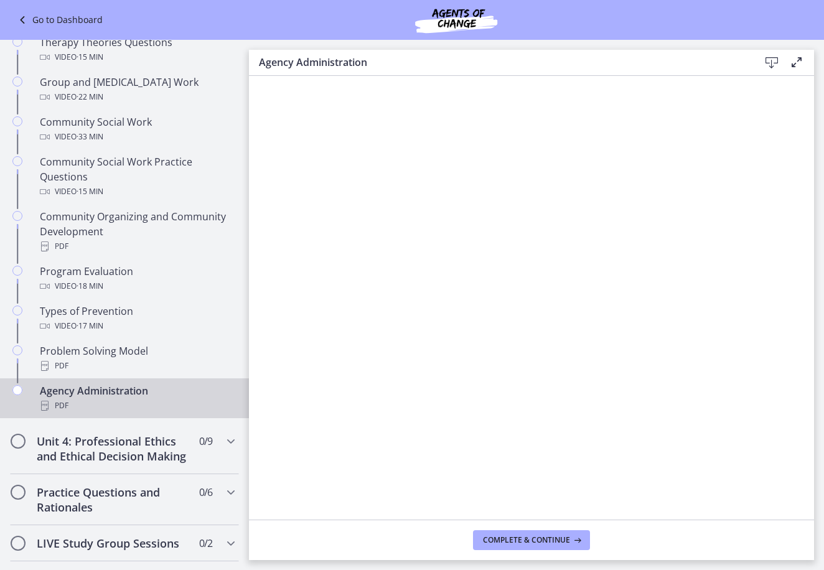
click at [770, 66] on icon at bounding box center [771, 62] width 15 height 15
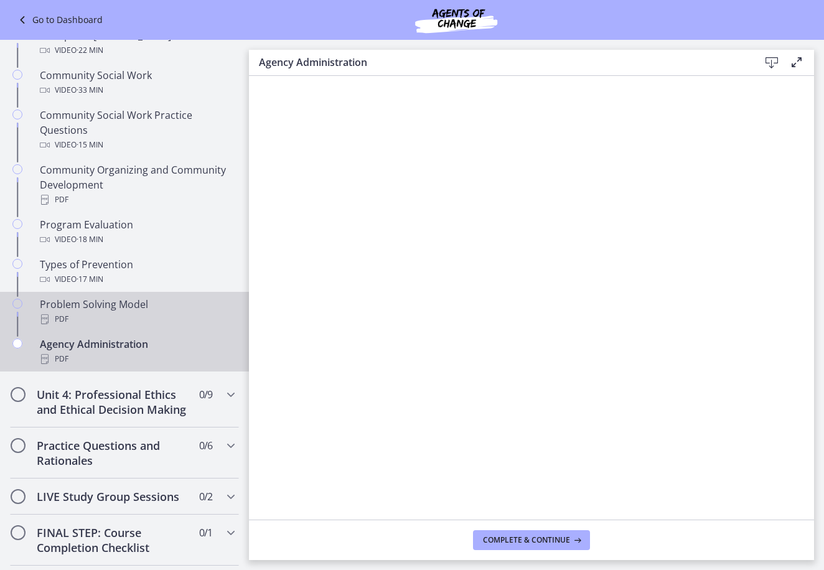
scroll to position [688, 0]
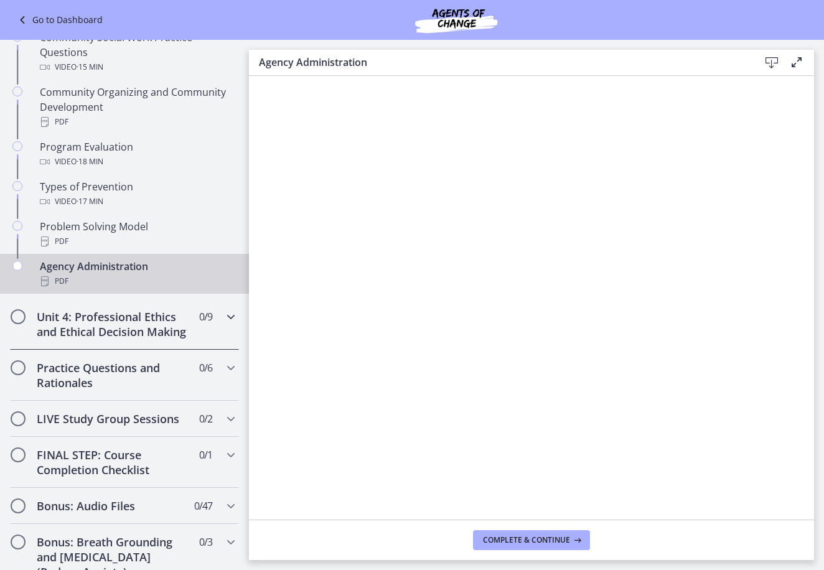
click at [223, 320] on icon "Chapters" at bounding box center [230, 316] width 15 height 15
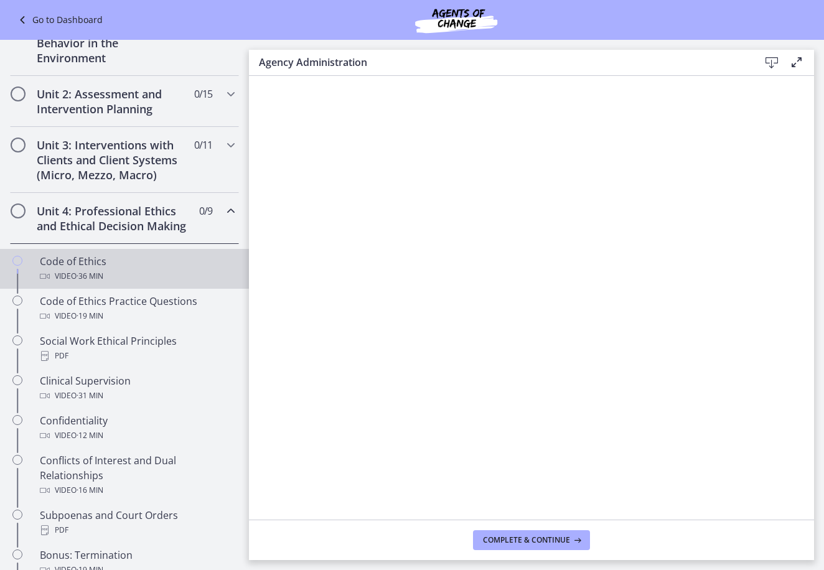
scroll to position [314, 0]
click at [115, 285] on div "Video · 36 min" at bounding box center [137, 277] width 194 height 15
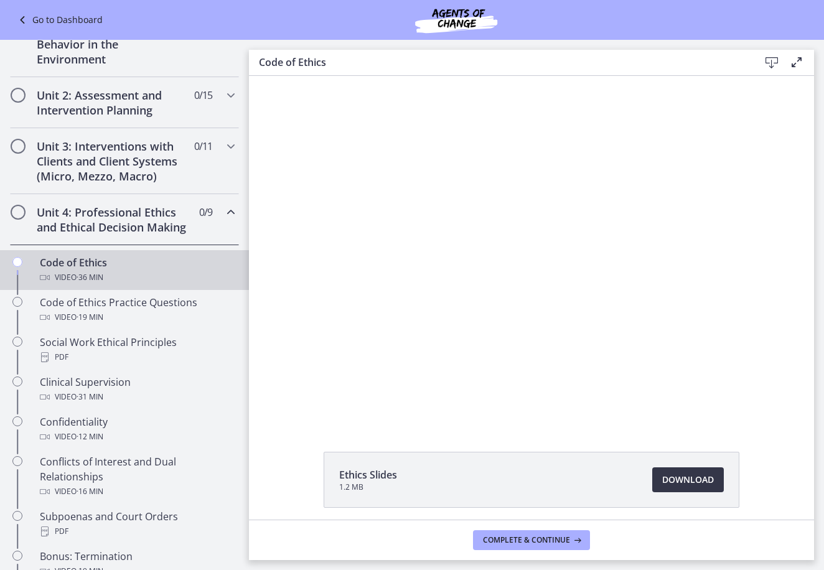
click at [693, 478] on span "Download Opens in a new window" at bounding box center [688, 480] width 52 height 15
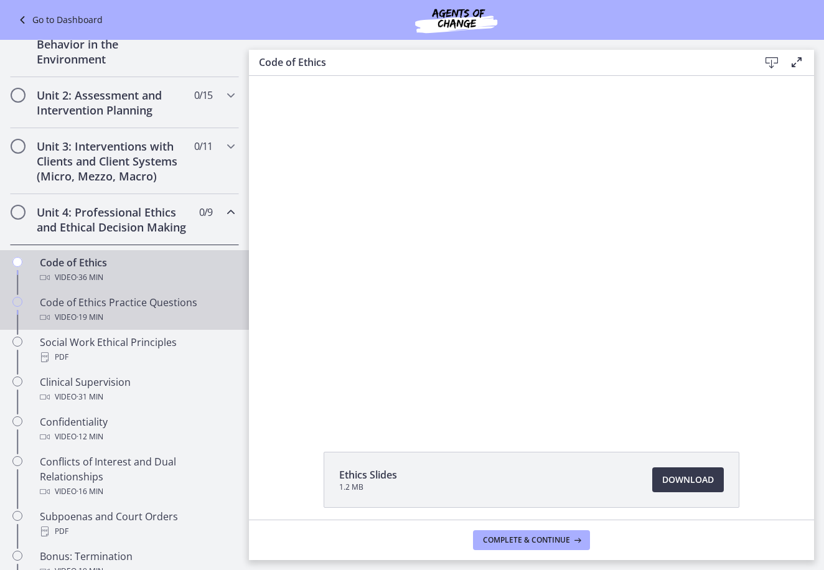
click at [128, 319] on div "Code of Ethics Practice Questions Video · 19 min" at bounding box center [137, 310] width 194 height 30
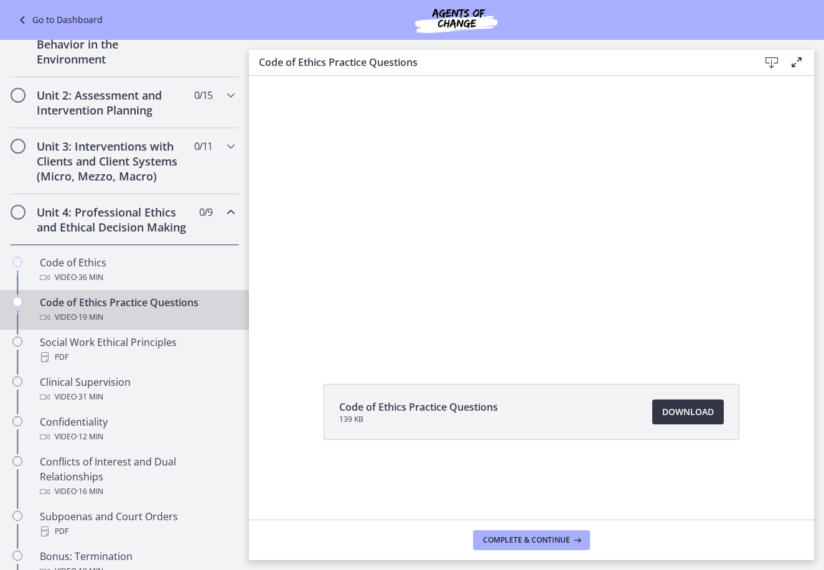
click at [687, 417] on span "Download Opens in a new window" at bounding box center [688, 412] width 52 height 15
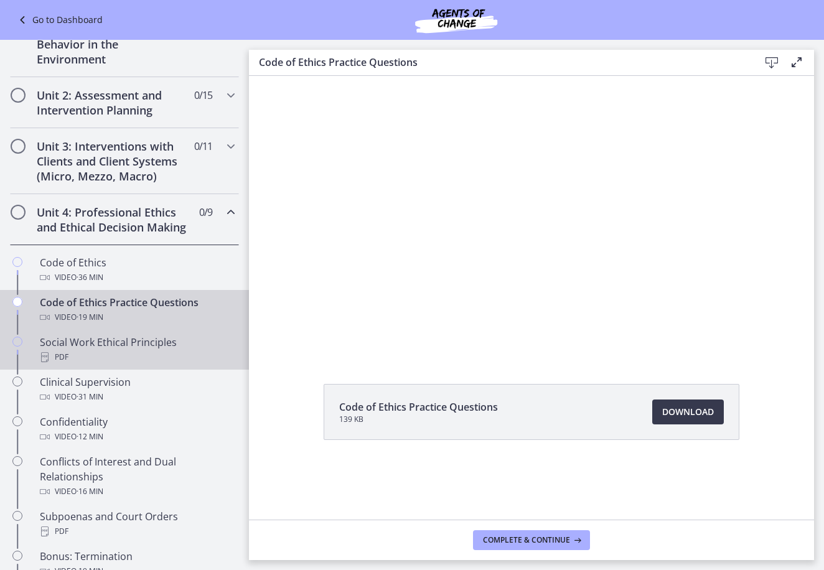
click at [111, 362] on div "Social Work Ethical Principles PDF" at bounding box center [137, 350] width 194 height 30
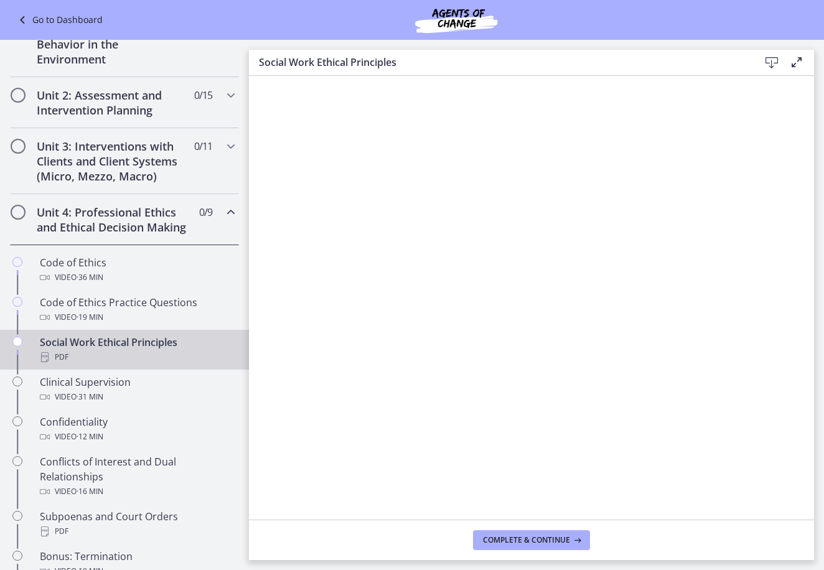
click at [770, 55] on icon at bounding box center [771, 62] width 15 height 15
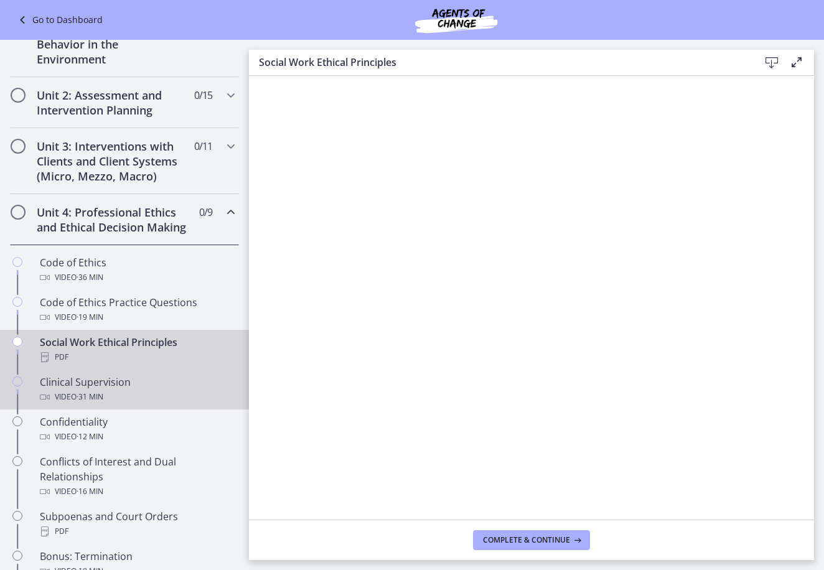
click at [129, 397] on div "Clinical Supervision Video · 31 min" at bounding box center [137, 390] width 194 height 30
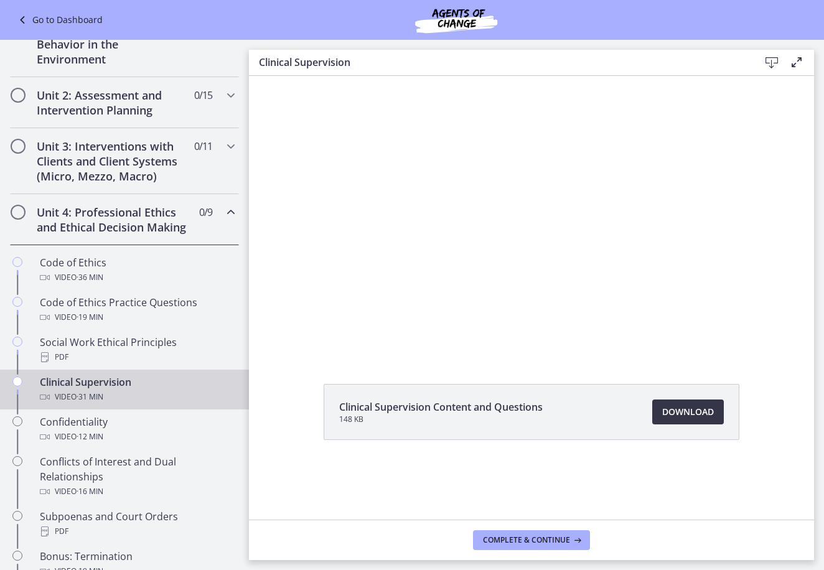
click at [692, 418] on span "Download Opens in a new window" at bounding box center [688, 412] width 52 height 15
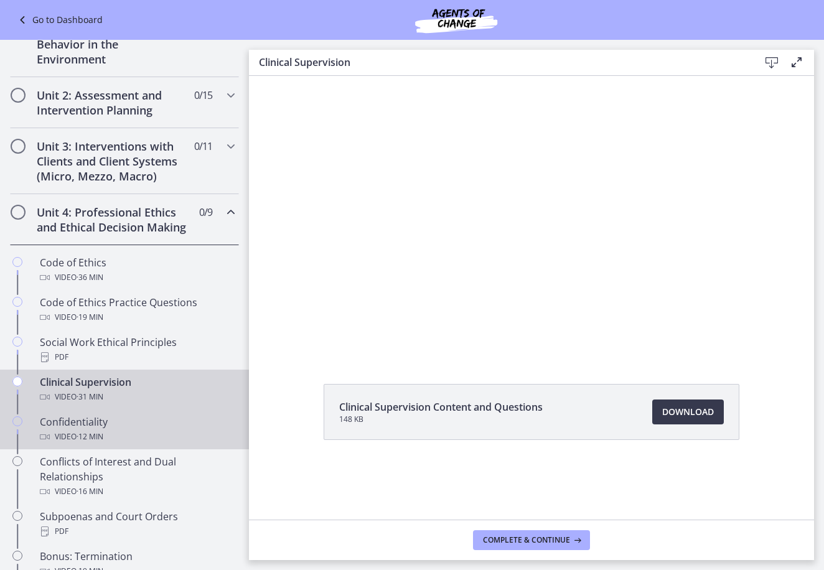
click at [116, 443] on div "Confidentiality Video · 12 min" at bounding box center [137, 430] width 194 height 30
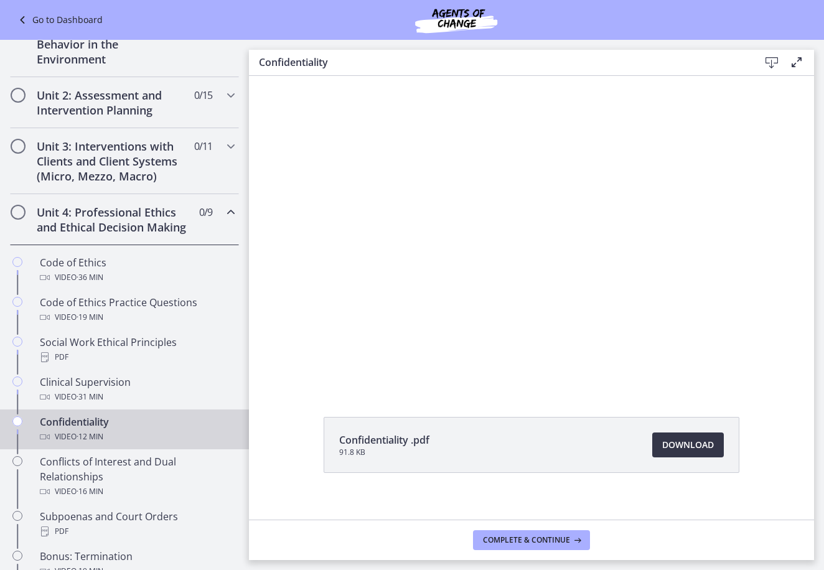
click at [690, 441] on span "Download Opens in a new window" at bounding box center [688, 445] width 52 height 15
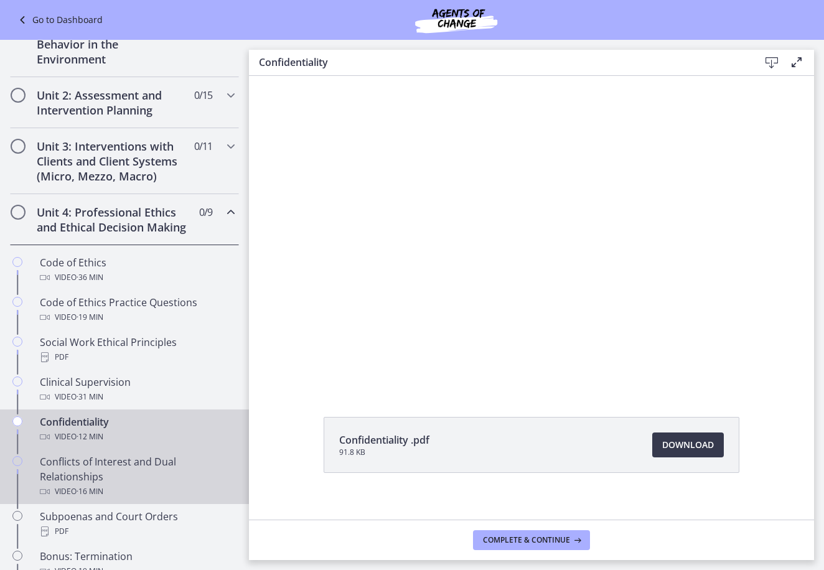
click at [138, 477] on div "Conflicts of Interest and Dual Relationships Video · 16 min" at bounding box center [137, 476] width 194 height 45
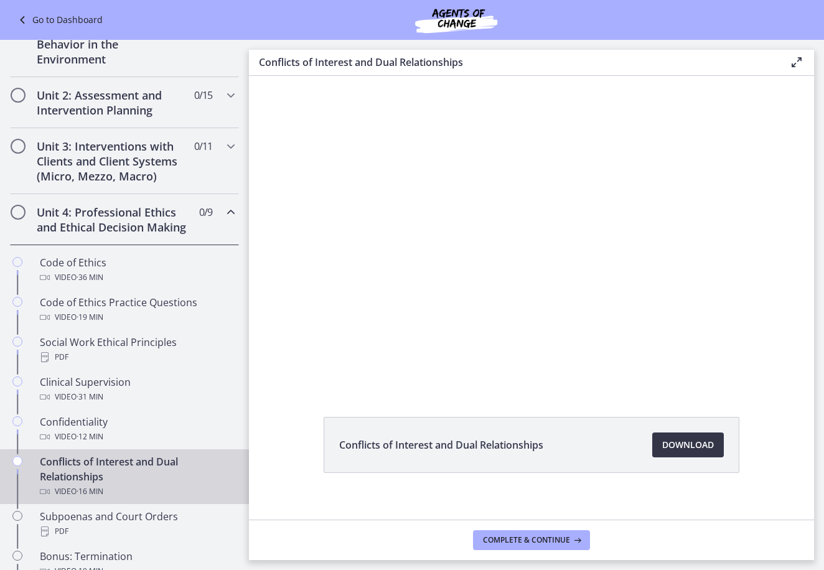
click at [684, 449] on span "Download Opens in a new window" at bounding box center [688, 445] width 52 height 15
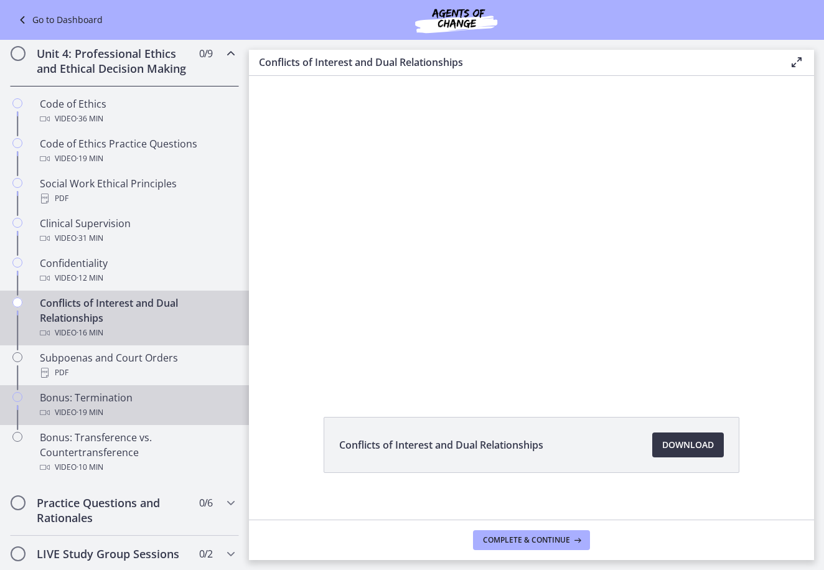
scroll to position [501, 0]
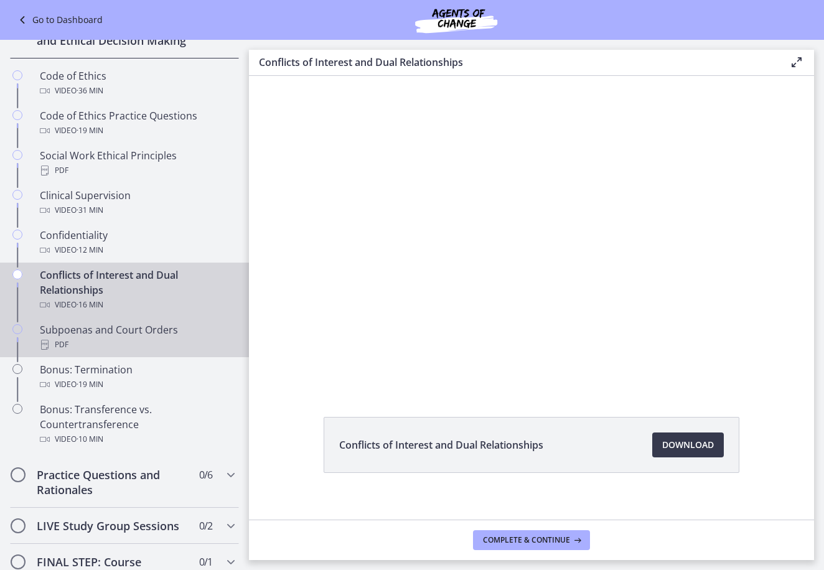
click at [55, 352] on div "PDF" at bounding box center [137, 344] width 194 height 15
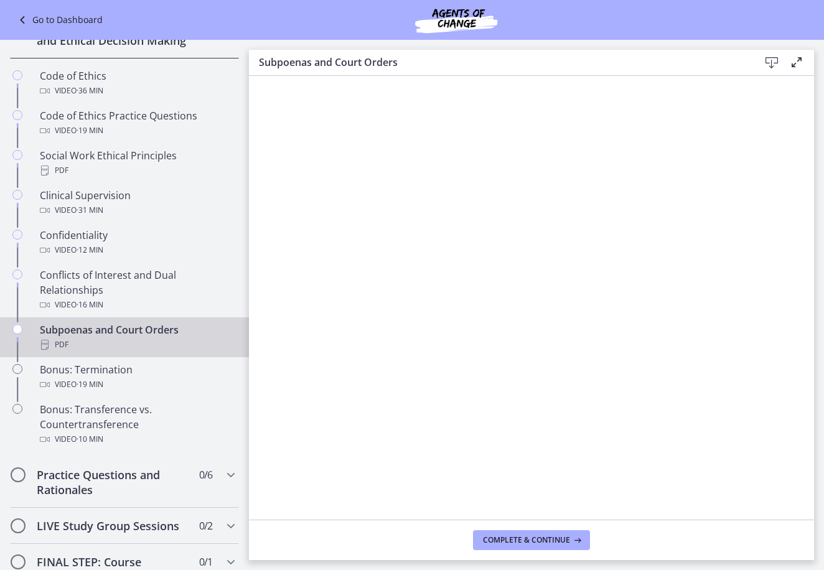
click at [771, 62] on icon at bounding box center [771, 62] width 15 height 15
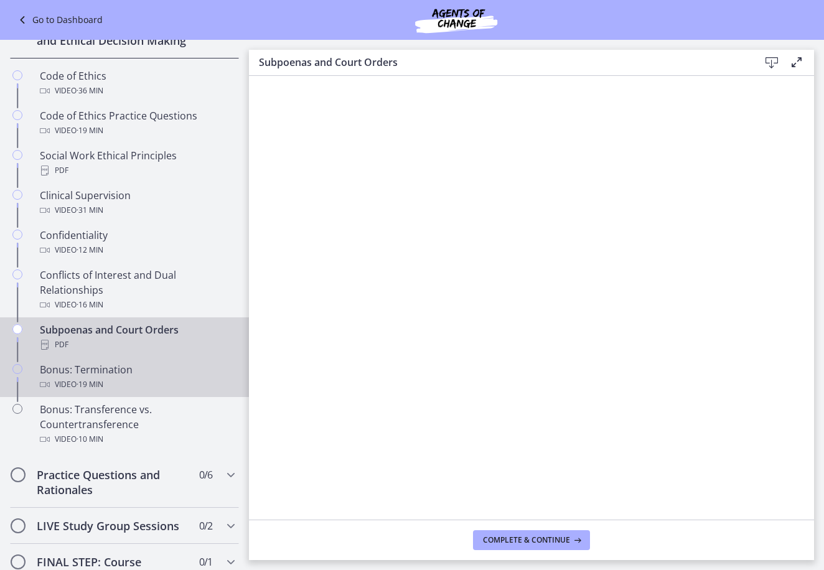
click at [100, 390] on div "Bonus: Termination Video · 19 min" at bounding box center [137, 377] width 194 height 30
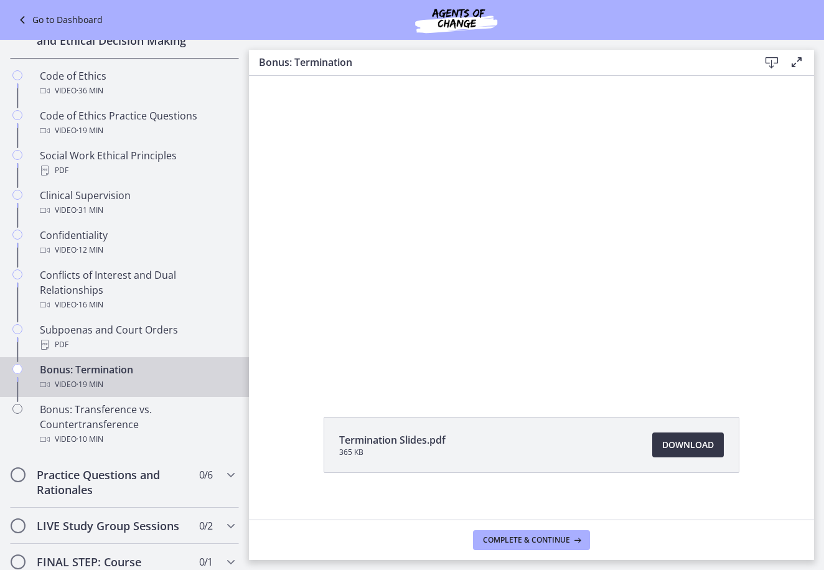
click at [692, 446] on span "Download Opens in a new window" at bounding box center [688, 445] width 52 height 15
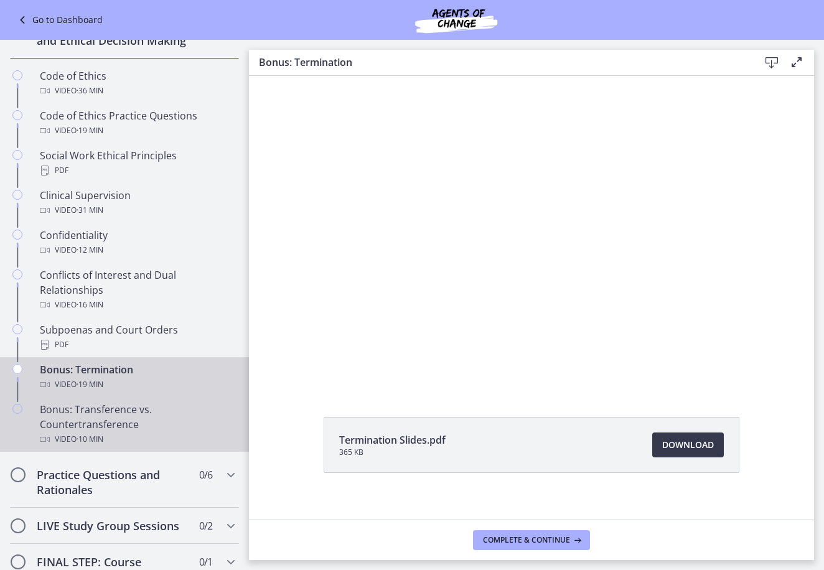
click at [129, 447] on div "Video · 10 min" at bounding box center [137, 439] width 194 height 15
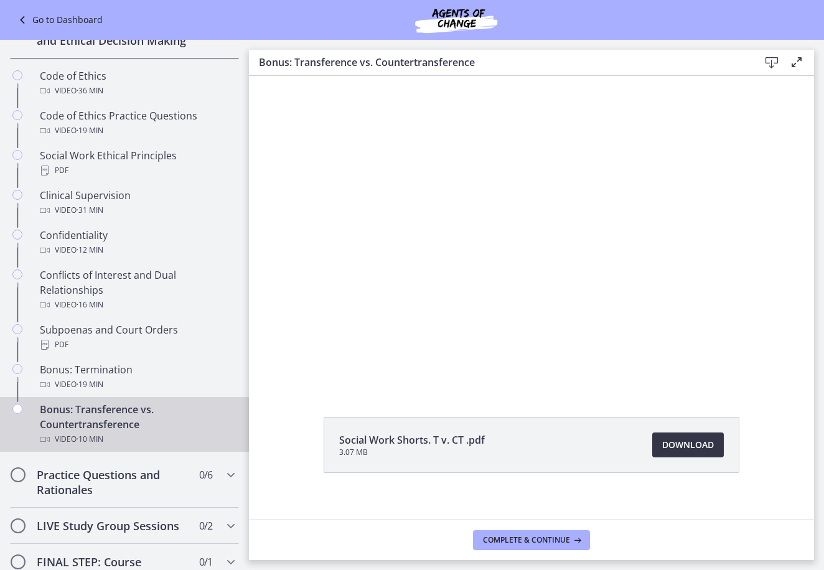
click at [687, 449] on span "Download Opens in a new window" at bounding box center [688, 445] width 52 height 15
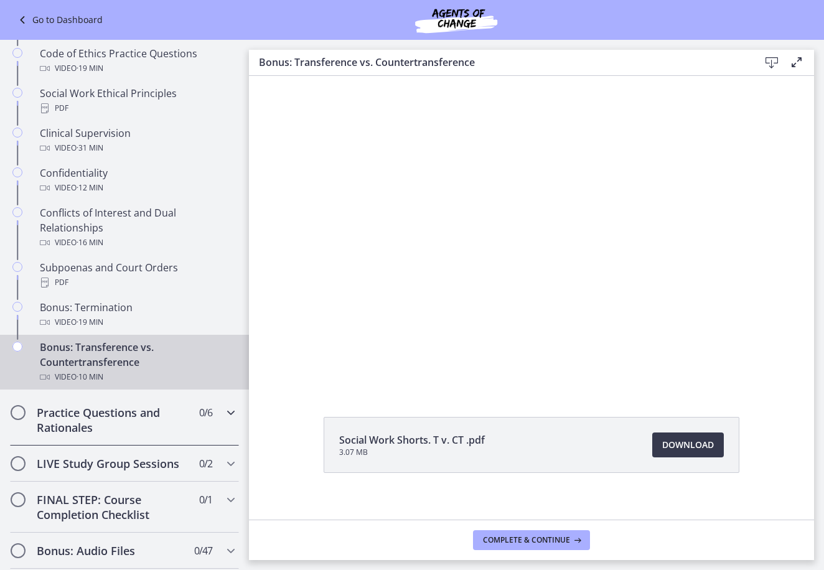
click at [129, 435] on h2 "Practice Questions and Rationales" at bounding box center [113, 420] width 152 height 30
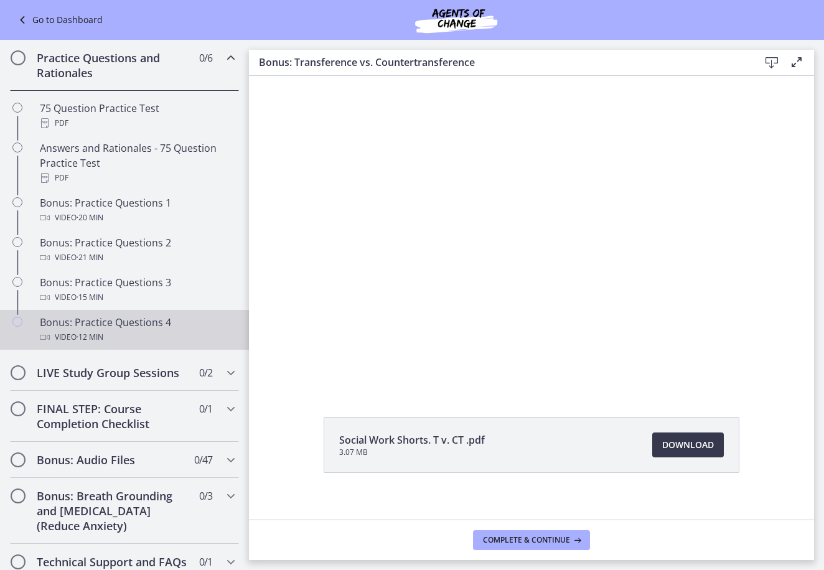
scroll to position [497, 0]
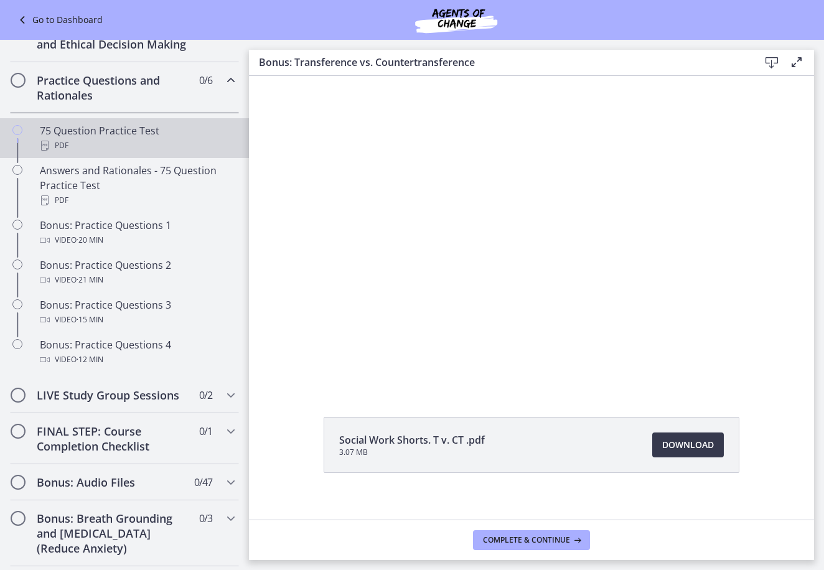
click at [103, 150] on div "75 Question Practice Test PDF" at bounding box center [137, 138] width 194 height 30
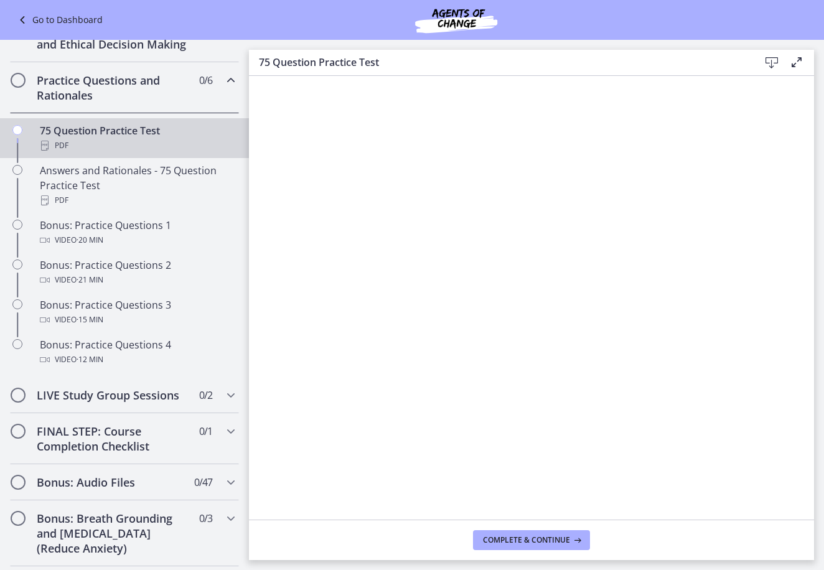
click at [777, 62] on icon at bounding box center [771, 62] width 15 height 15
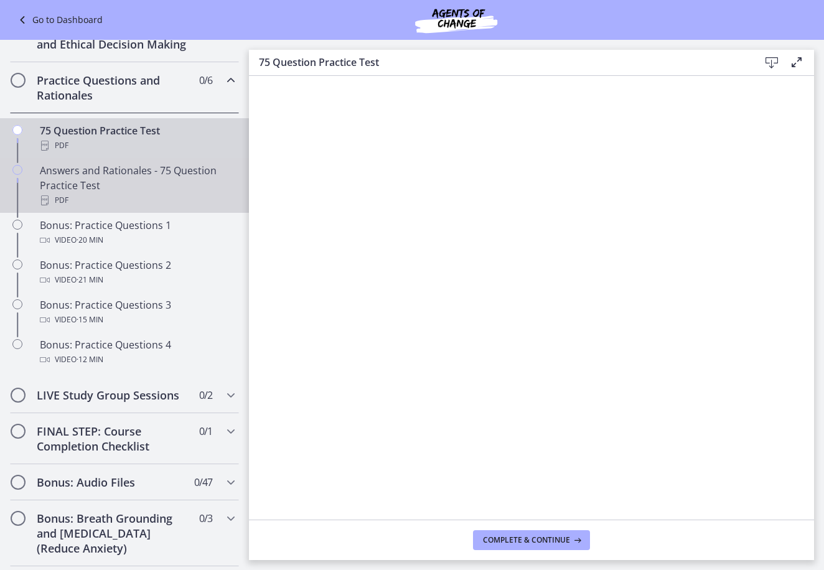
click at [134, 208] on div "PDF" at bounding box center [137, 200] width 194 height 15
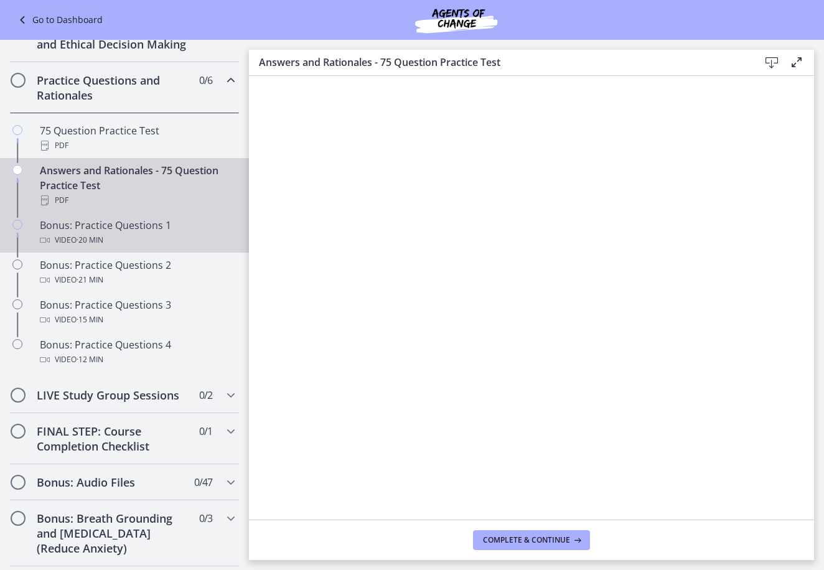
click at [126, 248] on div "Video · 20 min" at bounding box center [137, 240] width 194 height 15
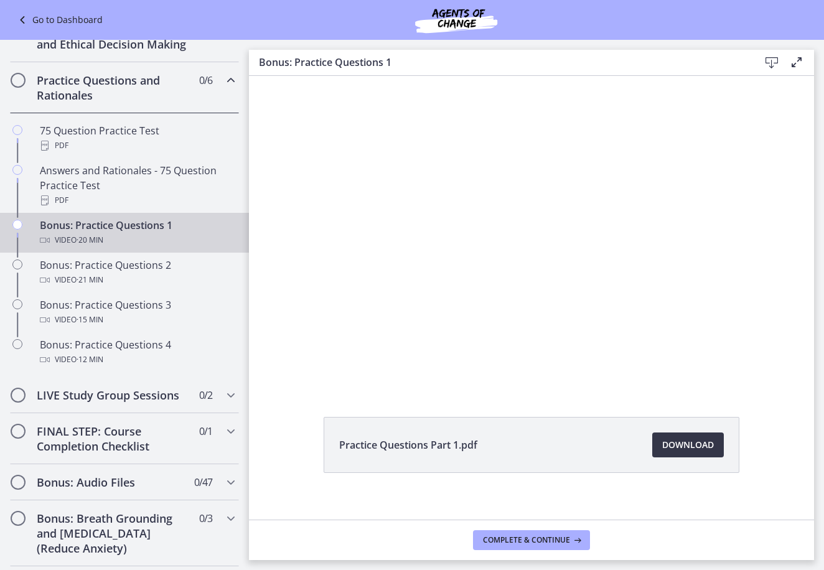
click at [687, 445] on span "Download Opens in a new window" at bounding box center [688, 445] width 52 height 15
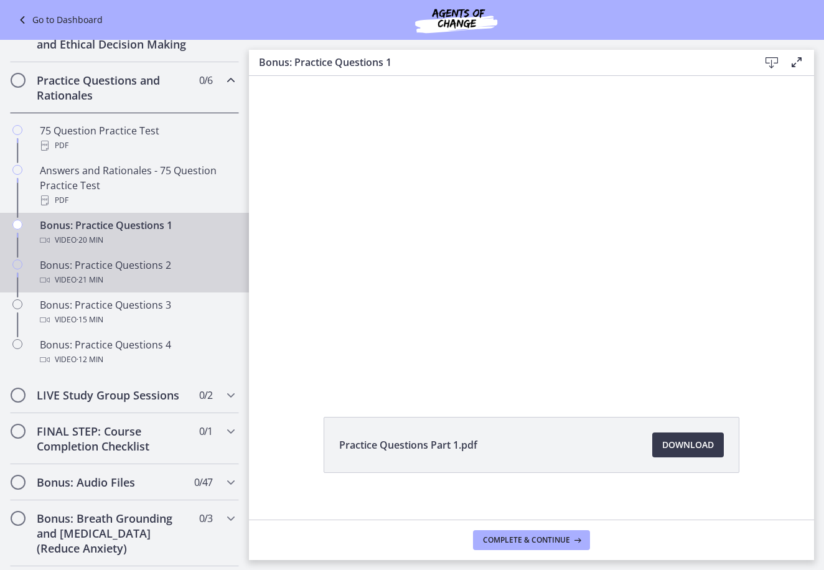
click at [146, 275] on div "Bonus: Practice Questions 2 Video · 21 min" at bounding box center [137, 273] width 194 height 30
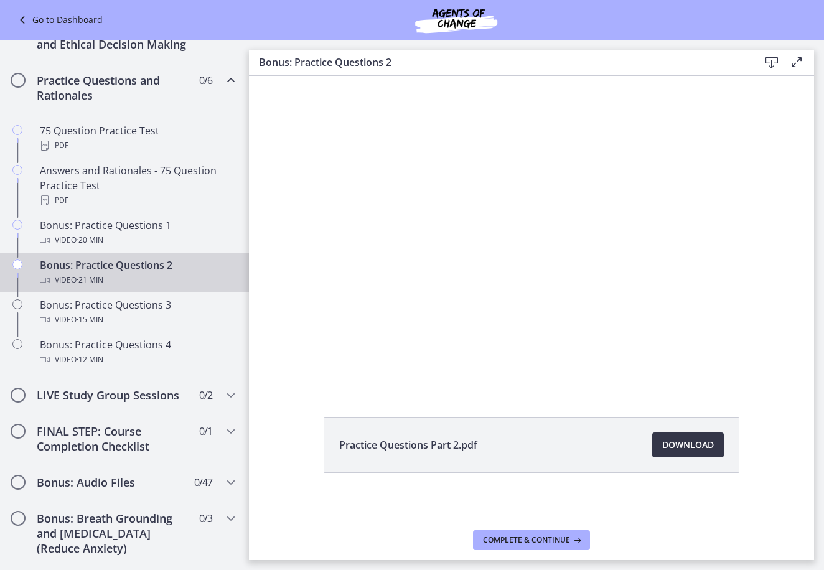
click at [690, 447] on span "Download Opens in a new window" at bounding box center [688, 445] width 52 height 15
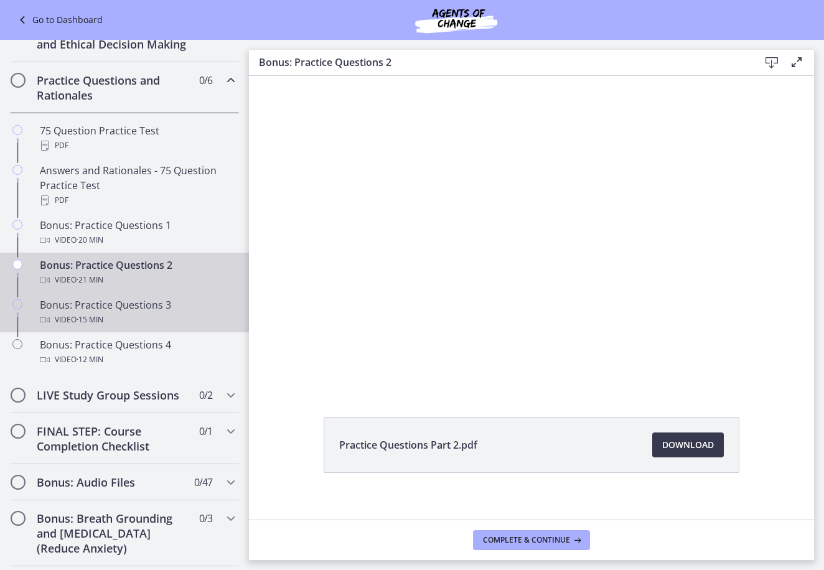
drag, startPoint x: 120, startPoint y: 318, endPoint x: 128, endPoint y: 318, distance: 7.5
click at [120, 318] on div "Bonus: Practice Questions 3 Video · 15 min" at bounding box center [137, 313] width 194 height 30
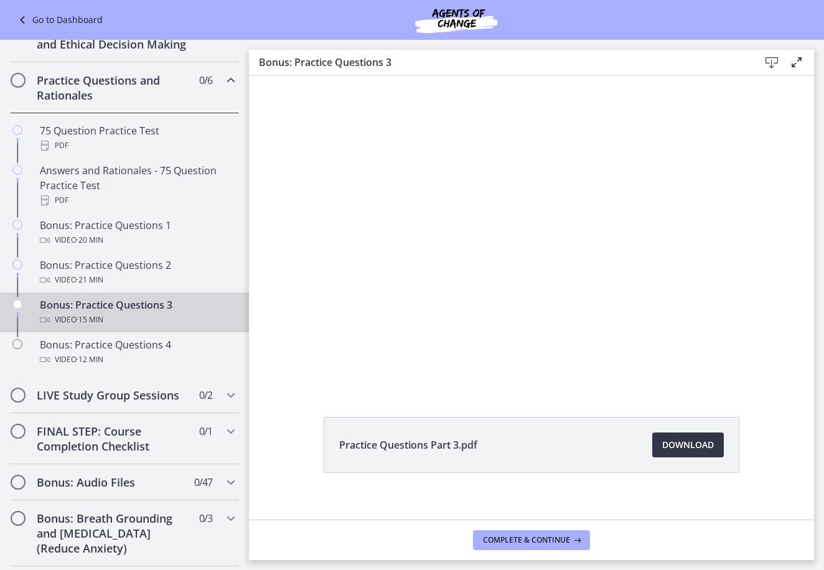
click at [679, 445] on span "Download Opens in a new window" at bounding box center [688, 445] width 52 height 15
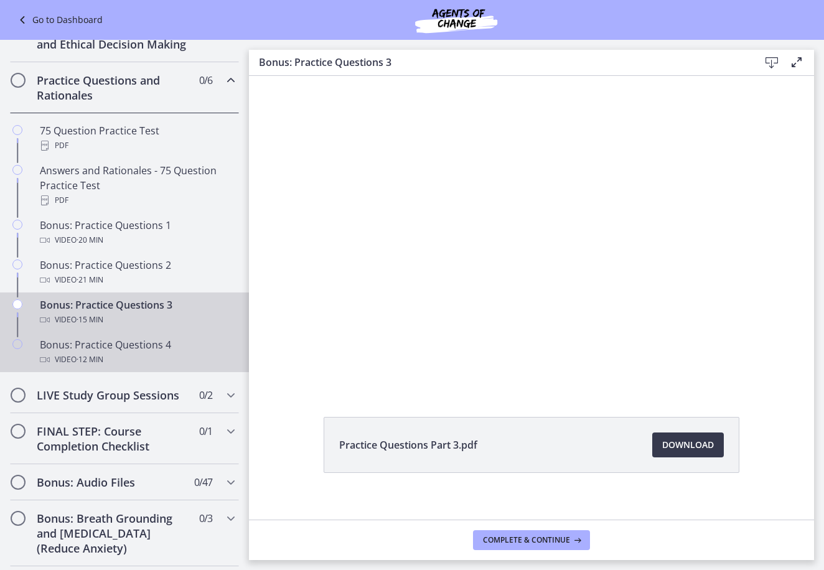
click at [139, 365] on div "Bonus: Practice Questions 4 Video · 12 min" at bounding box center [137, 352] width 194 height 30
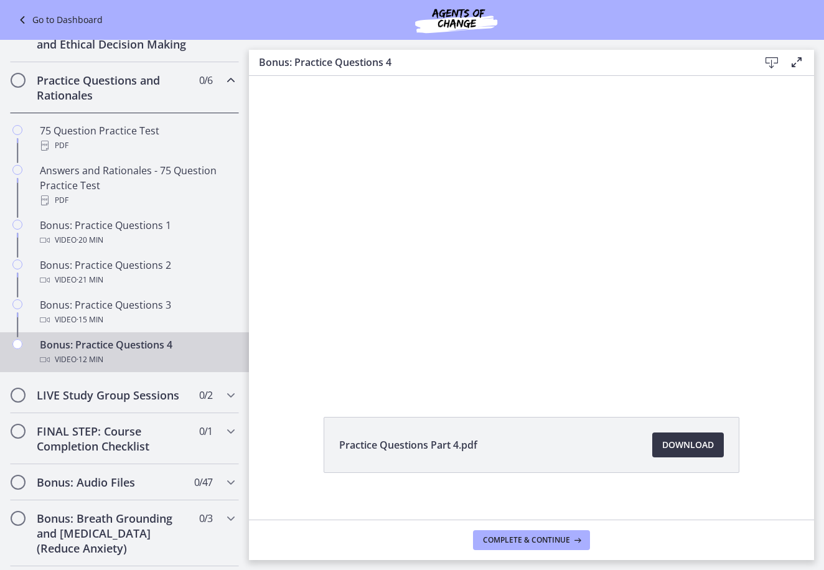
click at [696, 445] on span "Download Opens in a new window" at bounding box center [688, 445] width 52 height 15
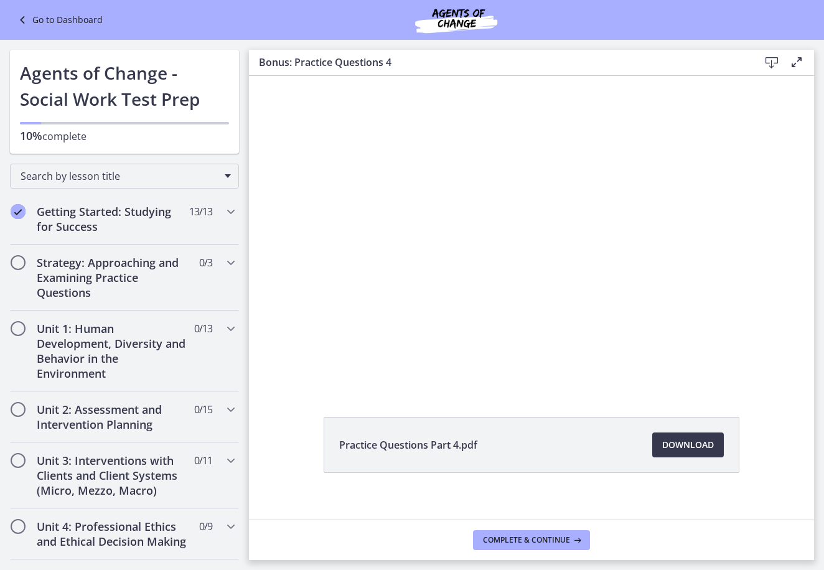
scroll to position [497, 0]
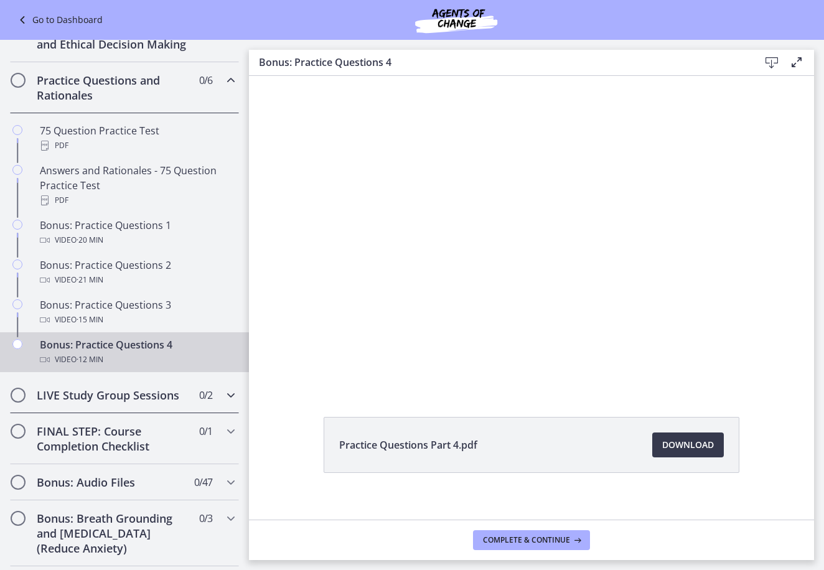
click at [223, 403] on icon "Chapters" at bounding box center [230, 395] width 15 height 15
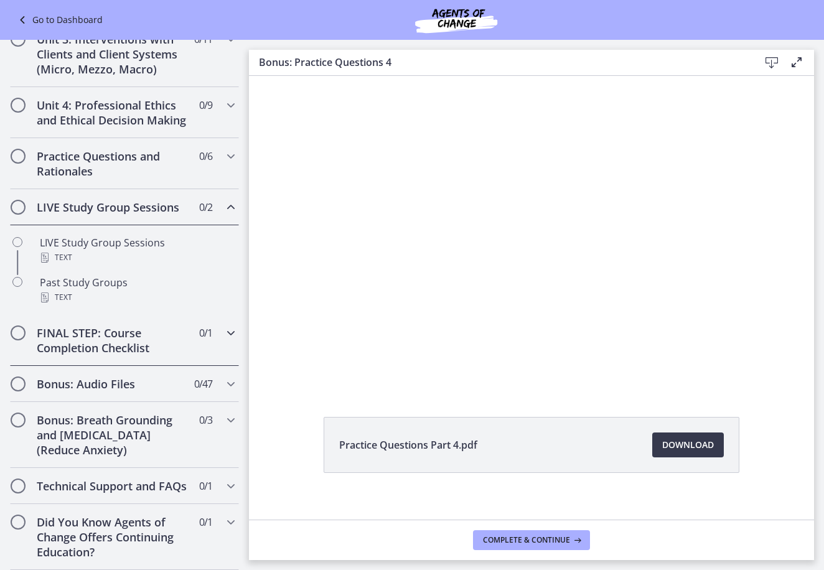
click at [199, 328] on div "FINAL STEP: Course Completion Checklist 0 / 1 Completed" at bounding box center [124, 340] width 229 height 51
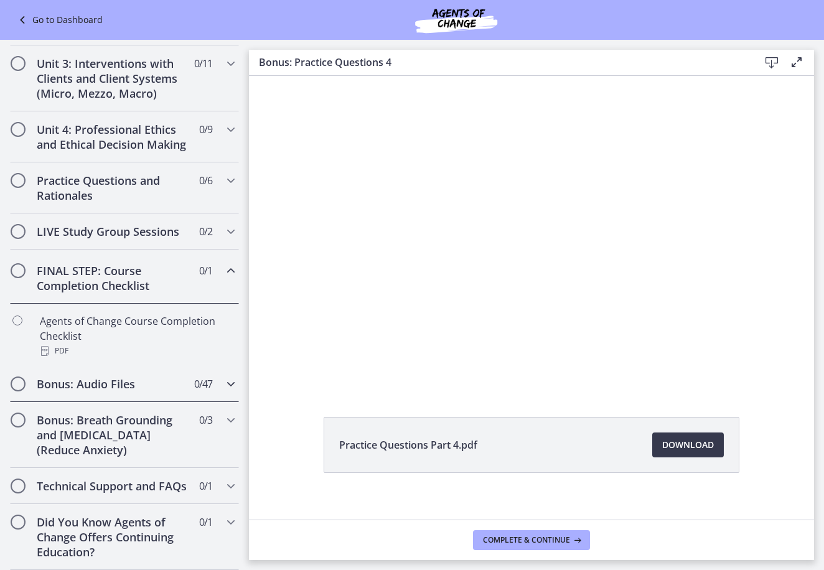
scroll to position [426, 0]
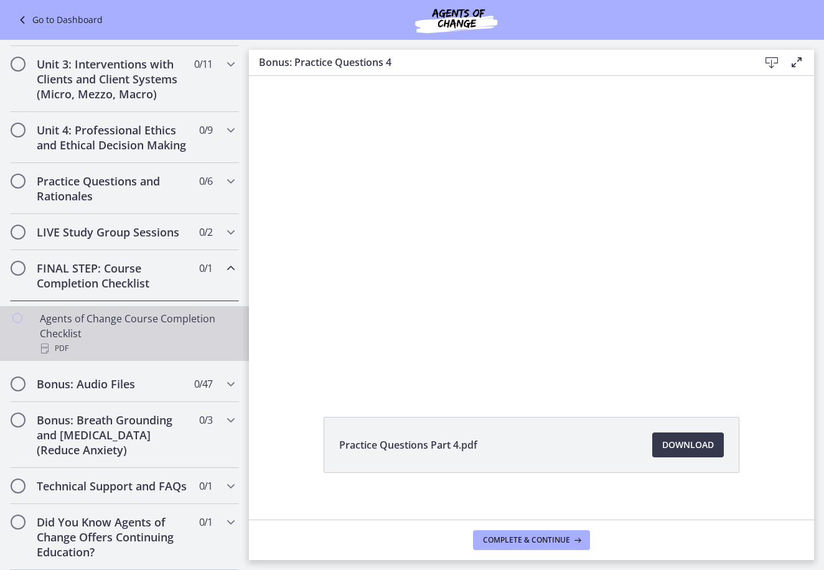
click at [104, 311] on div "Agents of Change Course Completion Checklist PDF" at bounding box center [137, 333] width 194 height 45
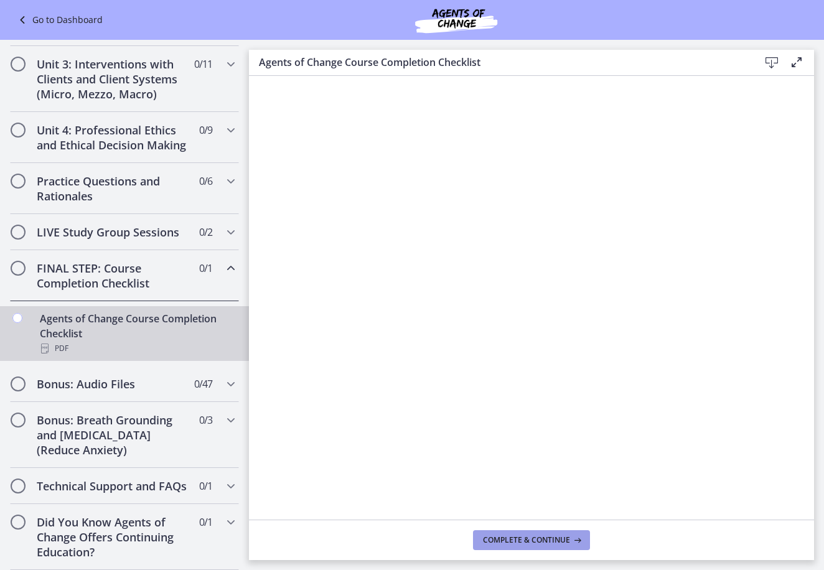
click at [558, 538] on span "Complete & continue" at bounding box center [526, 540] width 87 height 10
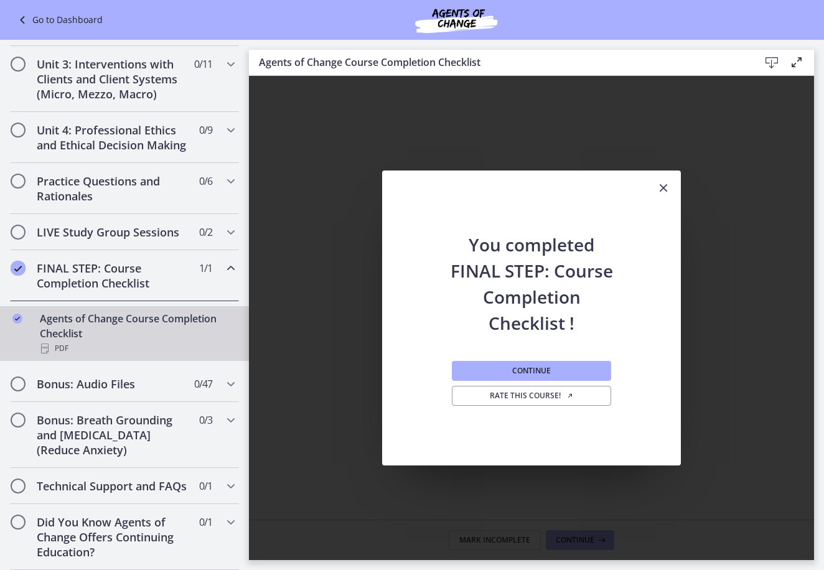
click at [664, 182] on icon "Close" at bounding box center [663, 188] width 15 height 15
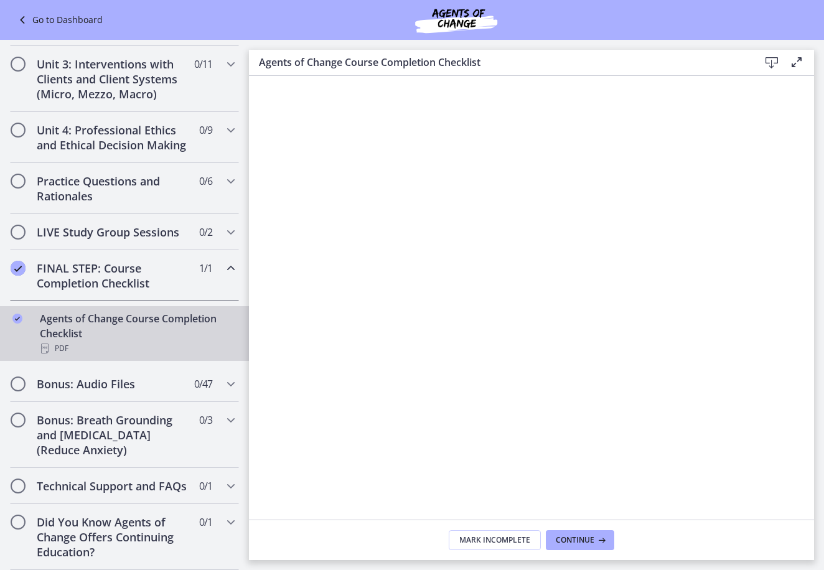
click at [26, 254] on div "FINAL STEP: Course Completion Checklist 1 / 1 Completed" at bounding box center [124, 275] width 229 height 51
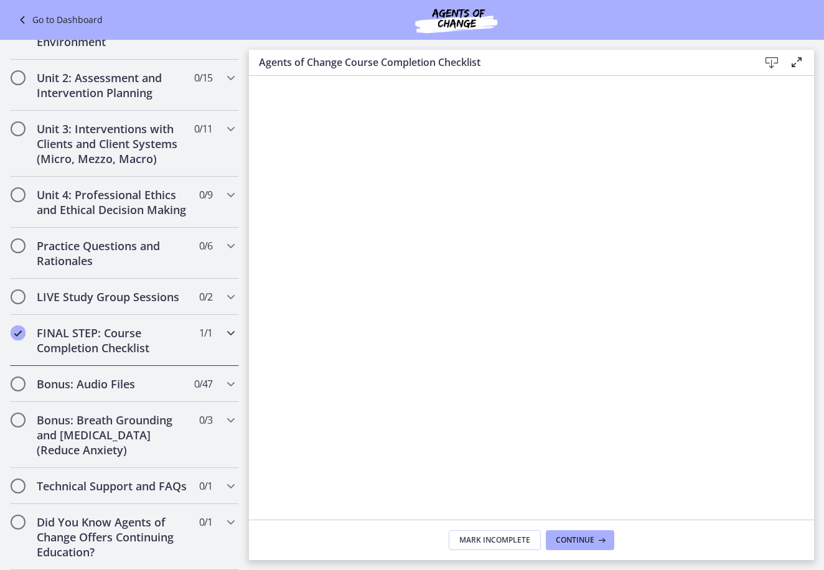
click at [19, 326] on icon "Completed" at bounding box center [18, 333] width 15 height 15
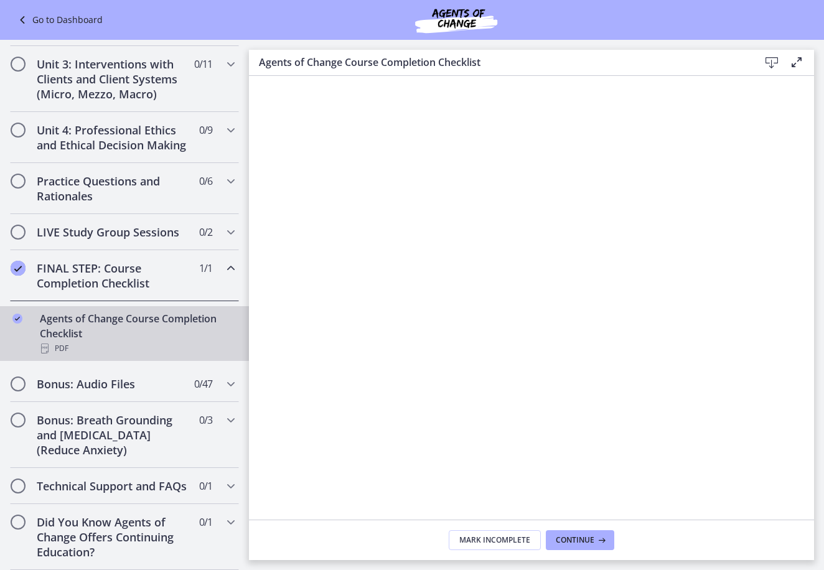
scroll to position [426, 0]
click at [487, 536] on span "Mark Incomplete" at bounding box center [494, 540] width 71 height 10
click at [767, 66] on icon at bounding box center [771, 62] width 15 height 15
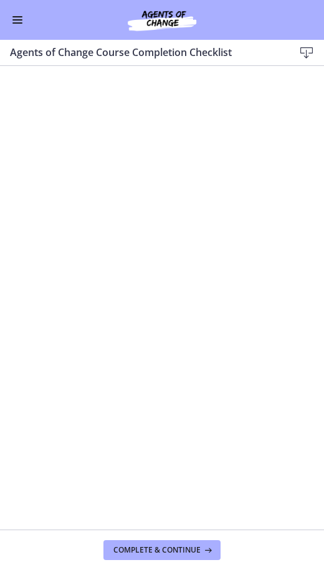
scroll to position [143, 0]
click at [22, 22] on span "Enable menu" at bounding box center [17, 22] width 10 height 1
